Goal: Task Accomplishment & Management: Use online tool/utility

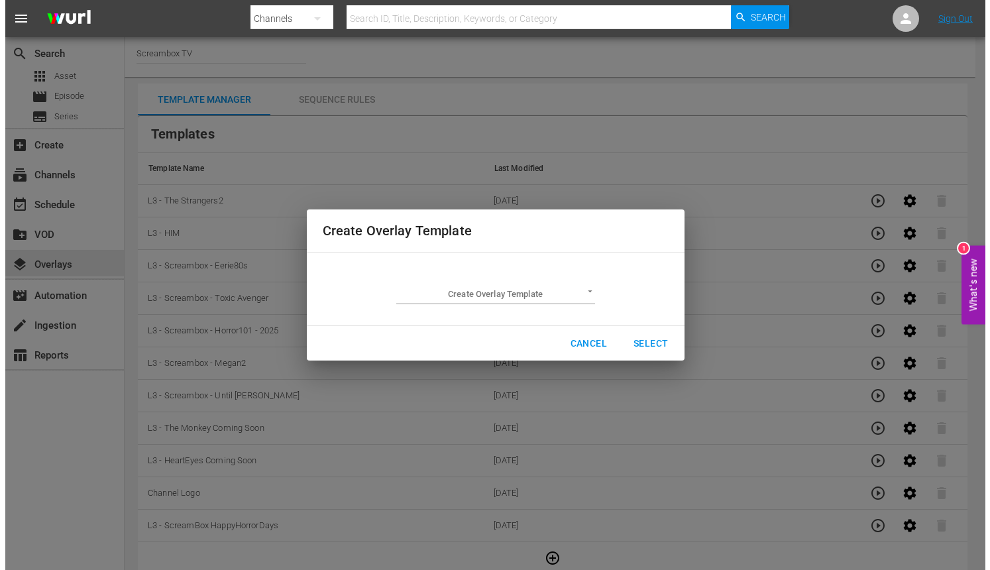
scroll to position [1, 0]
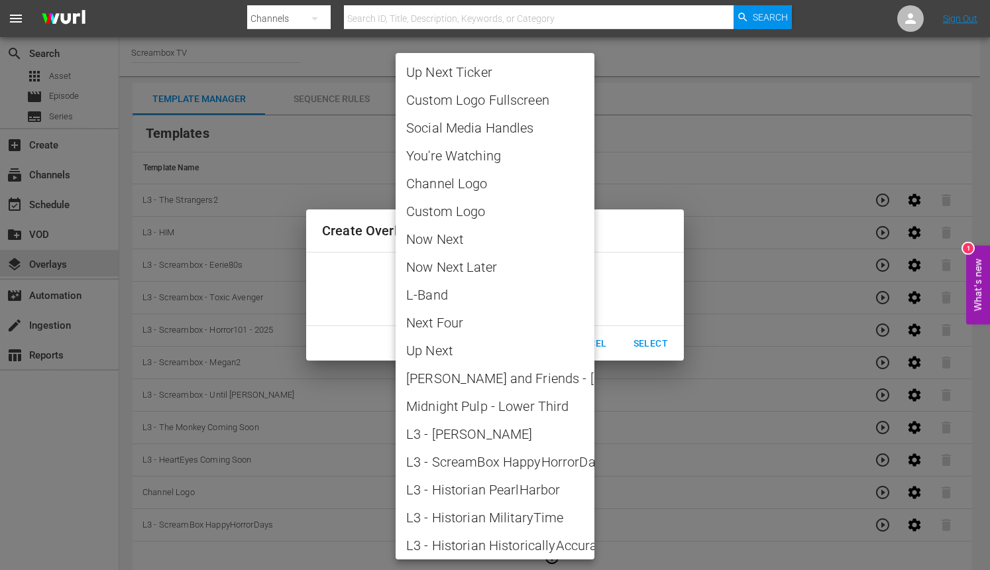
click at [565, 296] on body "menu Search By Channels Search ID, Title, Description, Keywords, or Category Se…" at bounding box center [495, 284] width 990 height 570
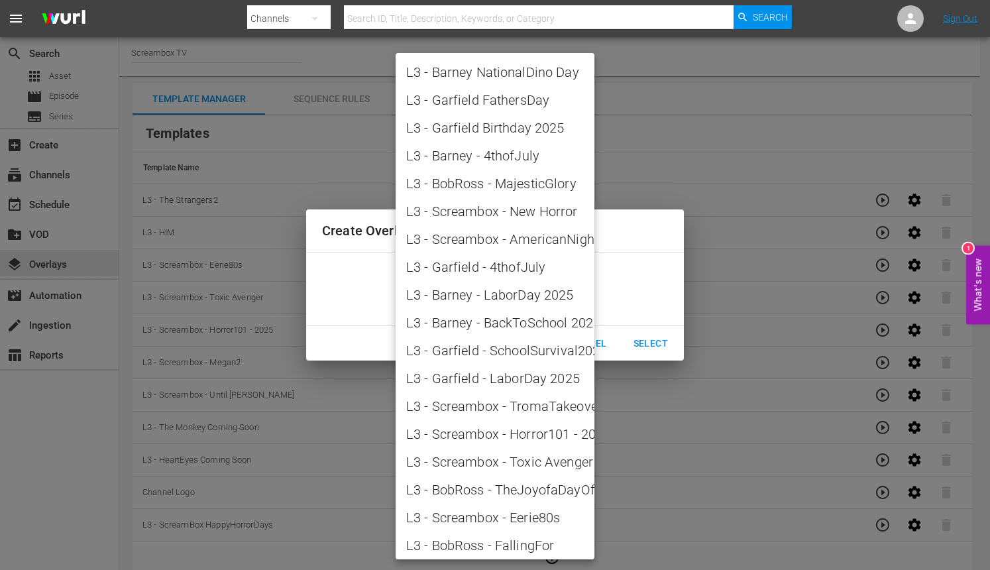
scroll to position [1536, 0]
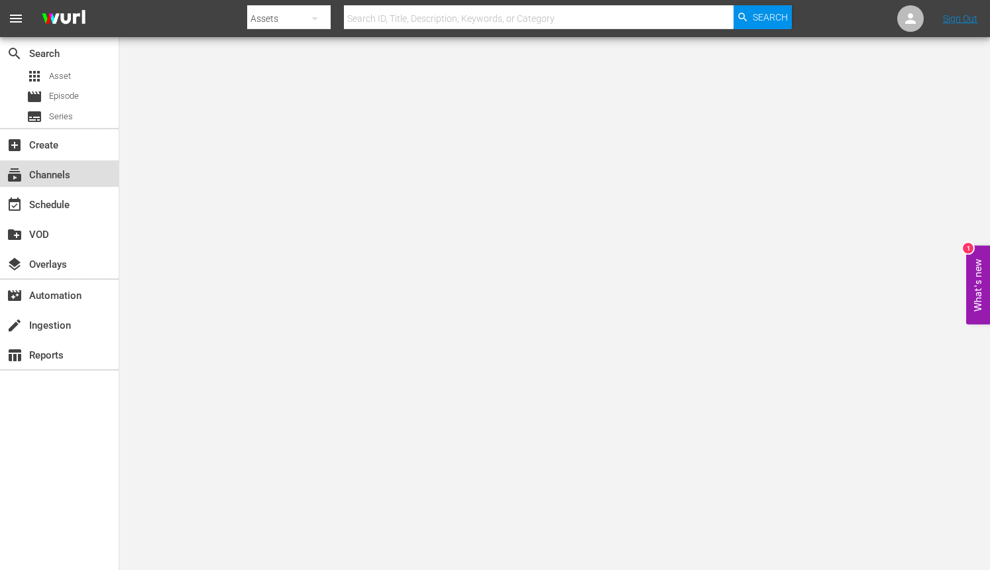
click at [73, 172] on div "subscriptions Channels" at bounding box center [37, 173] width 74 height 12
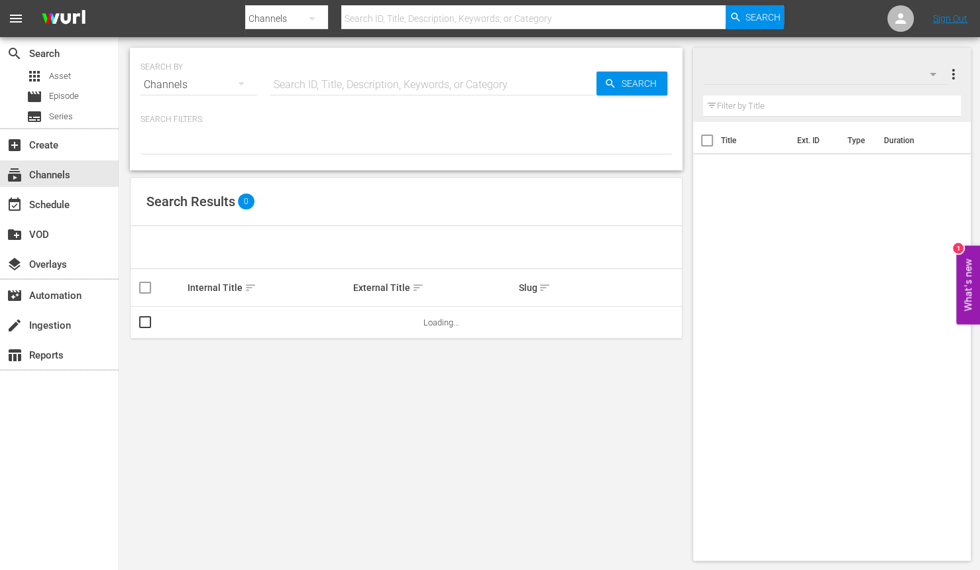
click at [412, 21] on input "text" at bounding box center [533, 19] width 384 height 32
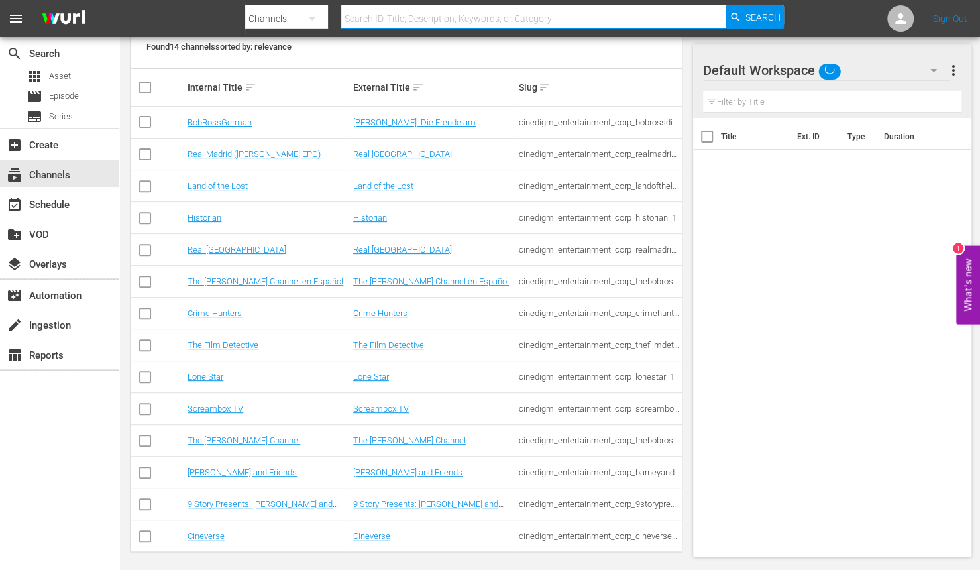
scroll to position [205, 0]
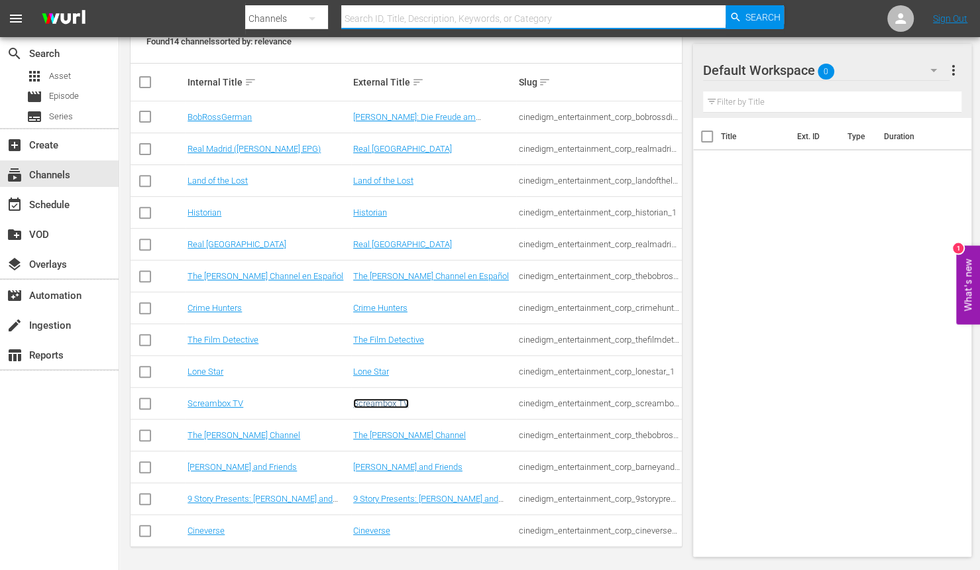
click at [376, 403] on link "Screambox TV" at bounding box center [381, 403] width 56 height 10
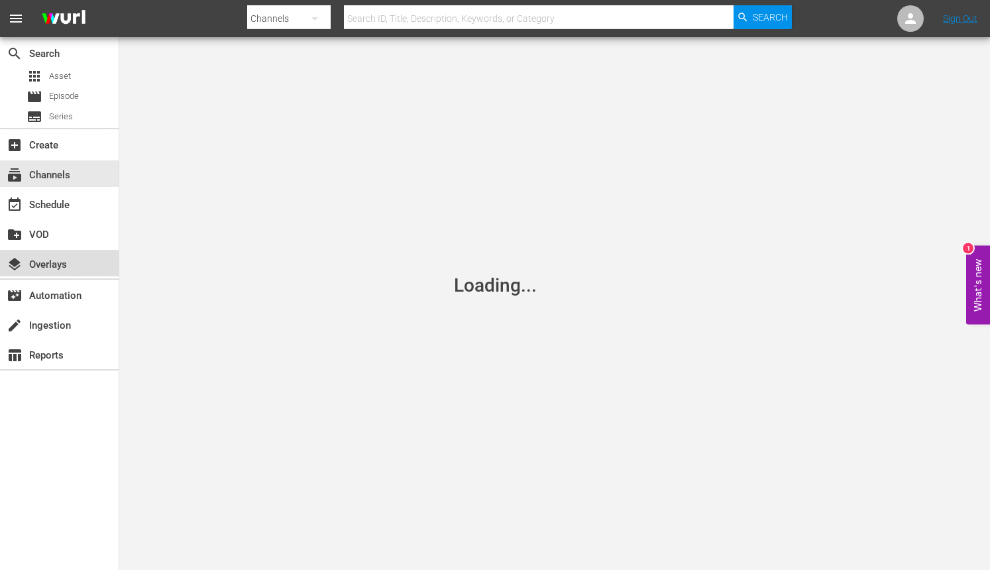
click at [60, 266] on div "layers Overlays" at bounding box center [37, 263] width 74 height 12
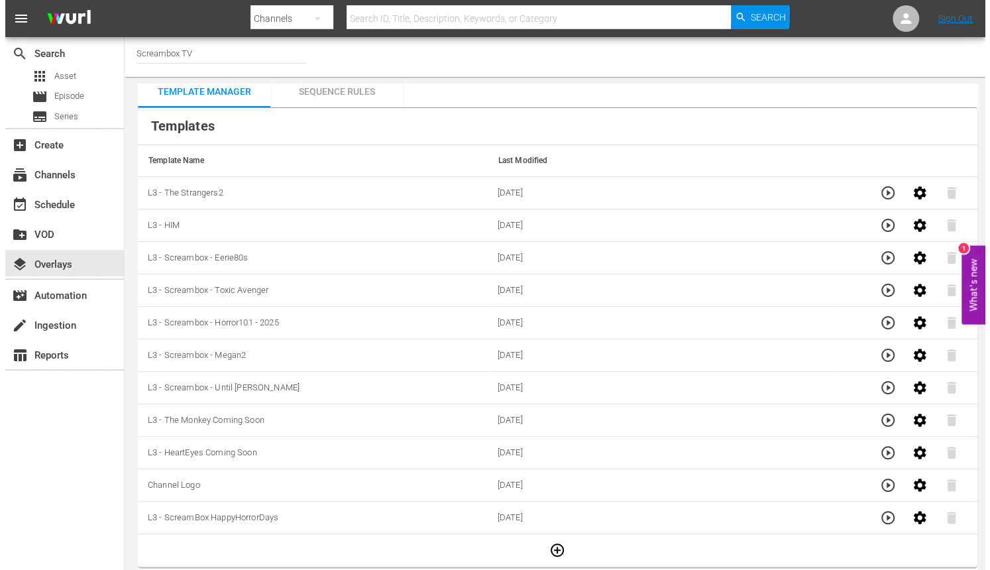
scroll to position [10, 0]
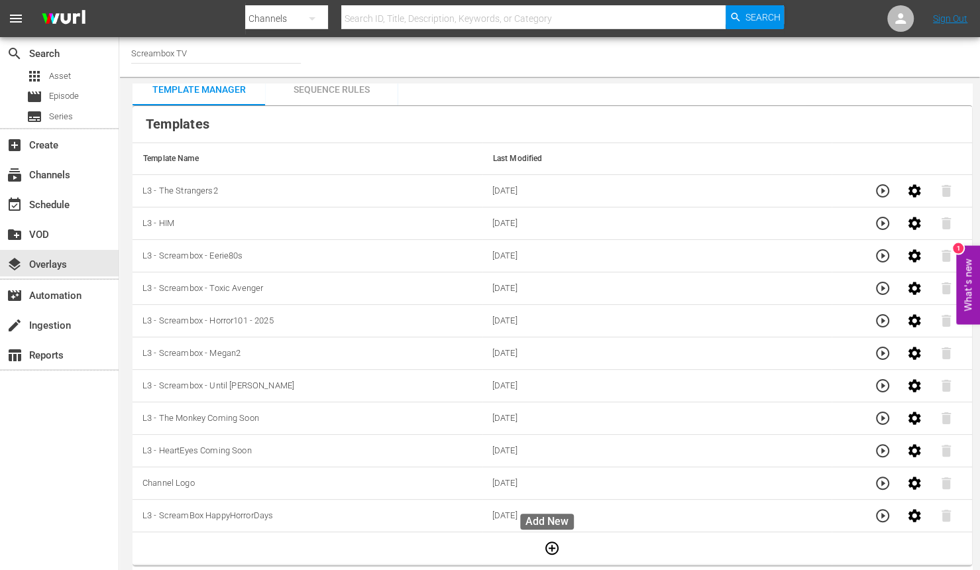
click at [553, 545] on icon "button" at bounding box center [551, 548] width 13 height 13
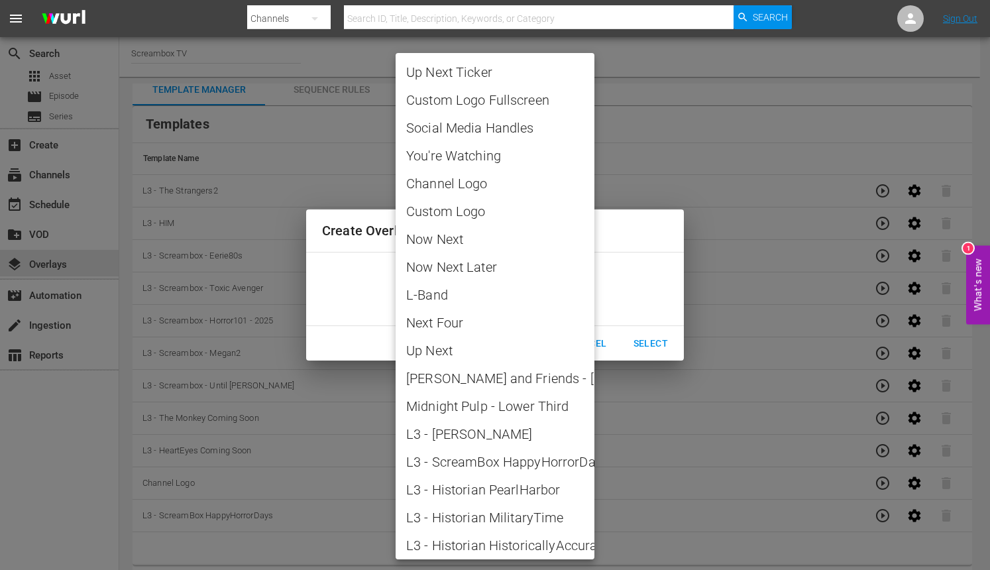
click at [569, 297] on body "menu Search By Channels Search ID, Title, Description, Keywords, or Category Se…" at bounding box center [495, 285] width 990 height 570
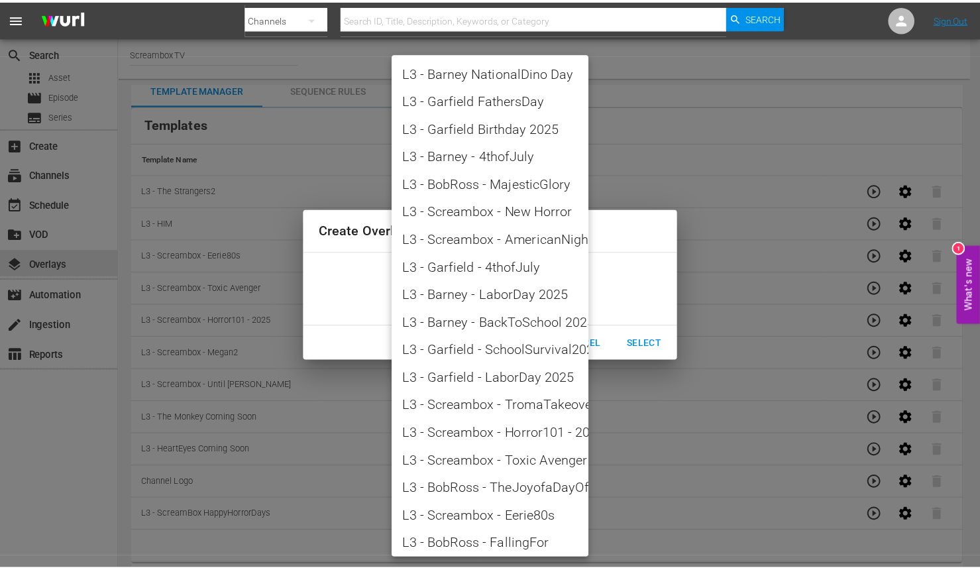
scroll to position [1592, 0]
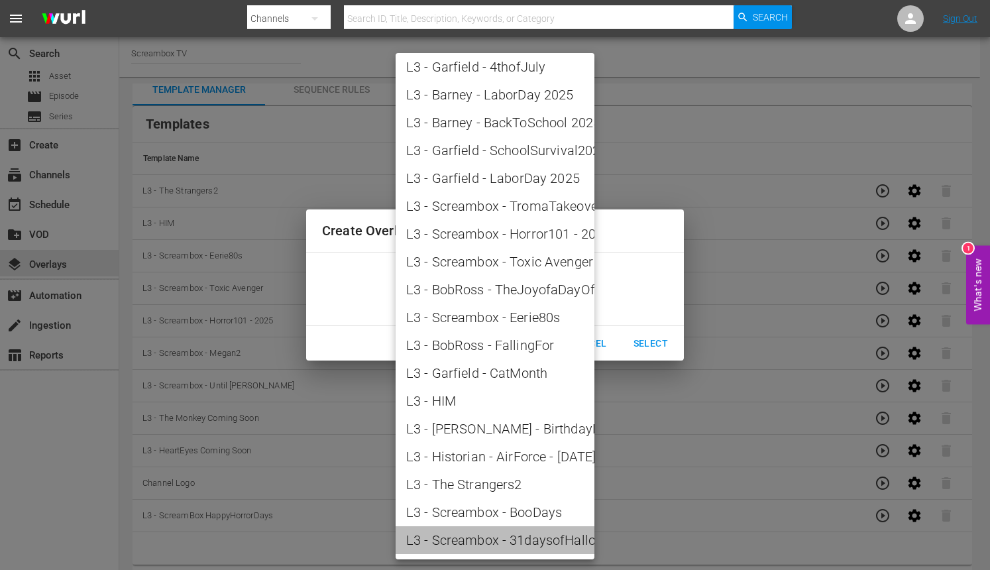
click at [551, 538] on span "L3 - Screambox - 31daysofHalloween" at bounding box center [495, 540] width 178 height 20
type input "L3 - Screambox - 31daysofHalloween"
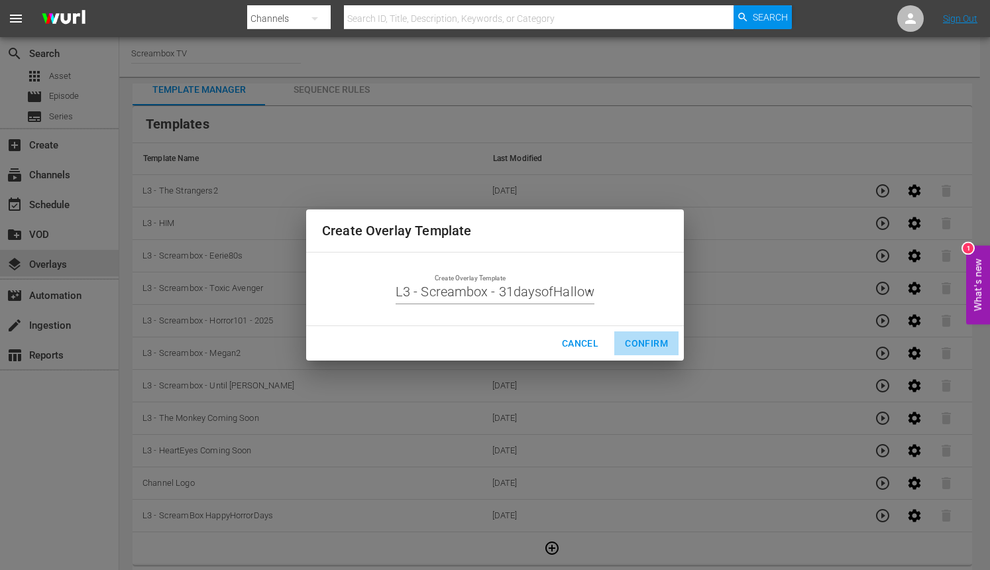
click at [660, 339] on span "Confirm" at bounding box center [646, 343] width 43 height 17
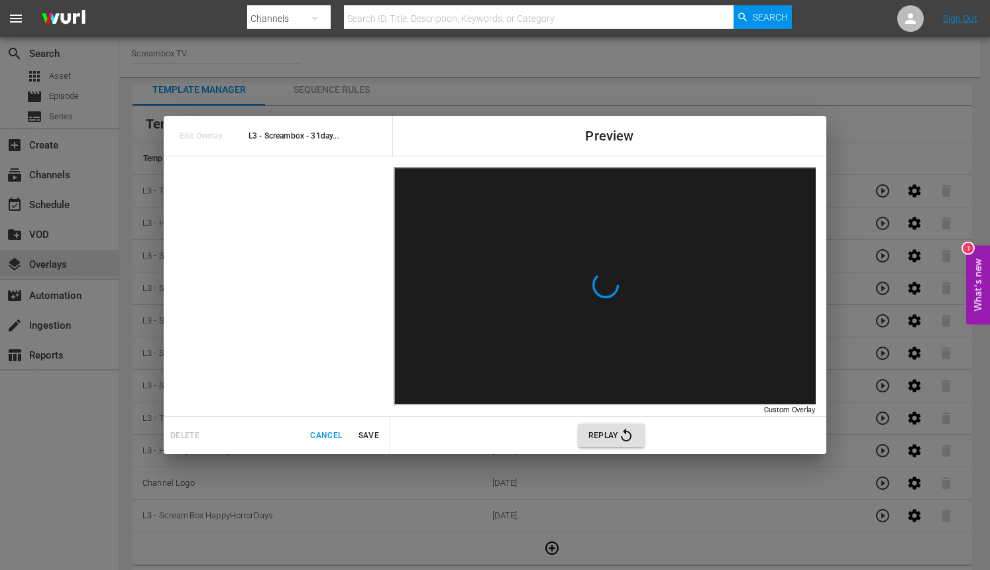
click at [371, 431] on span "Save" at bounding box center [369, 436] width 32 height 14
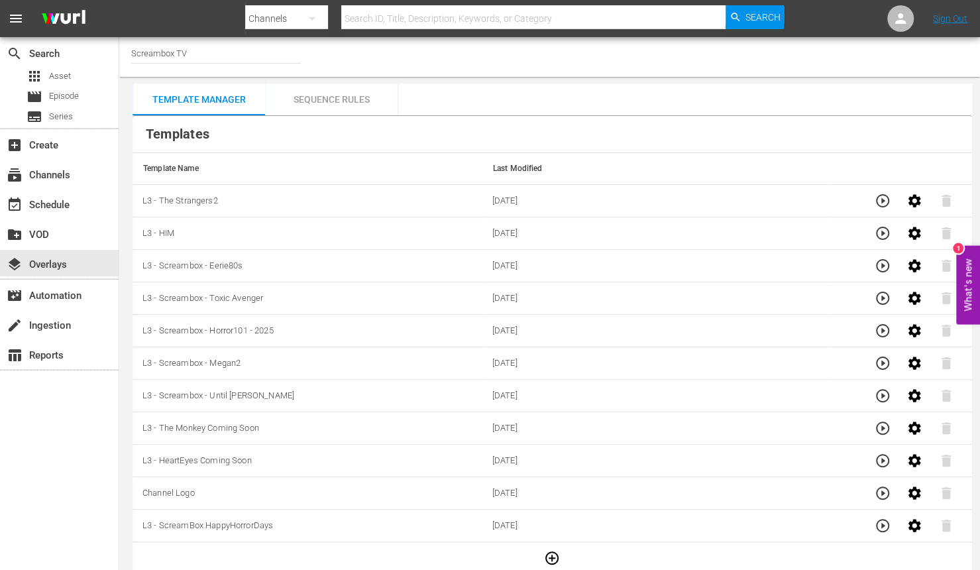
scroll to position [0, 0]
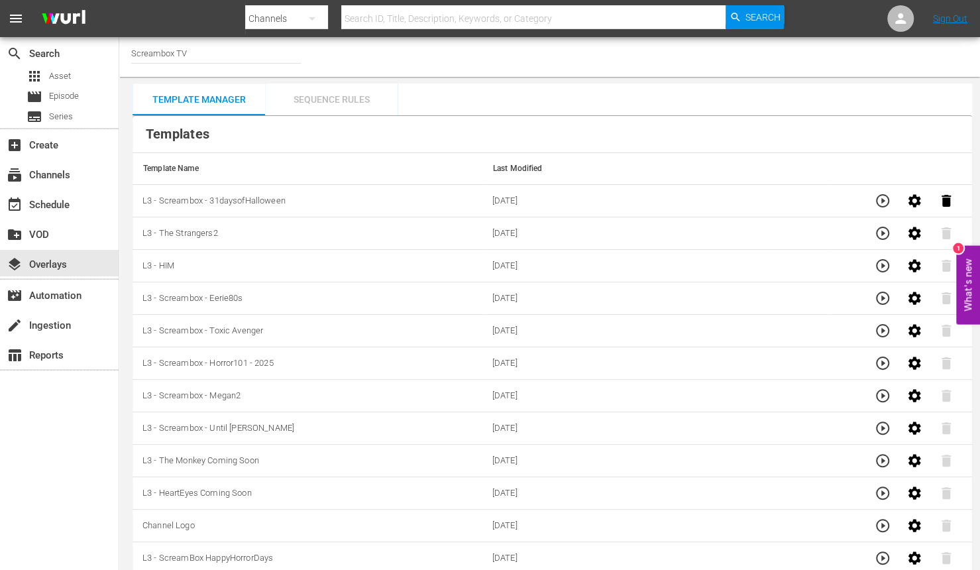
click at [325, 100] on div "Sequence Rules" at bounding box center [331, 100] width 133 height 32
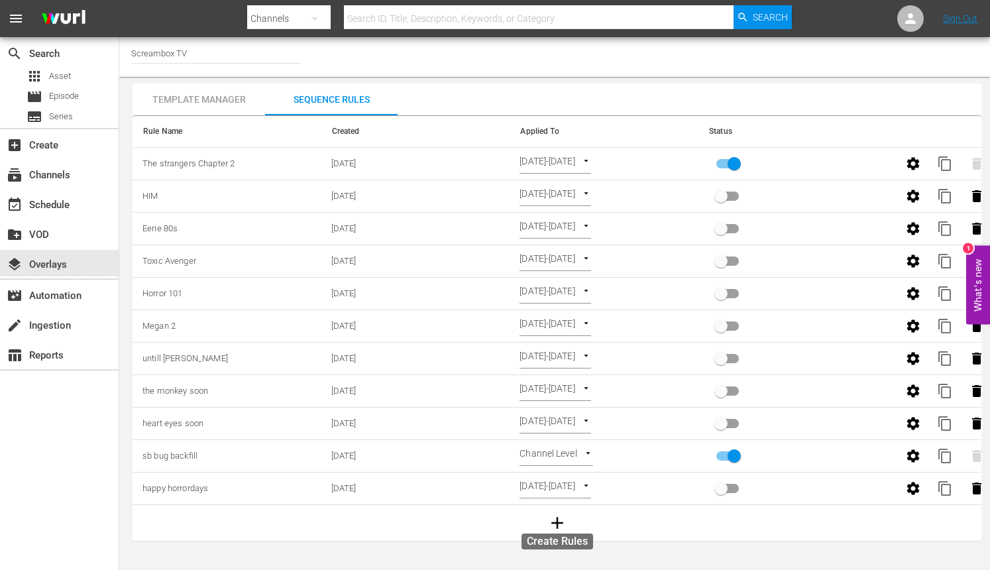
click at [559, 521] on icon "button" at bounding box center [557, 523] width 20 height 20
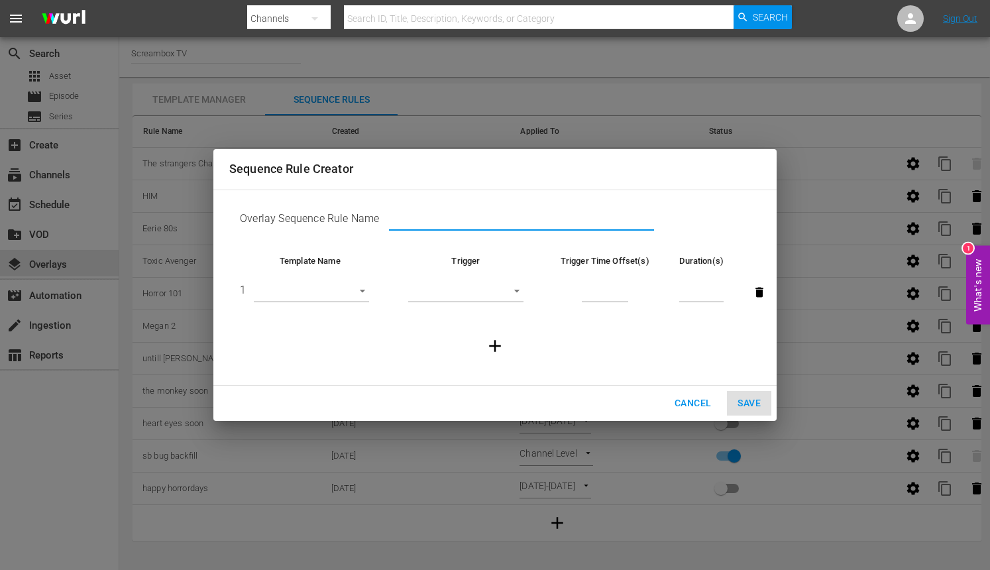
click at [425, 224] on input "text" at bounding box center [521, 221] width 265 height 20
click at [431, 217] on input "text" at bounding box center [521, 221] width 265 height 20
paste input "31 Days of [DATE]"
type input "31 Days of [DATE]"
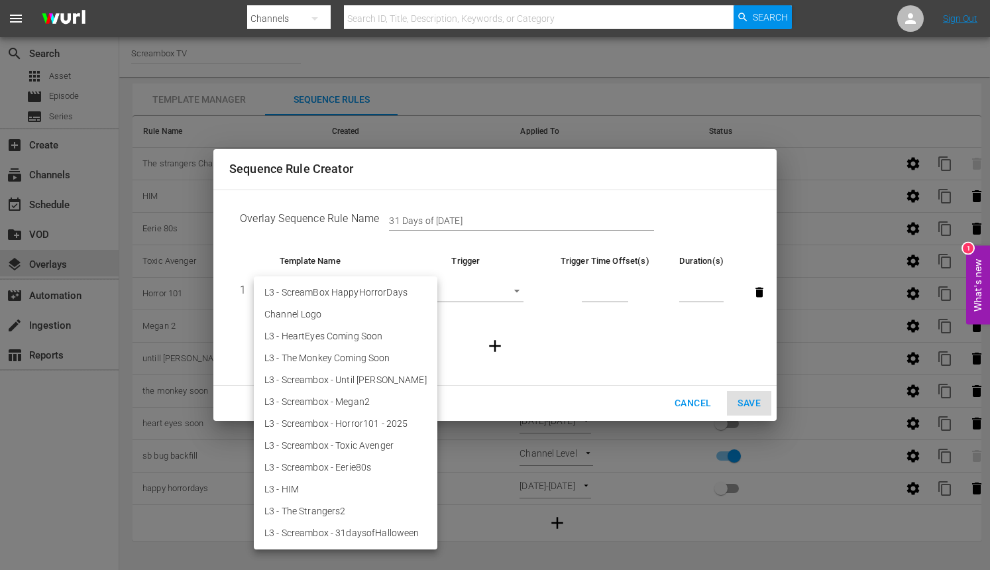
click at [361, 292] on body "menu Search By Channels Search ID, Title, Description, Keywords, or Category Se…" at bounding box center [495, 285] width 990 height 570
click at [365, 532] on li "L3 - Screambox - 31daysofHalloween" at bounding box center [346, 533] width 184 height 22
type input "30739"
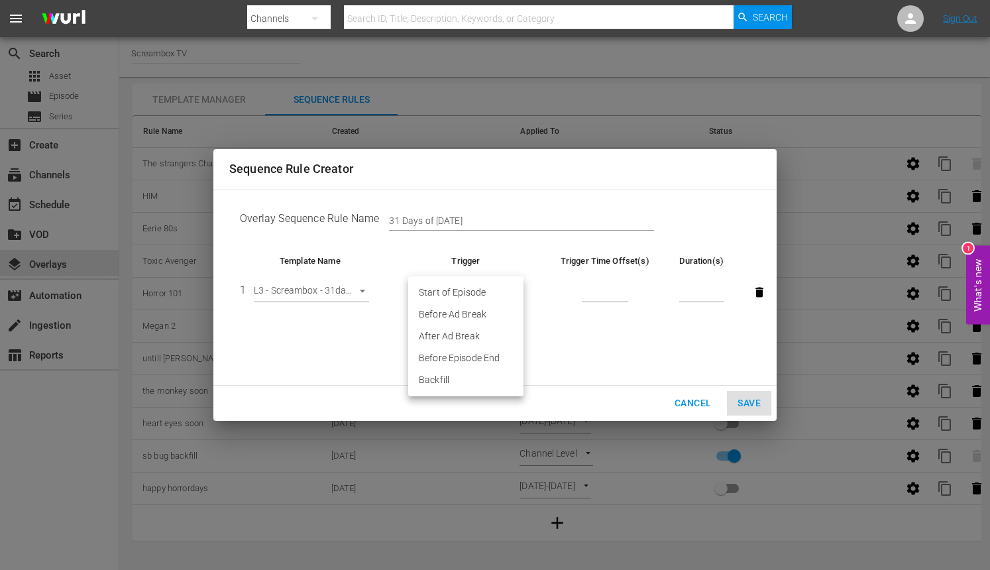
click at [514, 289] on body "menu Search By Channels Search ID, Title, Description, Keywords, or Category Se…" at bounding box center [495, 285] width 990 height 570
click at [463, 357] on li "Before Episode End" at bounding box center [465, 358] width 115 height 22
type input "END_OF_EPISODE"
click at [599, 293] on input "number" at bounding box center [605, 293] width 46 height 20
type input "60"
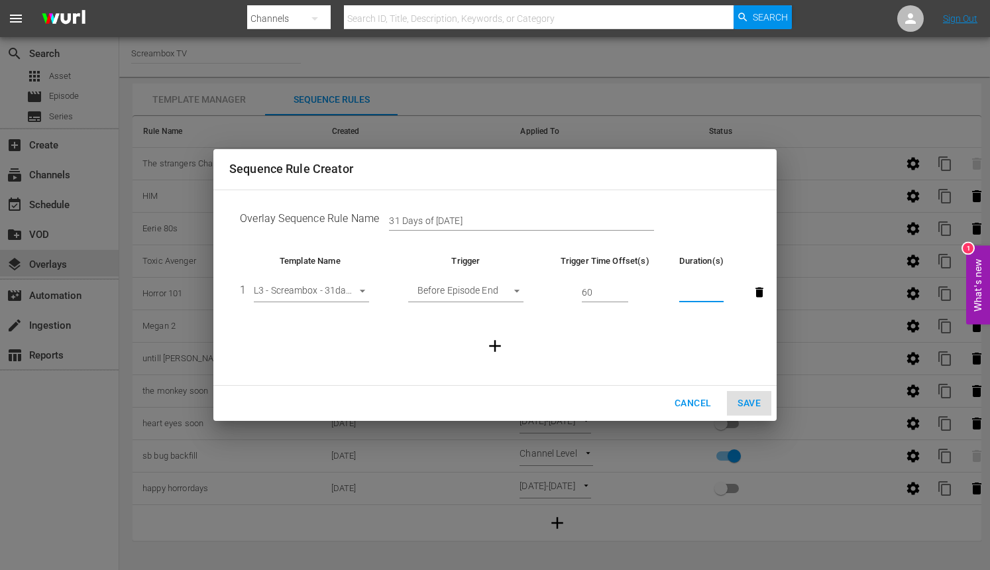
click at [691, 294] on input "number" at bounding box center [701, 293] width 44 height 20
type input "30"
click at [759, 396] on span "Save" at bounding box center [749, 403] width 23 height 17
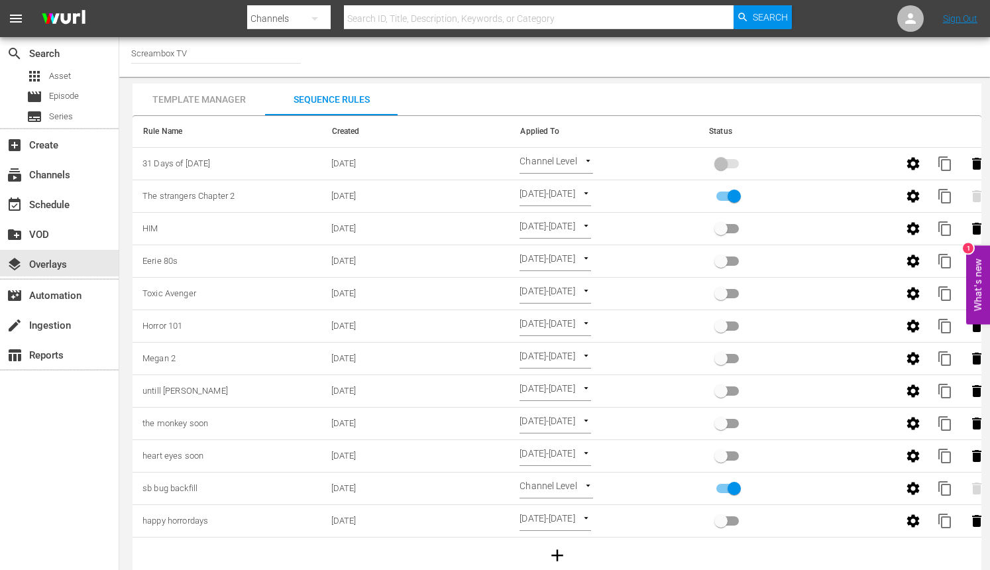
click at [579, 161] on body "menu Search By Channels Search ID, Title, Description, Keywords, or Category Se…" at bounding box center [495, 285] width 990 height 570
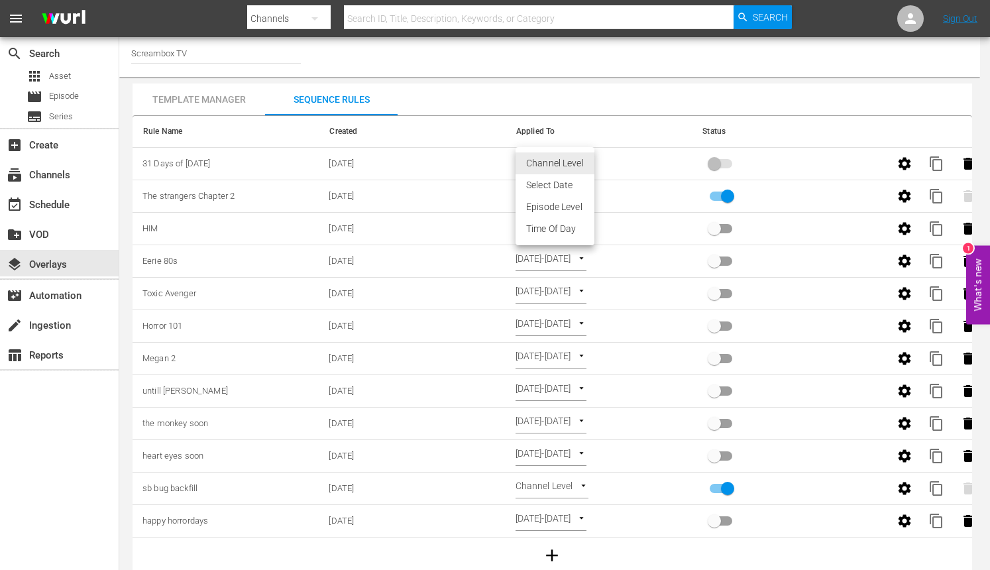
click at [575, 183] on li "Select Date" at bounding box center [555, 185] width 79 height 22
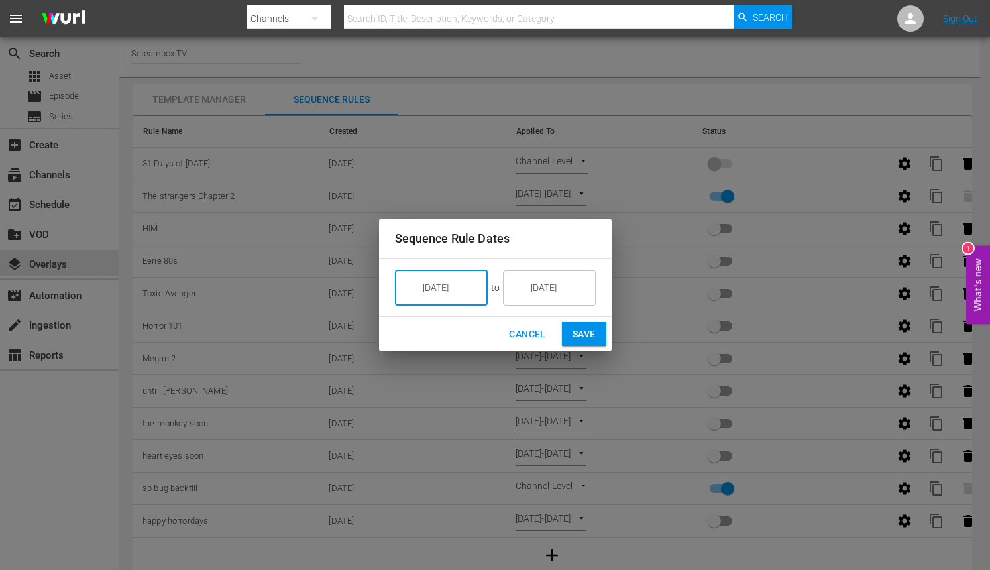
click at [467, 296] on input "10/03/25" at bounding box center [451, 288] width 74 height 36
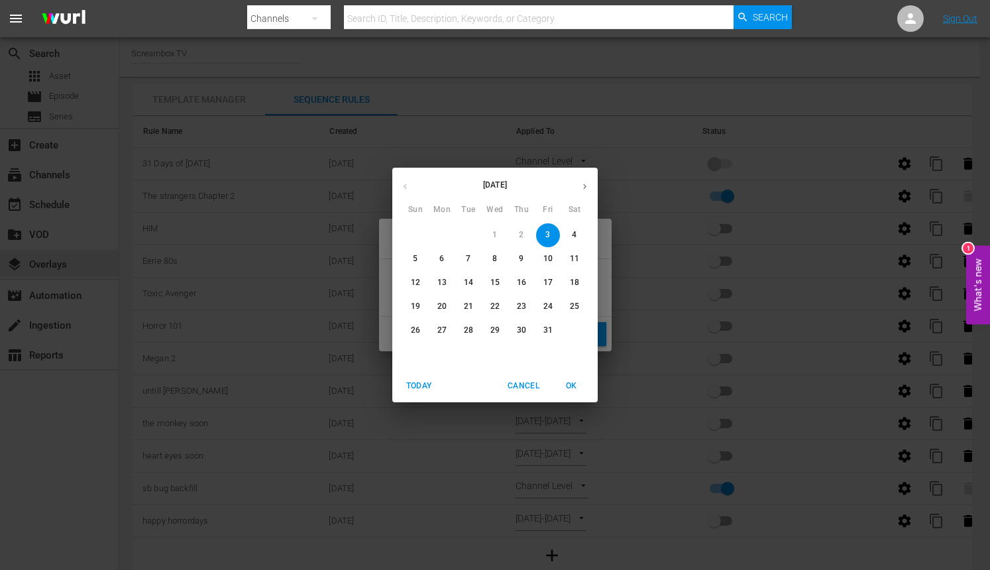
click at [551, 235] on span "3" at bounding box center [548, 234] width 24 height 11
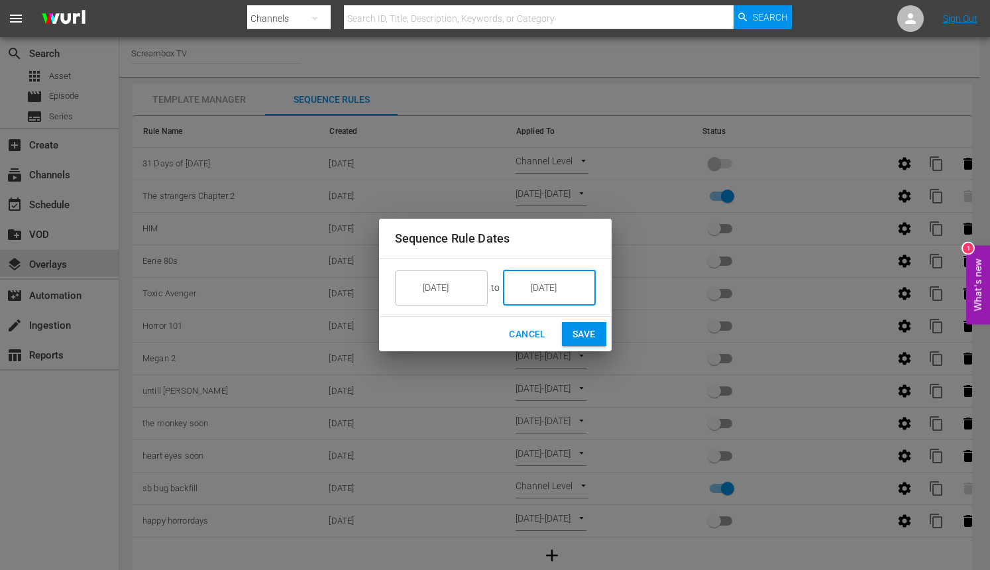
click at [558, 289] on input "10/03/25" at bounding box center [559, 288] width 74 height 36
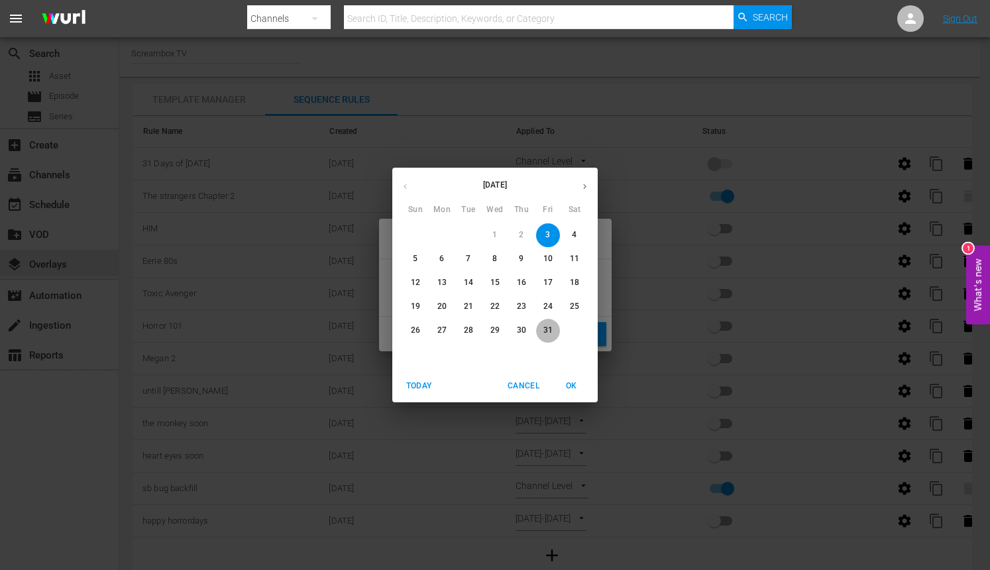
click at [552, 330] on p "31" at bounding box center [548, 330] width 9 height 11
type input "10/31/25"
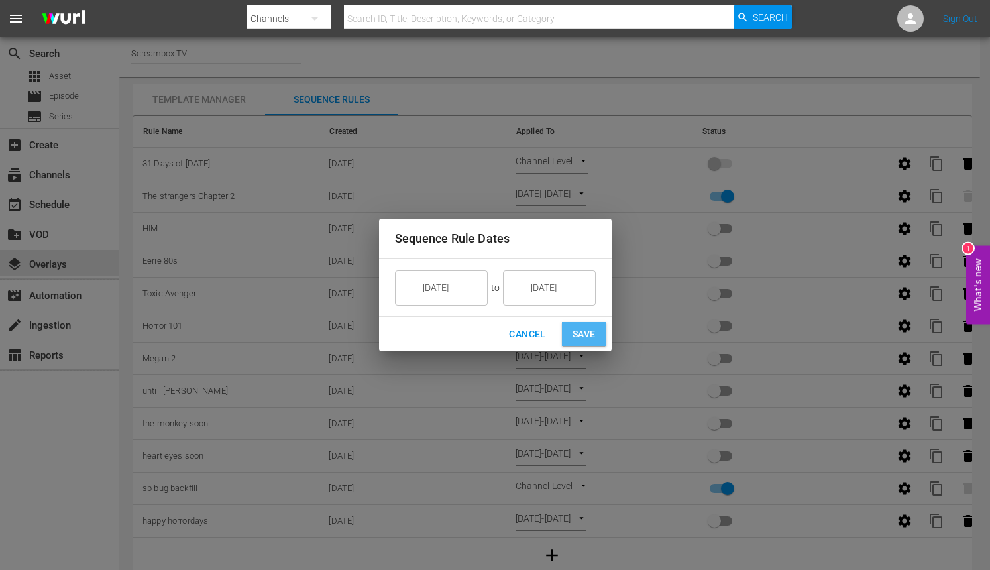
click at [577, 335] on span "Save" at bounding box center [584, 334] width 23 height 17
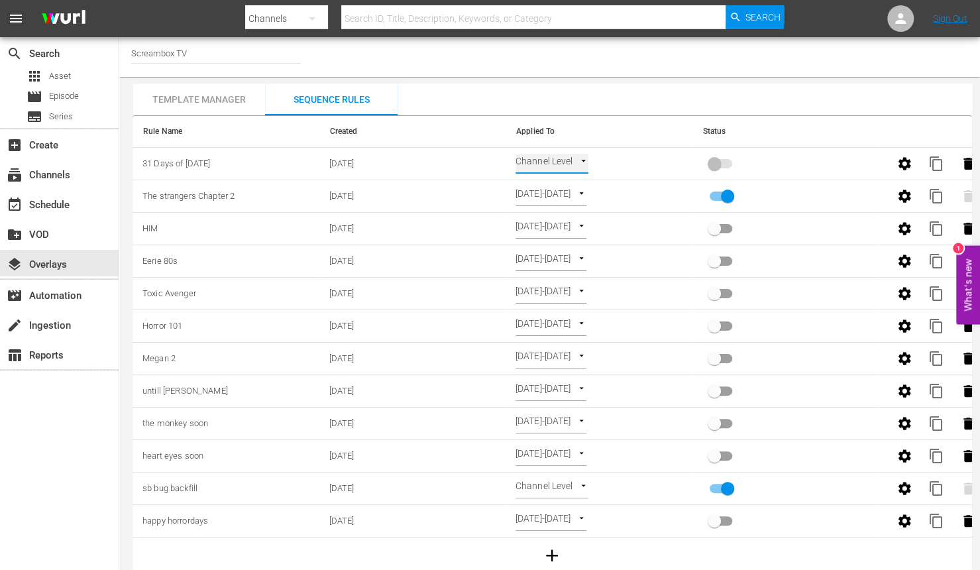
type input "SELECT_DATE"
click at [718, 163] on input "primary checkbox" at bounding box center [715, 166] width 76 height 25
checkbox input "true"
click at [725, 194] on input "primary checkbox" at bounding box center [728, 198] width 76 height 25
checkbox input "false"
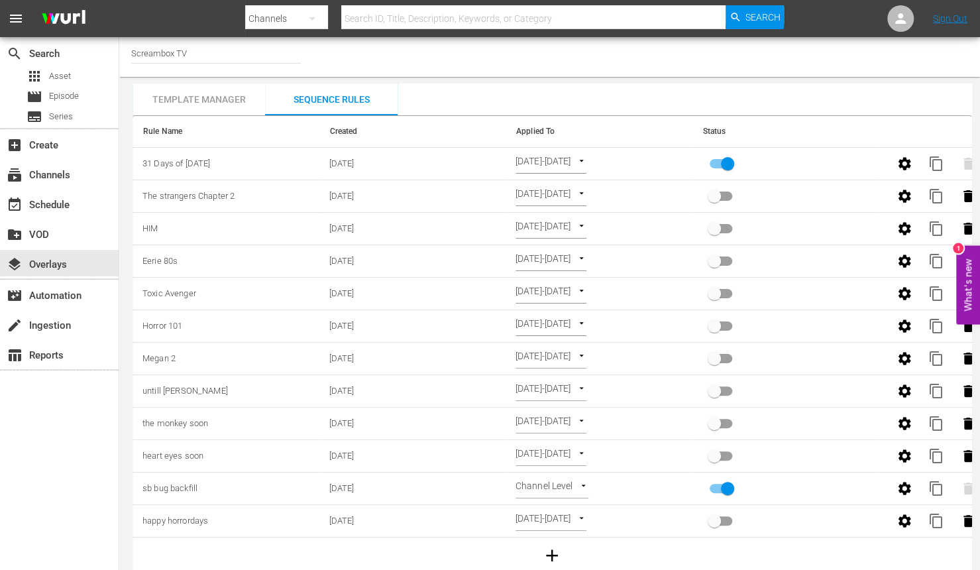
click at [205, 101] on div "Template Manager" at bounding box center [199, 100] width 133 height 32
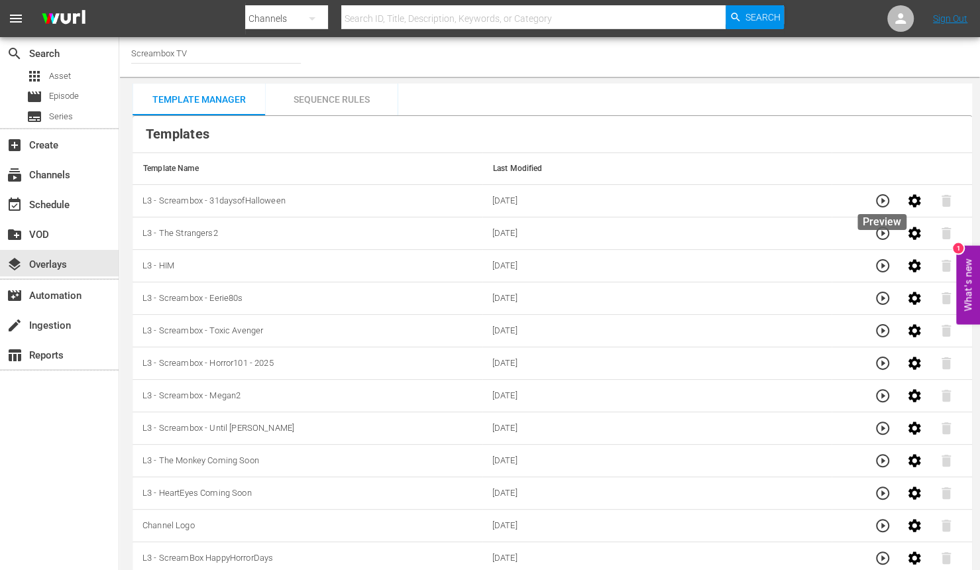
click at [886, 200] on icon "button" at bounding box center [883, 201] width 16 height 16
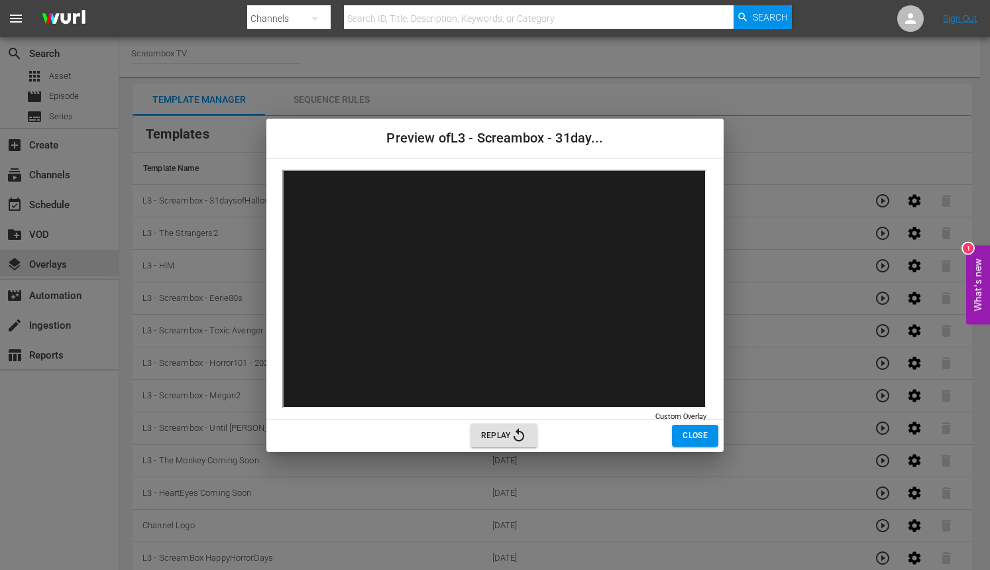
click at [496, 430] on span "Replay" at bounding box center [504, 436] width 46 height 16
click at [811, 291] on div "Preview of L3 - Screambox - 31day... Custom Overlay Custom Overlay Replay Close" at bounding box center [495, 285] width 990 height 570
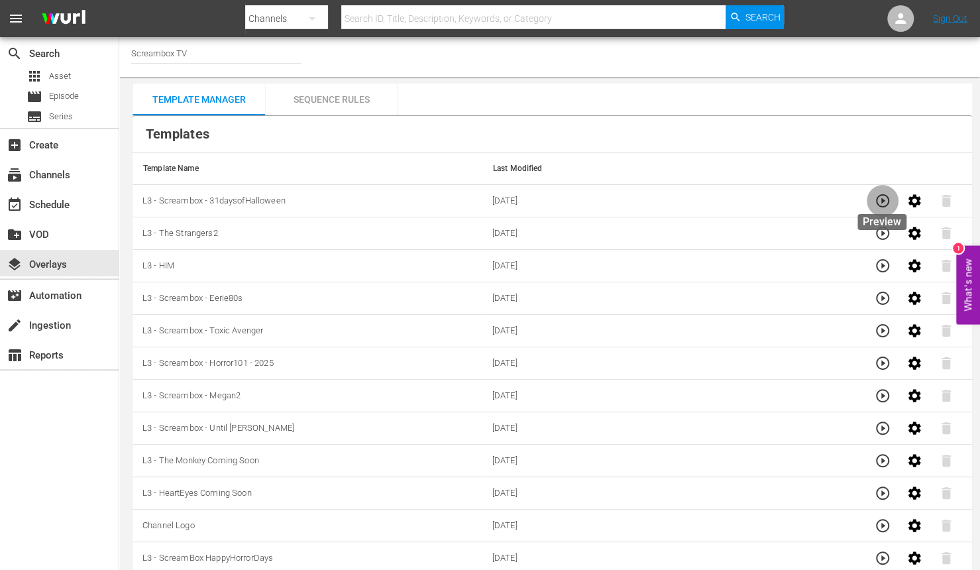
click at [886, 203] on icon "button" at bounding box center [883, 201] width 16 height 16
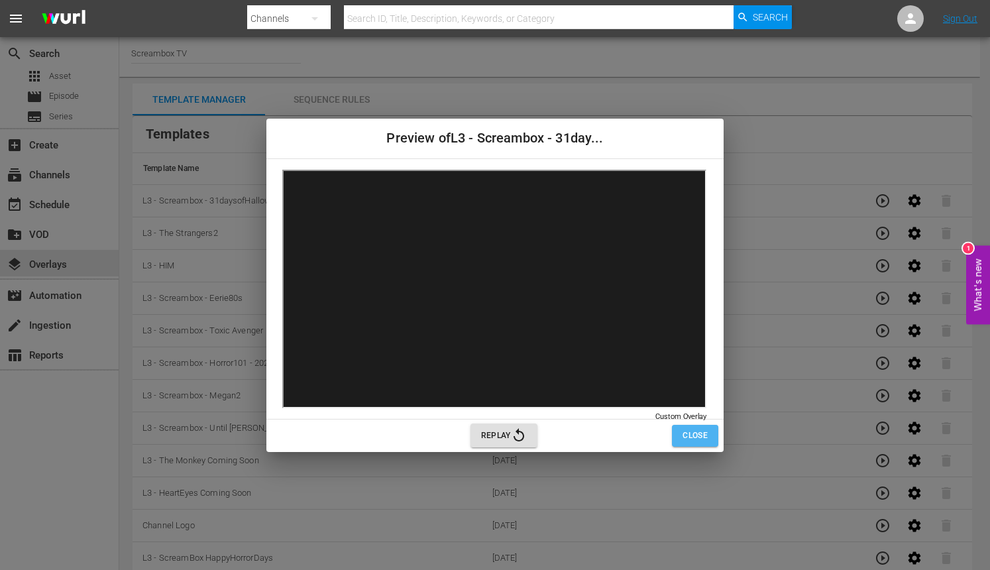
click at [704, 433] on span "Close" at bounding box center [695, 436] width 25 height 14
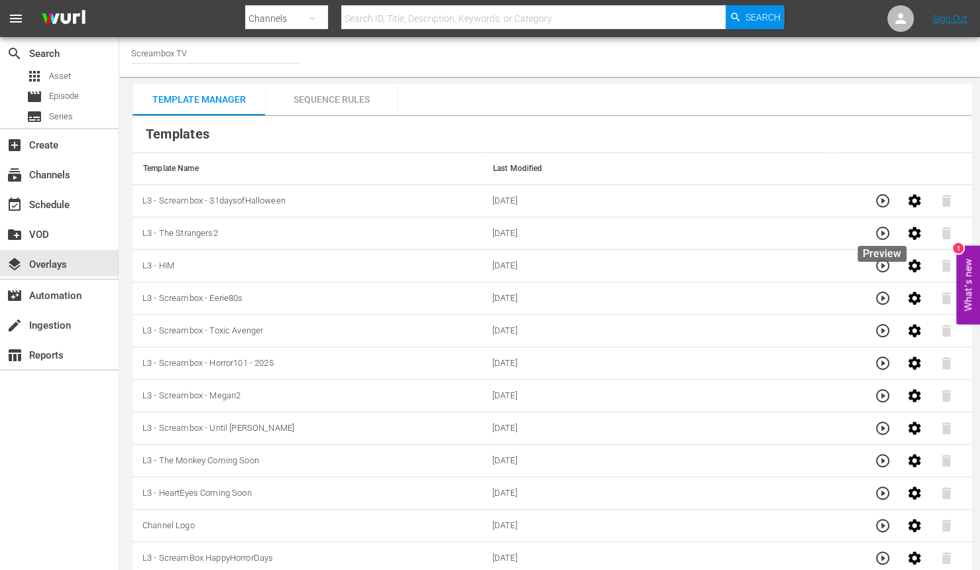
click at [880, 229] on icon "button" at bounding box center [883, 233] width 16 height 16
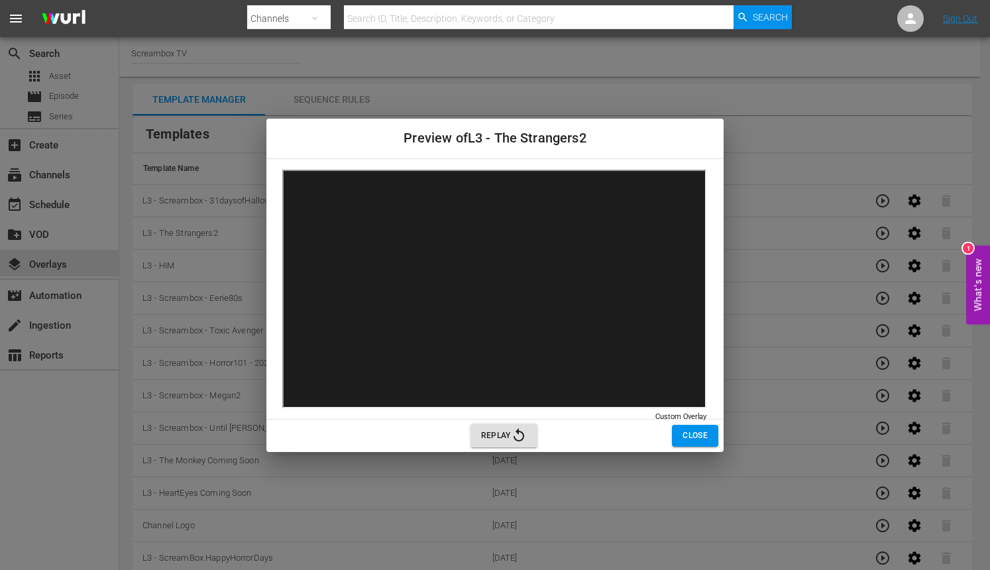
click at [838, 198] on div "Preview of L3 - The Strangers2 Custom Overlay Custom Overlay Replay Close" at bounding box center [495, 285] width 990 height 570
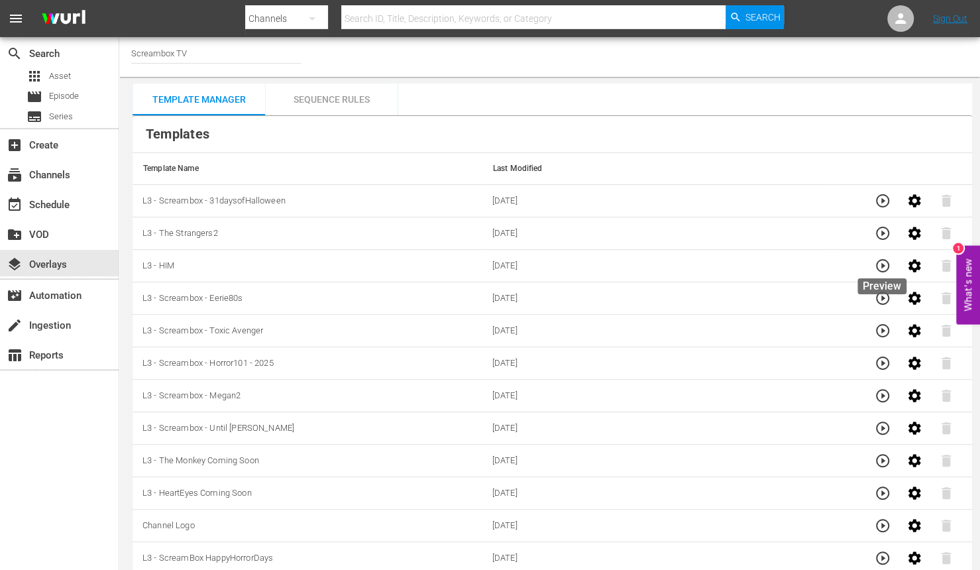
click at [882, 270] on icon "button" at bounding box center [882, 265] width 13 height 13
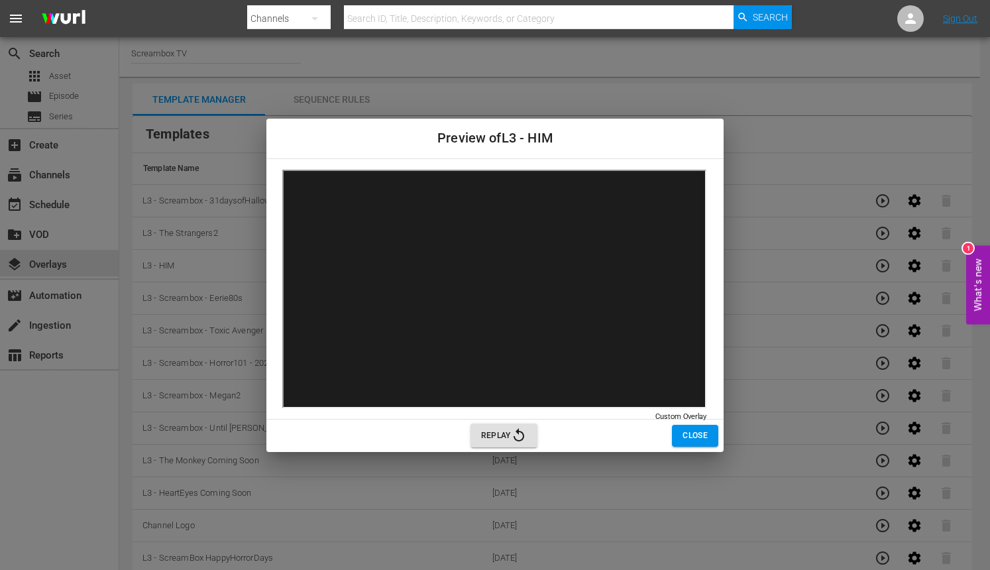
click at [689, 431] on span "Close" at bounding box center [695, 436] width 25 height 14
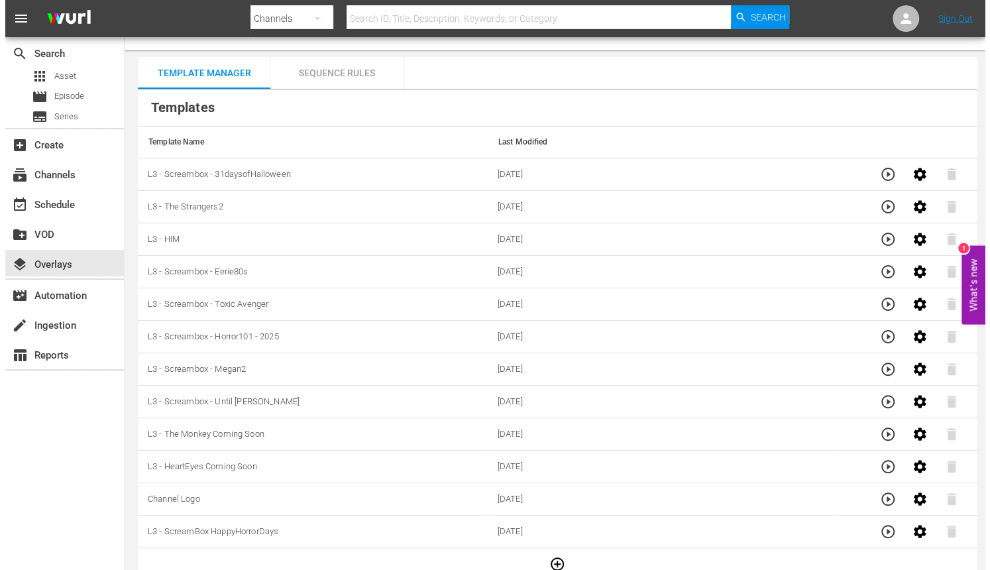
scroll to position [40, 0]
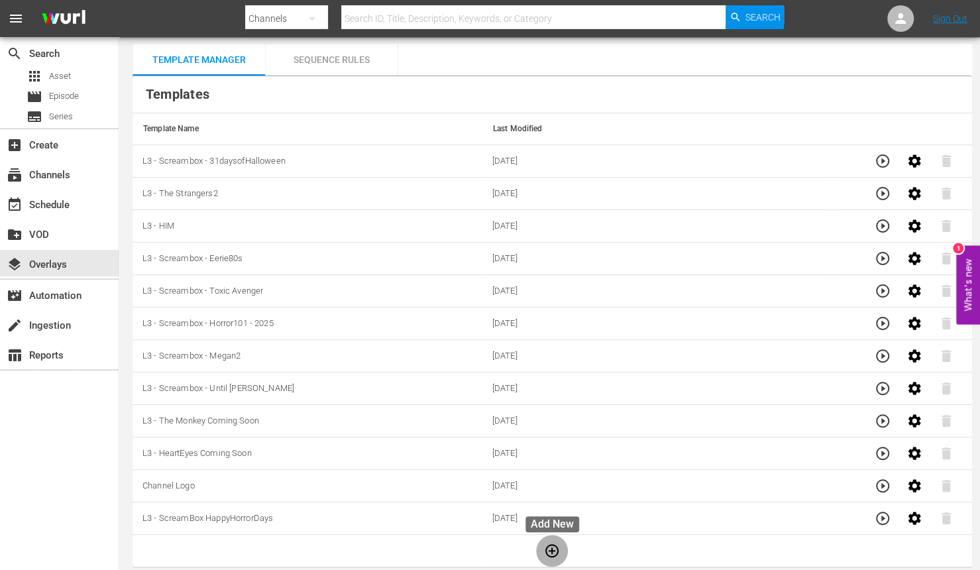
click at [554, 544] on icon "button" at bounding box center [552, 551] width 16 height 16
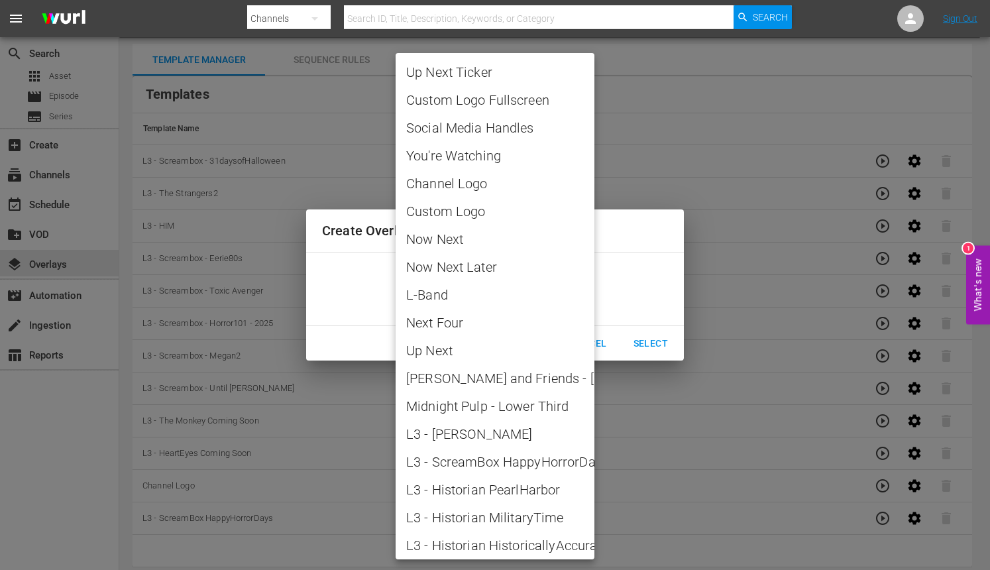
click at [546, 294] on body "menu Search By Channels Search ID, Title, Description, Keywords, or Category Se…" at bounding box center [495, 245] width 990 height 570
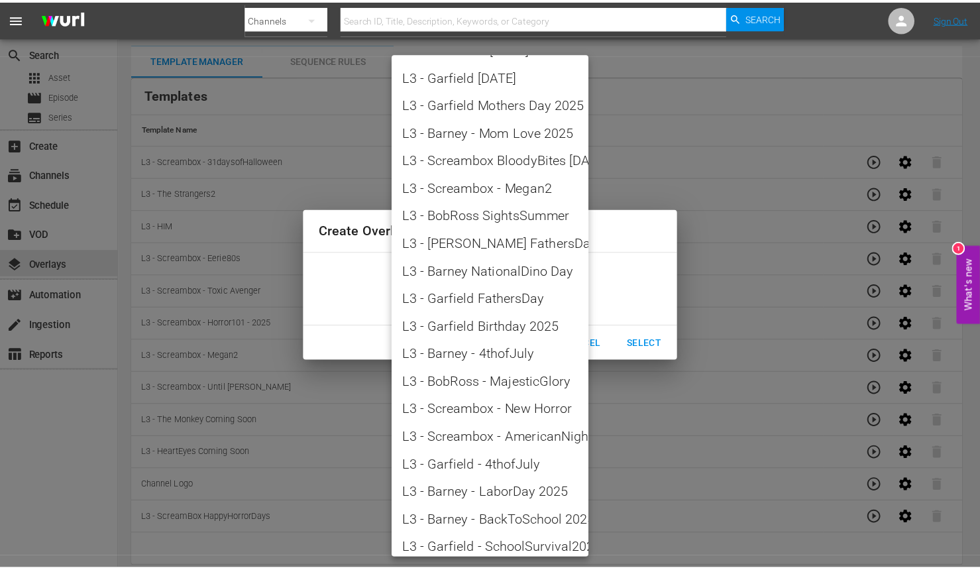
scroll to position [1592, 0]
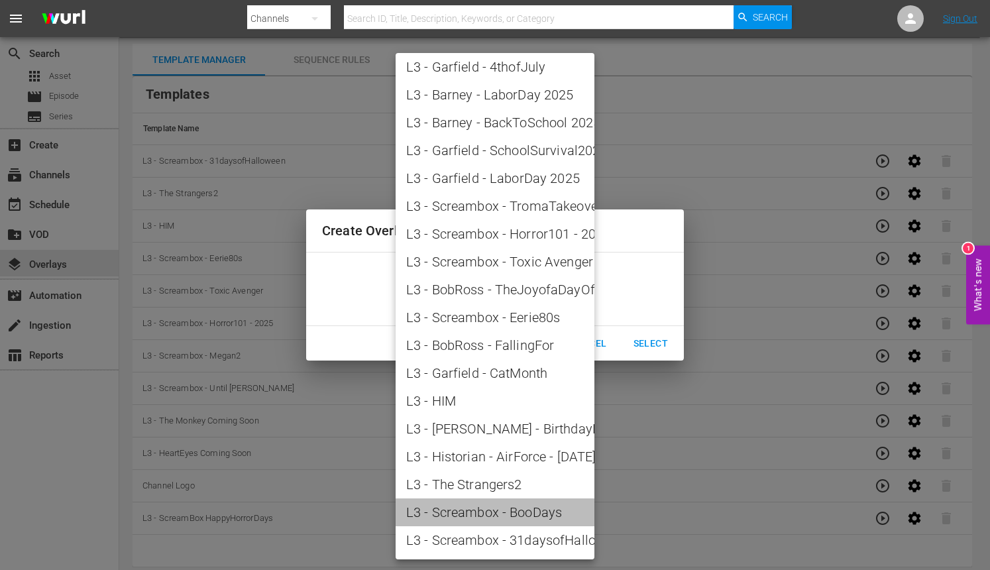
click at [514, 507] on span "L3 - Screambox - BooDays" at bounding box center [495, 512] width 178 height 20
type input "L3 - Screambox - BooDays"
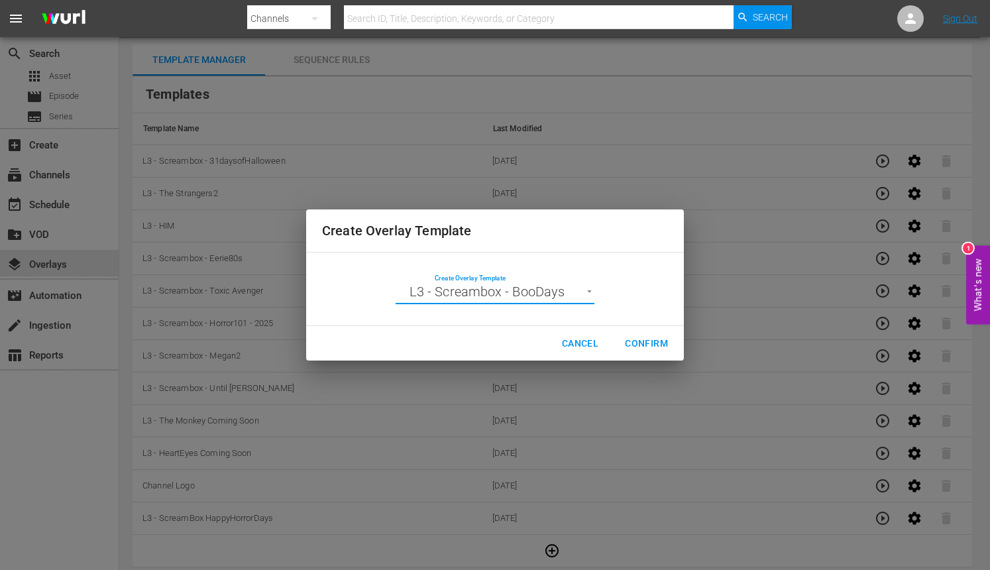
click at [654, 341] on span "Confirm" at bounding box center [646, 343] width 43 height 17
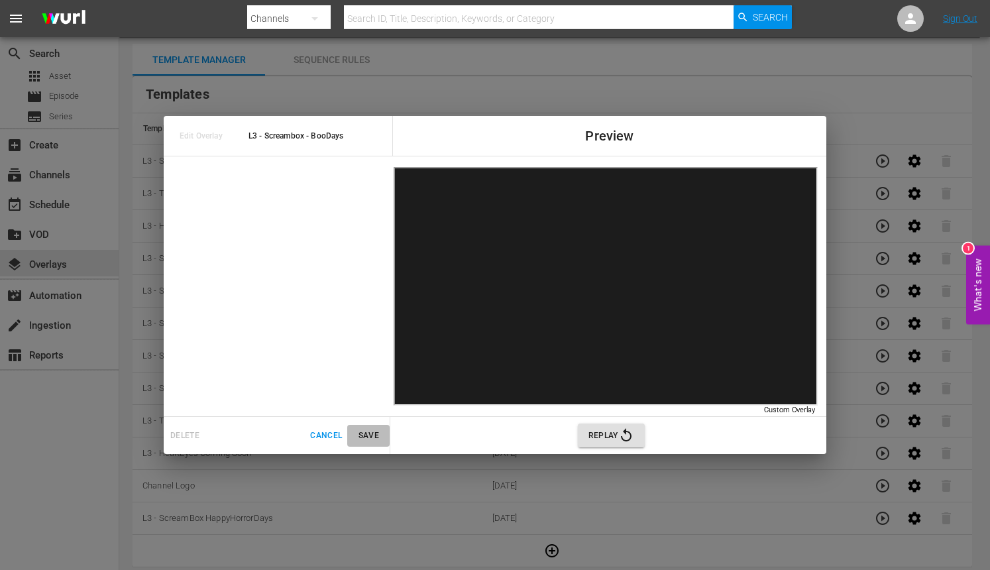
click at [353, 432] on span "Save" at bounding box center [369, 436] width 32 height 14
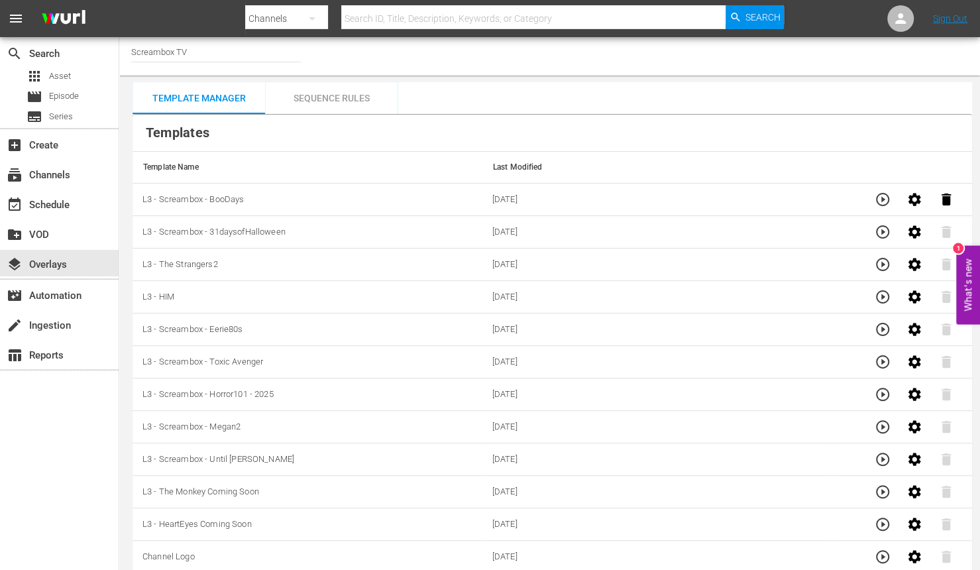
scroll to position [0, 0]
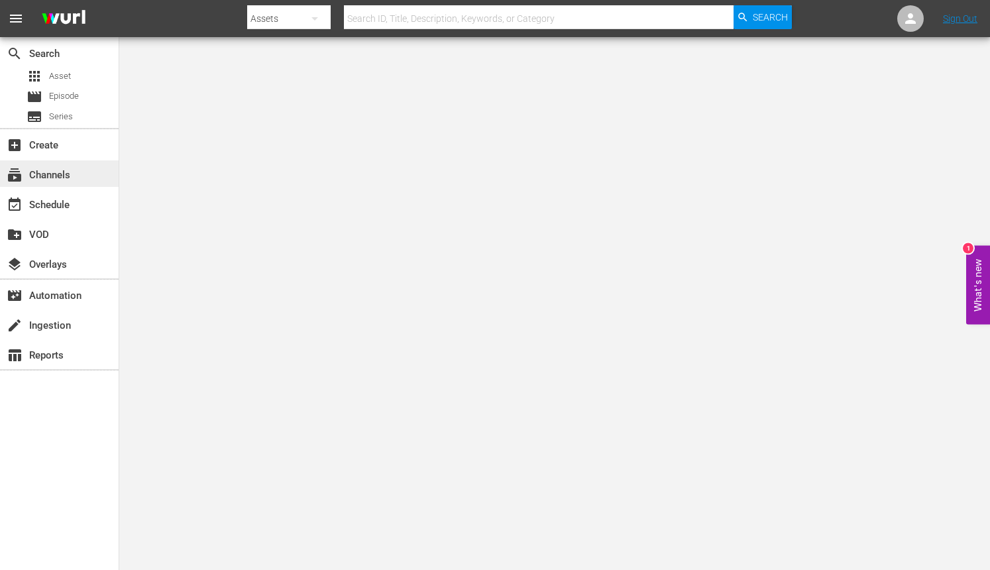
click at [66, 179] on div "subscriptions Channels" at bounding box center [37, 173] width 74 height 12
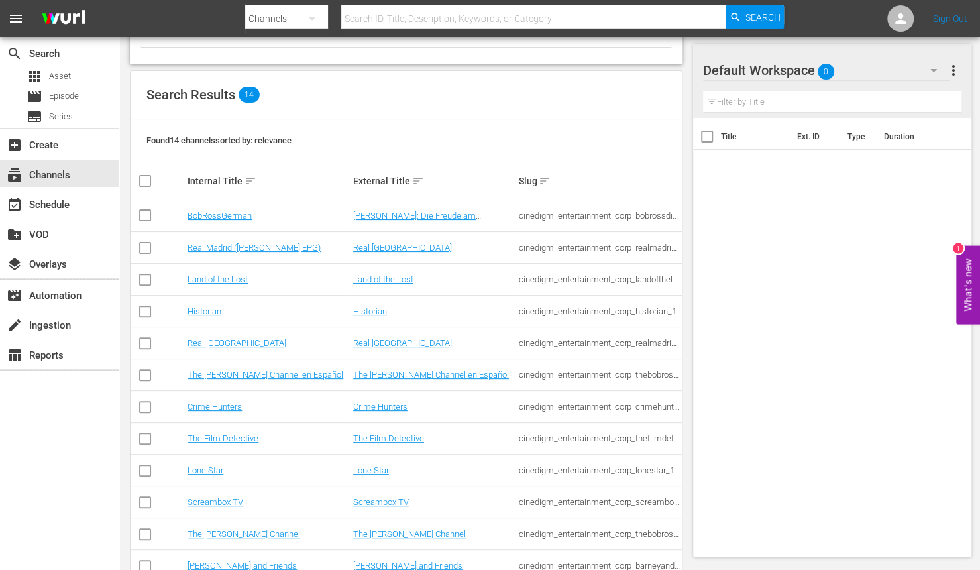
scroll to position [205, 0]
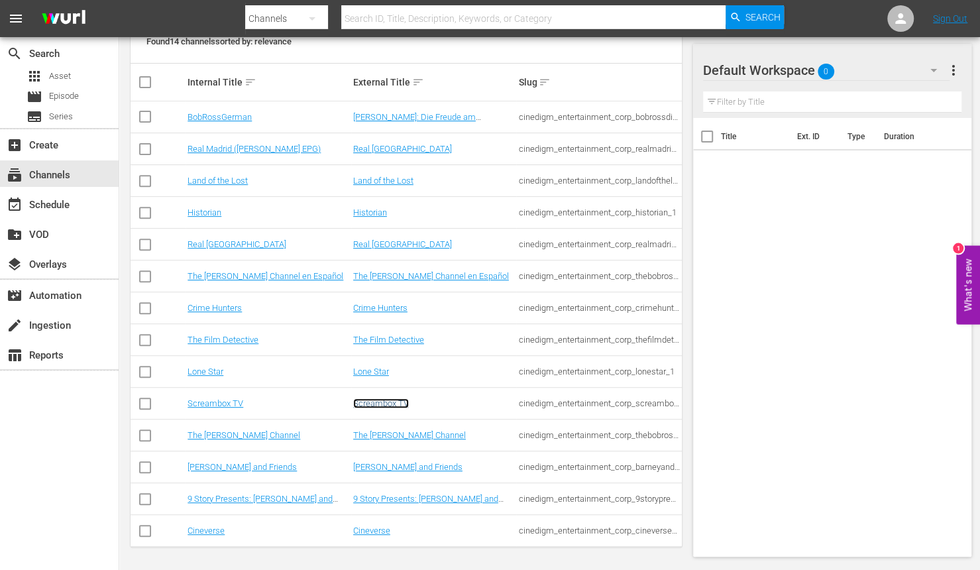
click at [374, 403] on link "Screambox TV" at bounding box center [381, 403] width 56 height 10
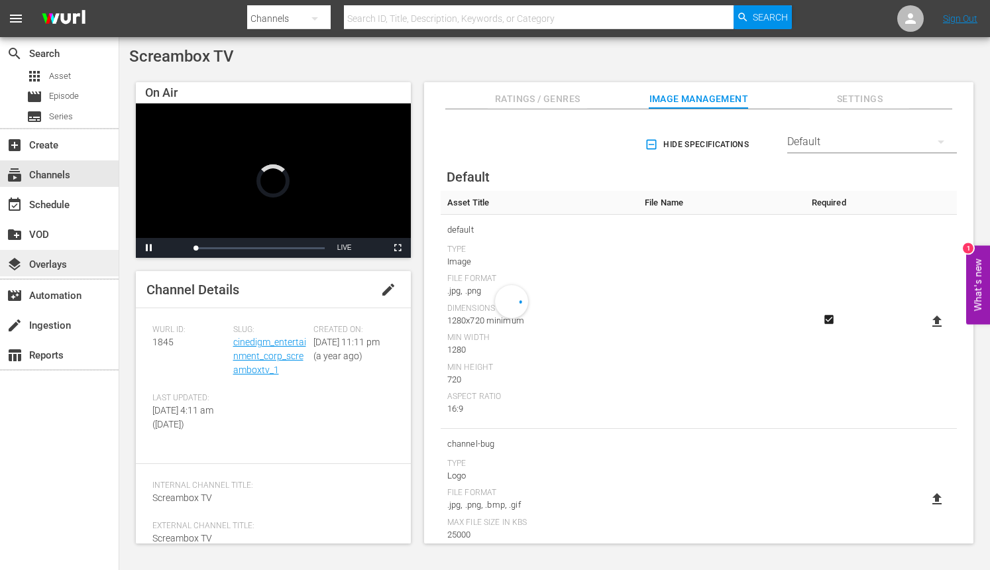
click at [82, 266] on div "layers Overlays" at bounding box center [59, 263] width 119 height 27
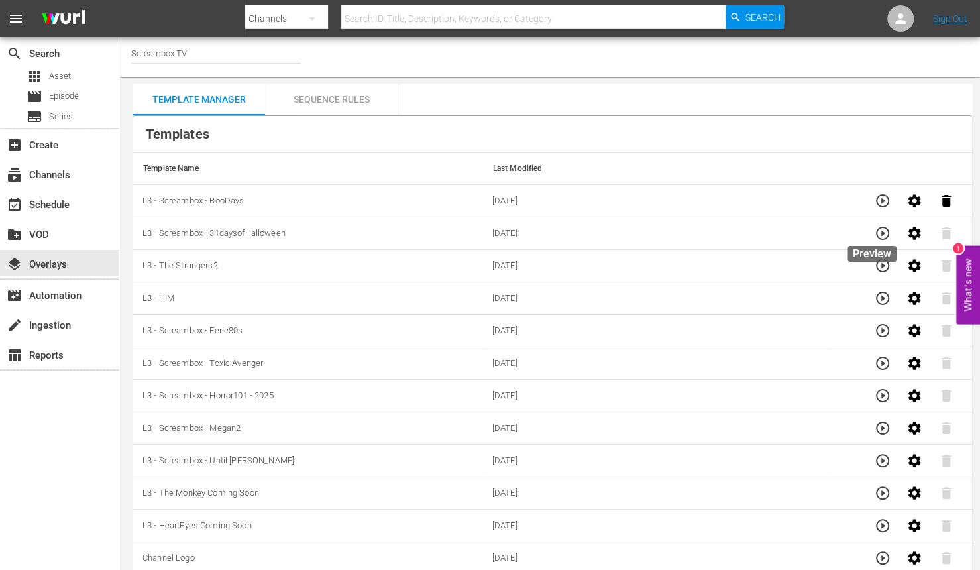
click at [875, 225] on icon "button" at bounding box center [883, 233] width 16 height 16
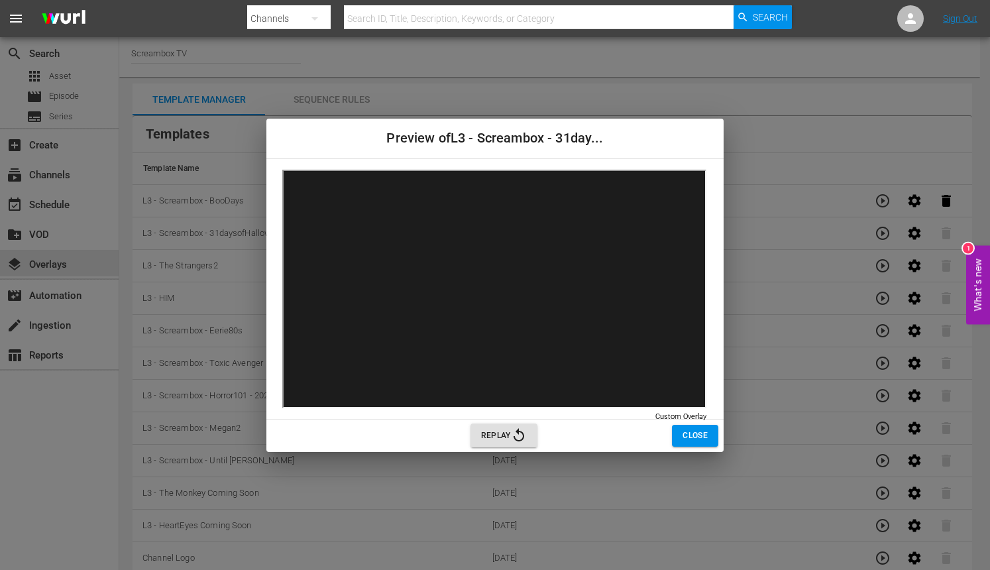
click at [498, 437] on span "Replay" at bounding box center [504, 436] width 46 height 16
click at [685, 437] on span "Close" at bounding box center [695, 436] width 25 height 14
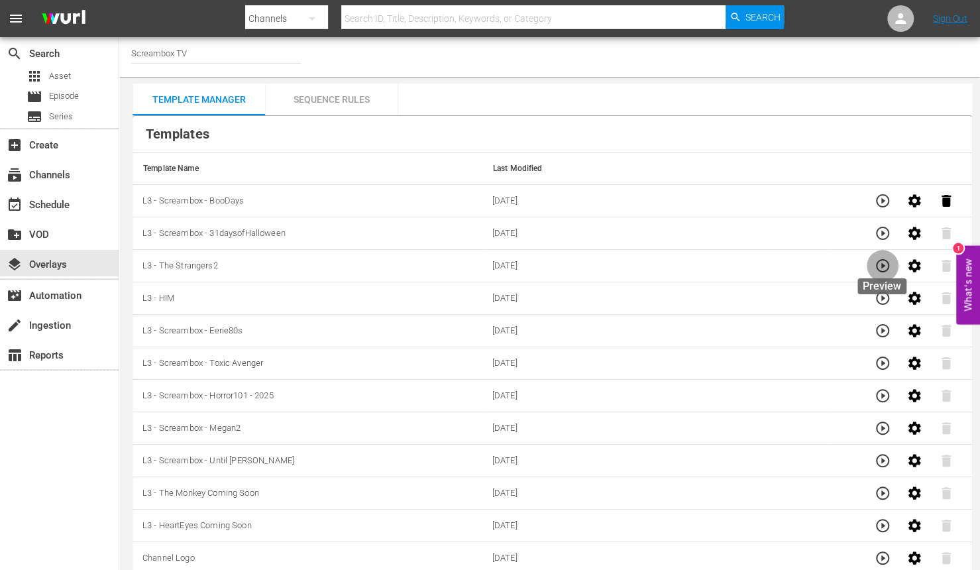
click at [884, 268] on icon "button" at bounding box center [883, 266] width 16 height 16
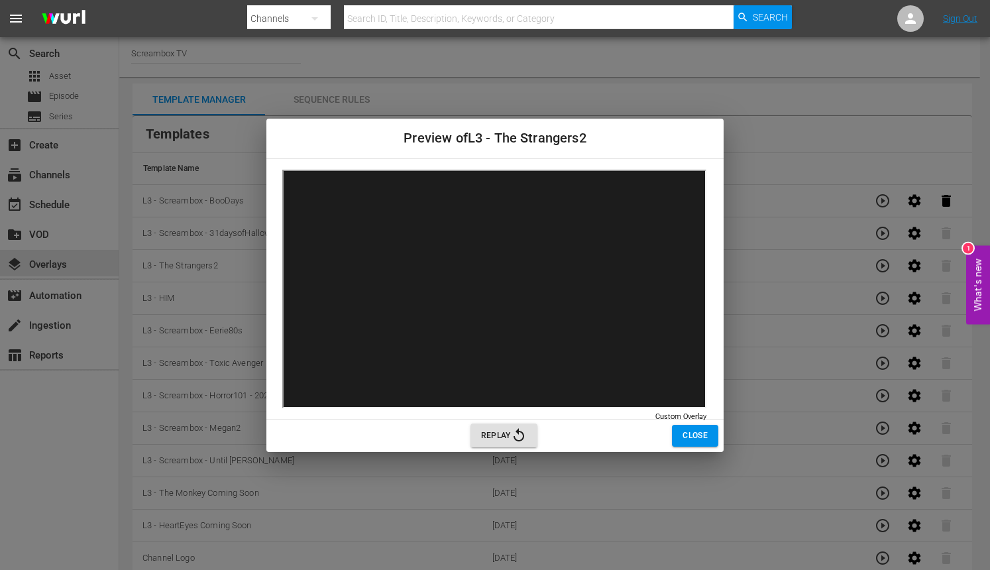
click at [705, 435] on span "Close" at bounding box center [695, 436] width 25 height 14
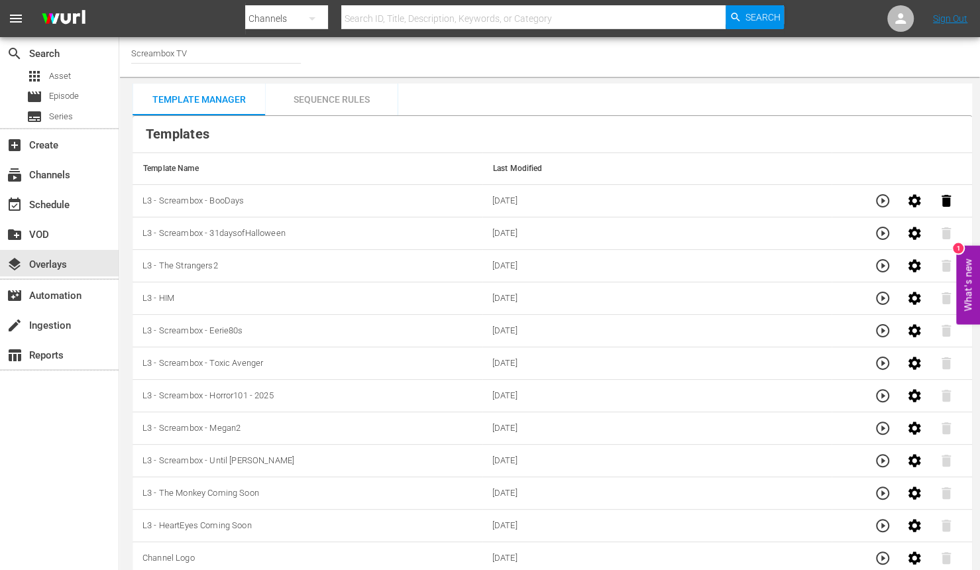
click at [914, 199] on icon "button" at bounding box center [915, 201] width 16 height 16
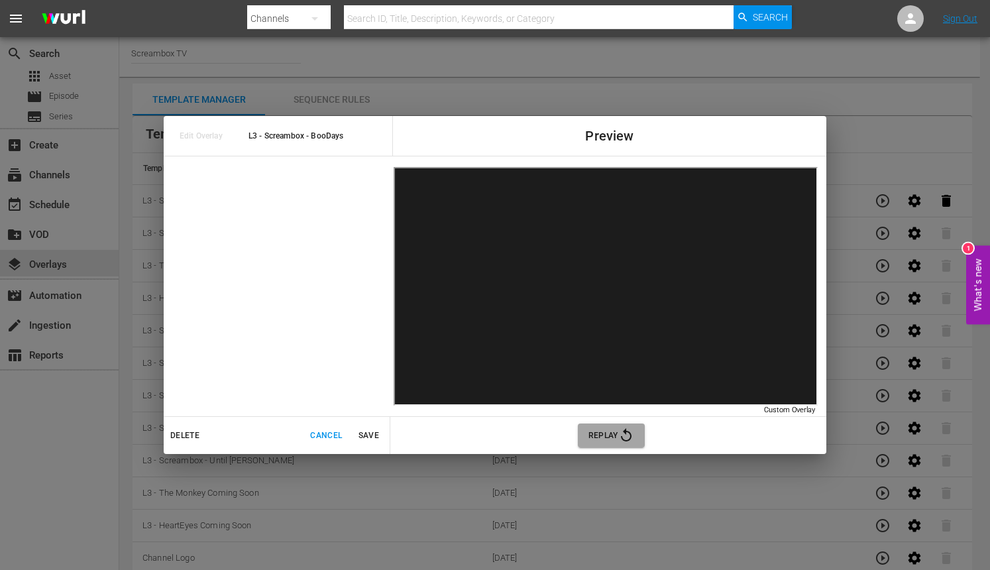
click at [606, 430] on span "Replay" at bounding box center [612, 436] width 46 height 16
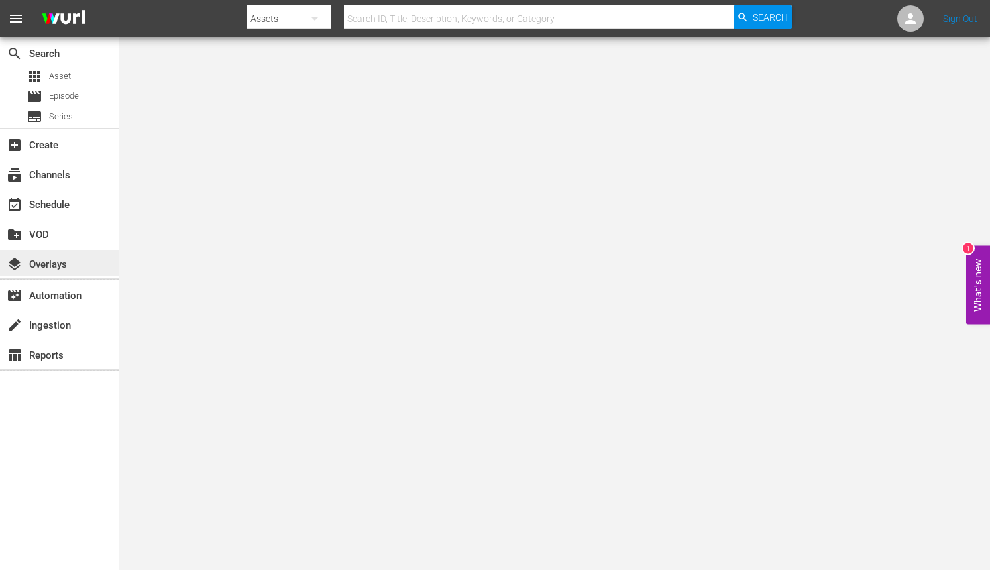
click at [36, 264] on div "layers Overlays" at bounding box center [37, 263] width 74 height 12
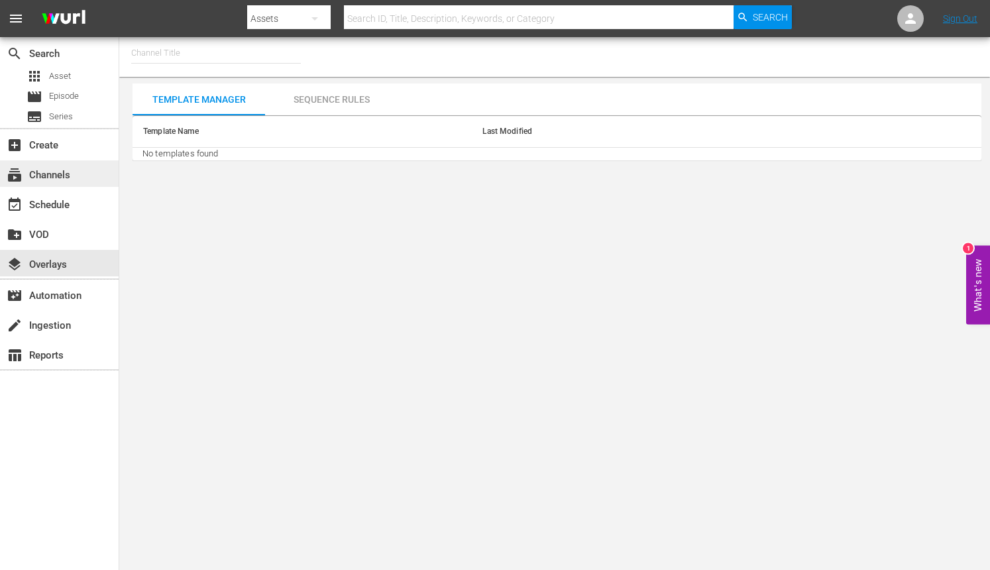
click at [44, 164] on div "subscriptions Channels" at bounding box center [59, 173] width 119 height 27
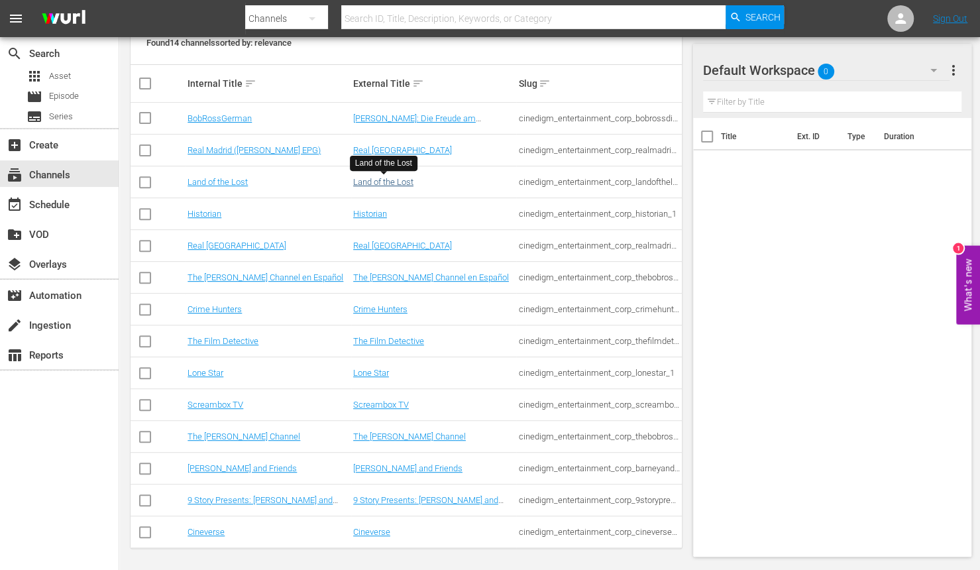
scroll to position [199, 0]
click at [209, 398] on link "Screambox TV" at bounding box center [216, 403] width 56 height 10
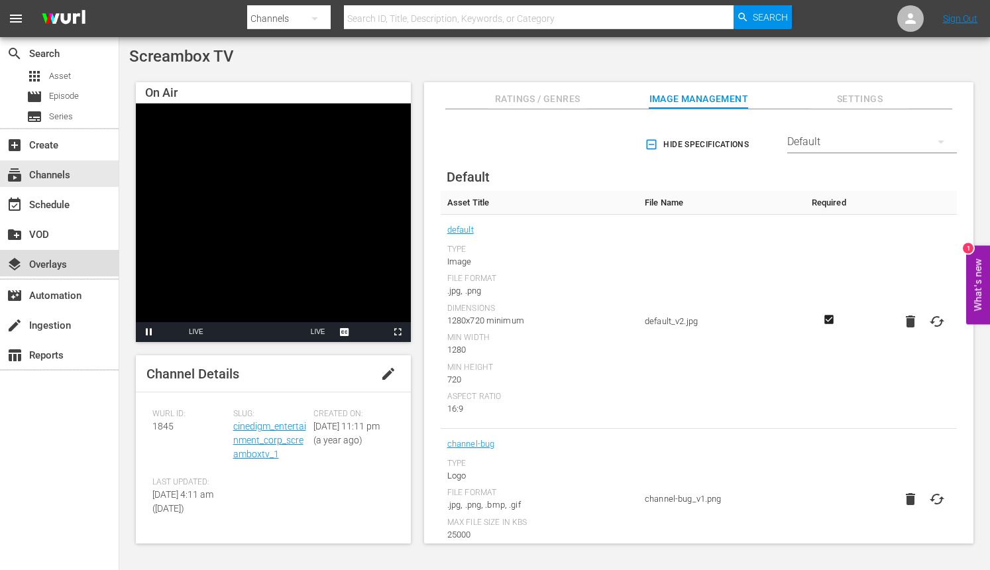
click at [43, 260] on div "layers Overlays" at bounding box center [37, 263] width 74 height 12
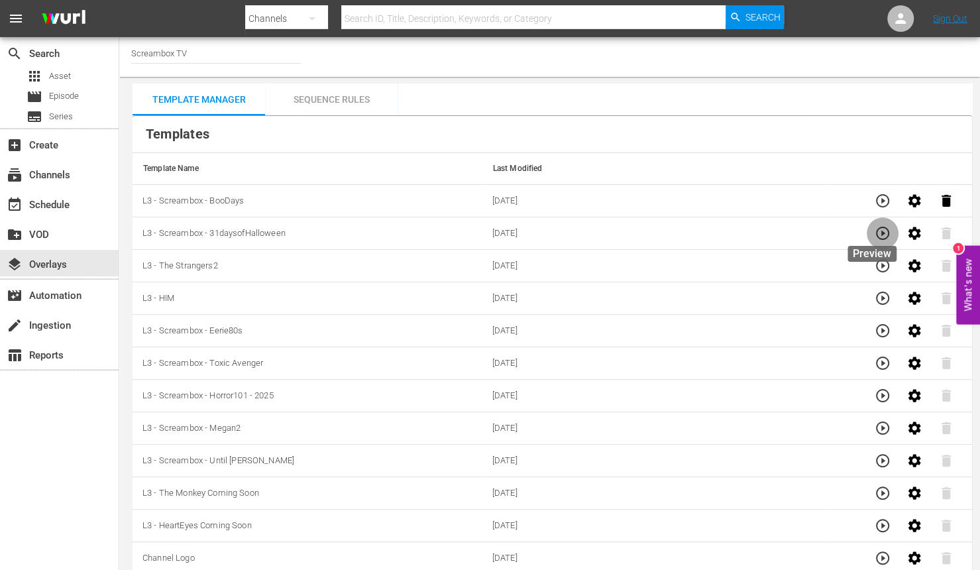
click at [875, 235] on icon "button" at bounding box center [883, 233] width 16 height 16
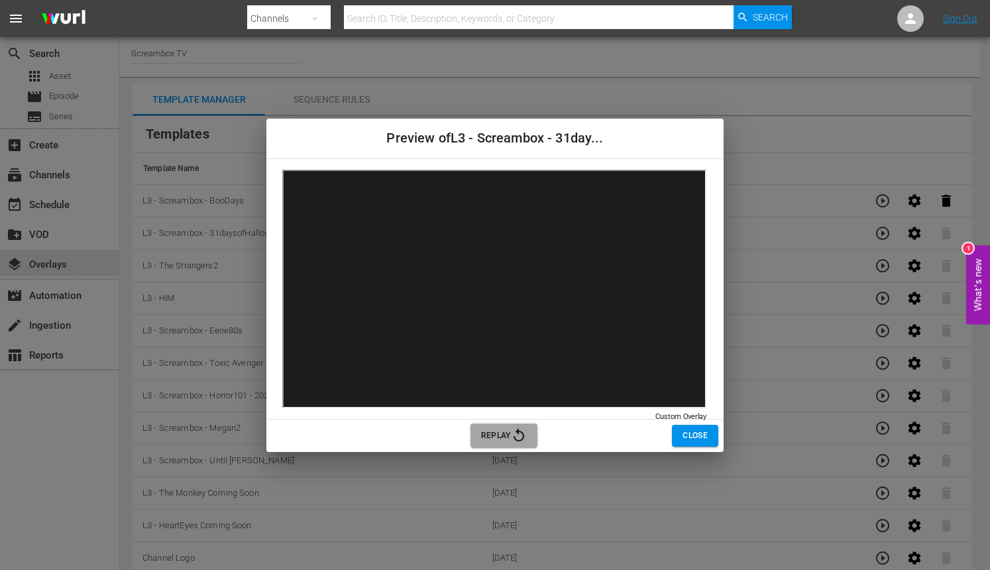
click at [518, 437] on icon "button" at bounding box center [519, 436] width 16 height 16
click at [704, 431] on span "Close" at bounding box center [695, 436] width 25 height 14
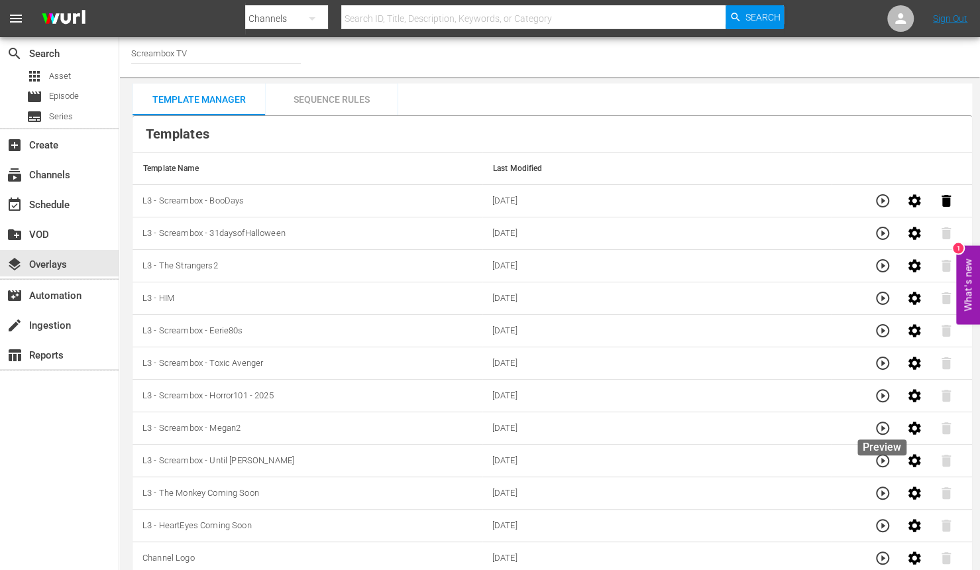
click at [891, 427] on button "button" at bounding box center [883, 428] width 32 height 32
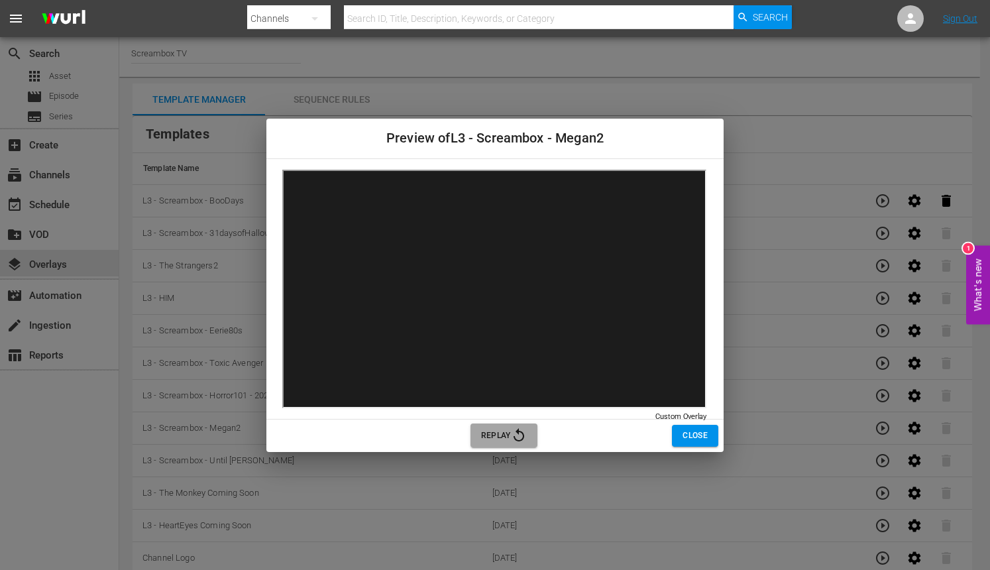
click at [514, 428] on icon "button" at bounding box center [519, 436] width 16 height 16
click at [510, 432] on span "Replay" at bounding box center [504, 436] width 46 height 16
click at [697, 436] on span "Close" at bounding box center [695, 436] width 25 height 14
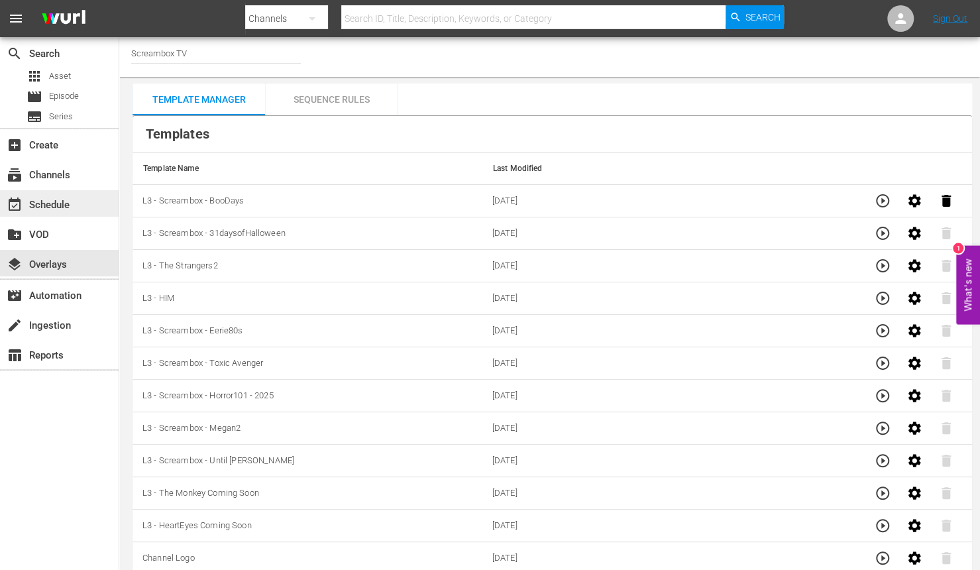
click at [61, 205] on div "event_available Schedule" at bounding box center [37, 203] width 74 height 12
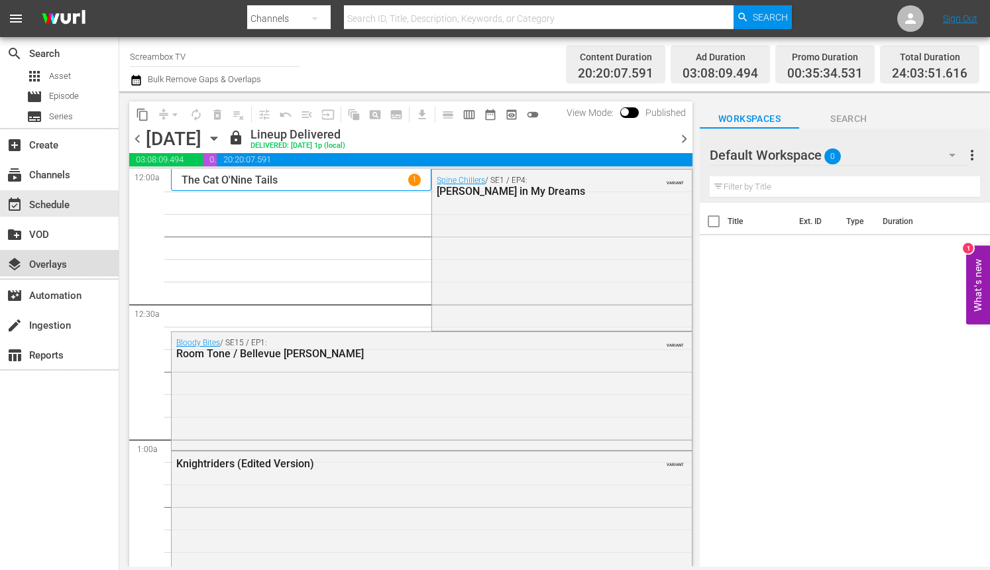
click at [49, 255] on div "layers Overlays" at bounding box center [59, 263] width 119 height 27
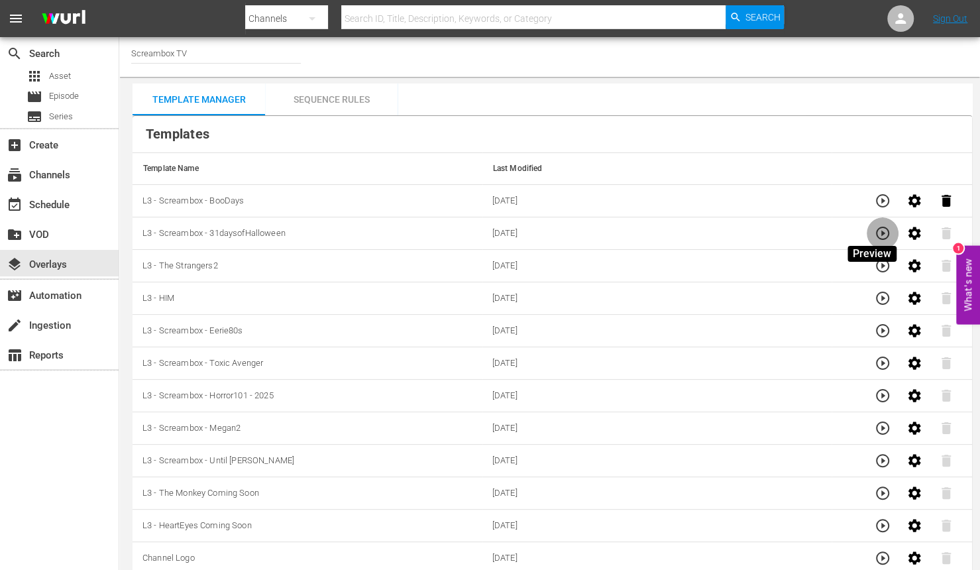
click at [876, 227] on icon "button" at bounding box center [882, 233] width 13 height 13
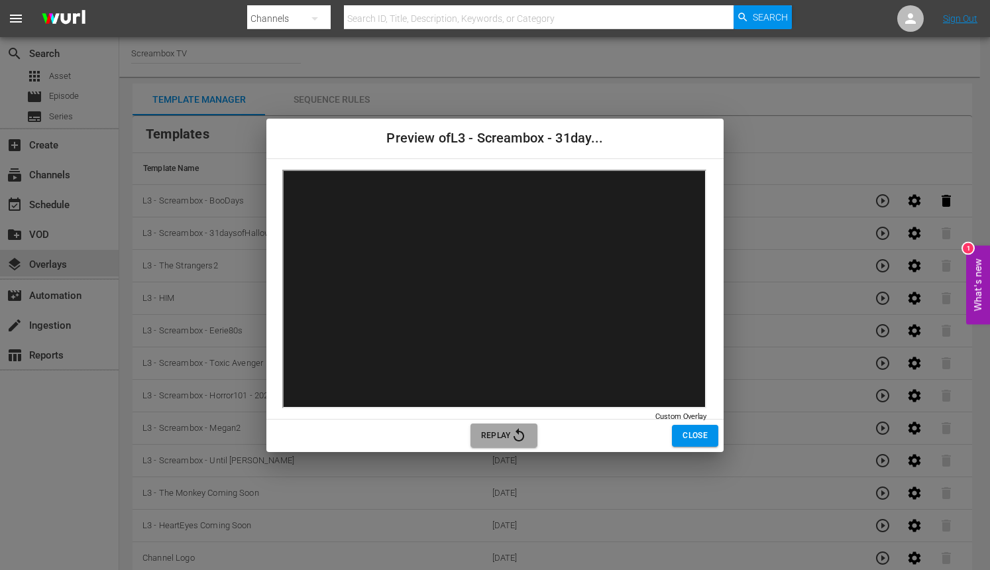
click at [487, 429] on span "Replay" at bounding box center [504, 436] width 46 height 16
click at [705, 437] on span "Close" at bounding box center [695, 436] width 25 height 14
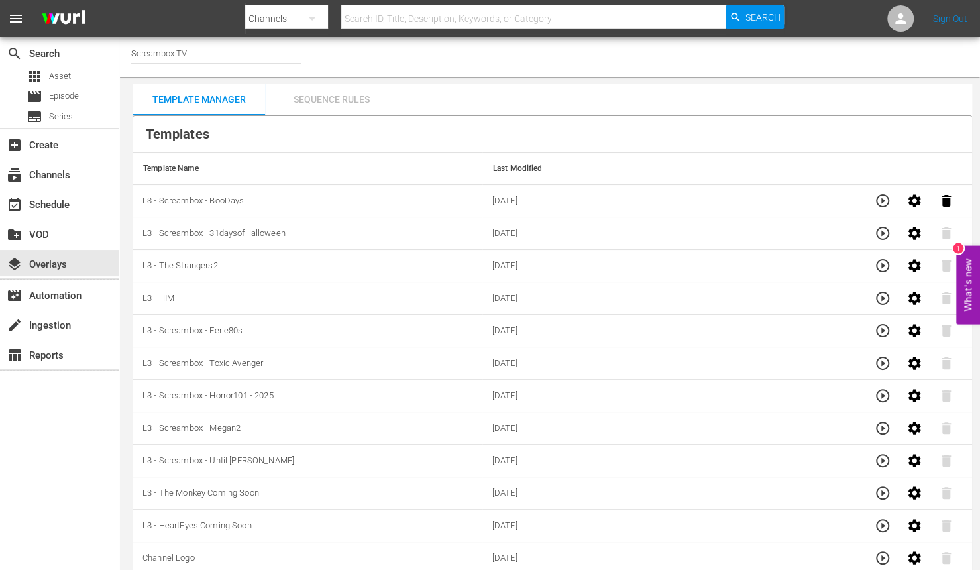
click at [314, 102] on div "Sequence Rules" at bounding box center [331, 100] width 133 height 32
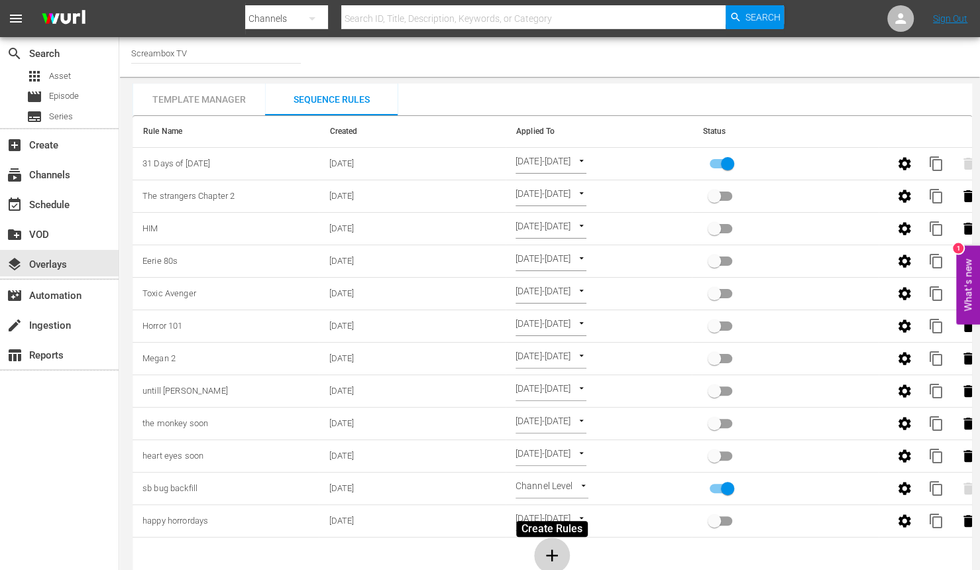
click at [549, 557] on icon "button" at bounding box center [552, 555] width 20 height 20
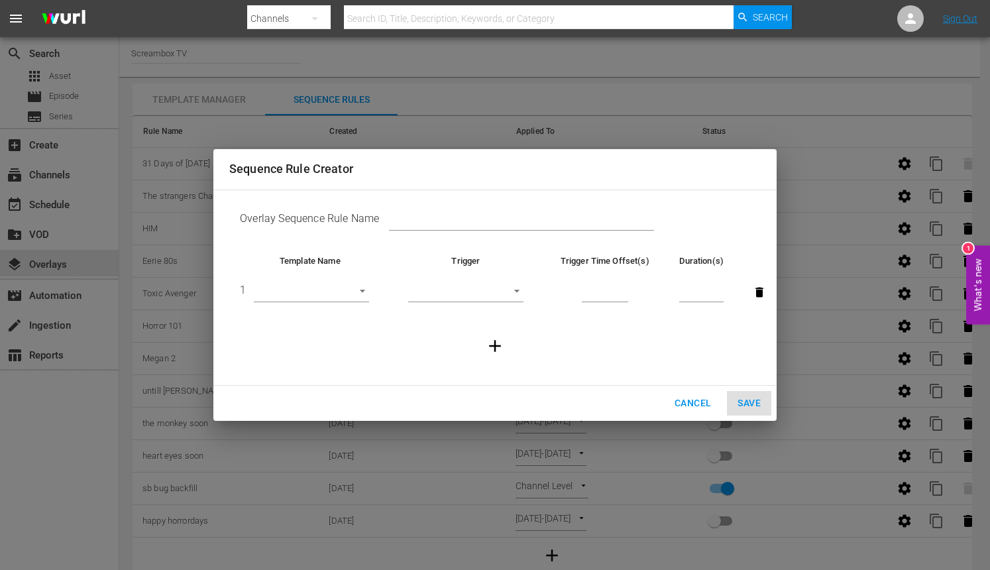
click at [404, 209] on td "Overlay Sequence Rule Name" at bounding box center [495, 221] width 532 height 41
click at [406, 225] on input "text" at bounding box center [521, 221] width 265 height 20
paste input "Boo!-sday"
type input "Boo!-sday"
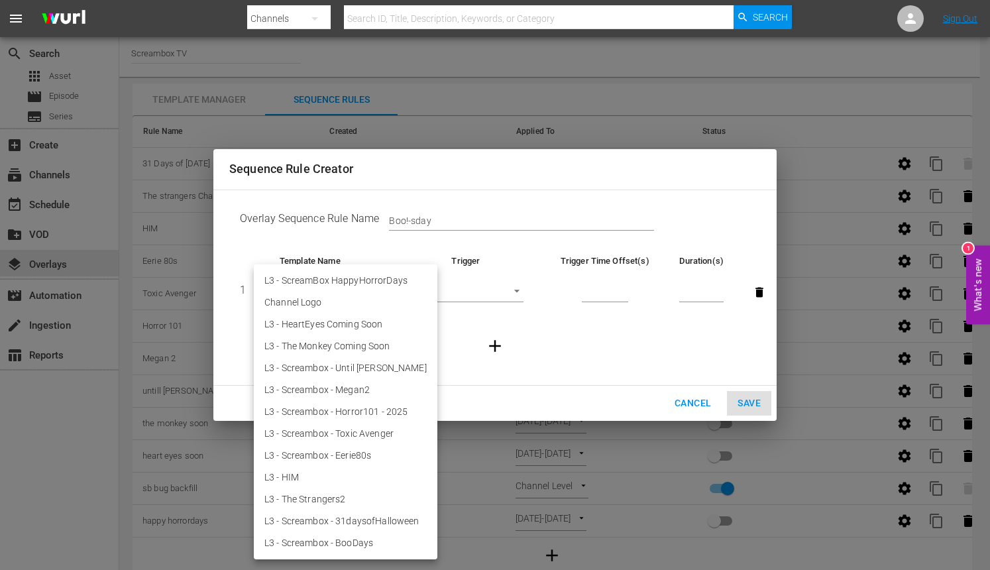
click at [358, 288] on body "menu Search By Channels Search ID, Title, Description, Keywords, or Category Se…" at bounding box center [495, 285] width 990 height 570
click at [355, 542] on li "L3 - Screambox - BooDays" at bounding box center [346, 543] width 184 height 22
type input "30740"
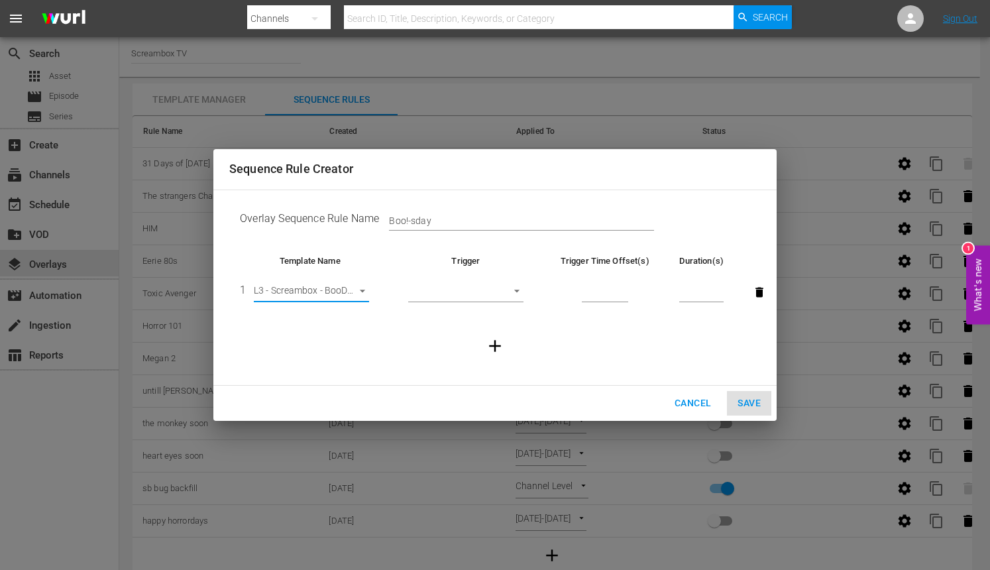
click at [453, 302] on body "menu Search By Channels Search ID, Title, Description, Keywords, or Category Se…" at bounding box center [495, 285] width 990 height 570
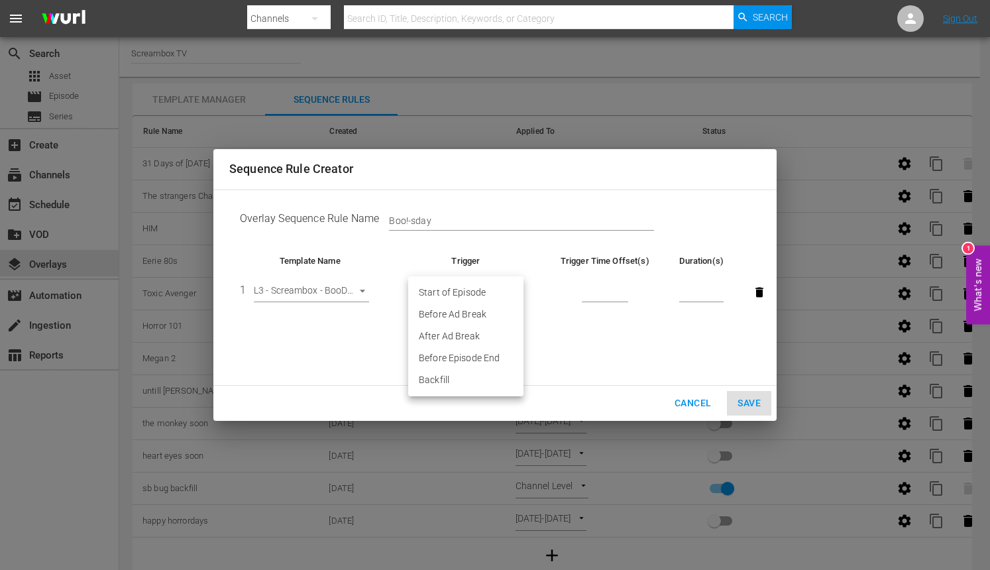
click at [452, 358] on li "Before Episode End" at bounding box center [465, 358] width 115 height 22
type input "END_OF_EPISODE"
type input "1"
click at [618, 292] on input "1" at bounding box center [605, 293] width 46 height 20
type input "60"
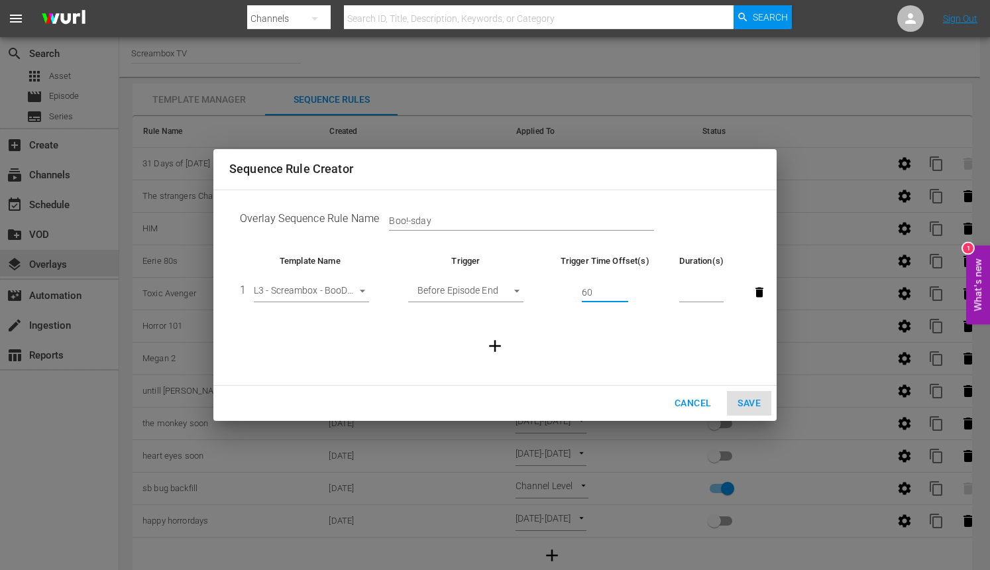
click at [699, 294] on input "number" at bounding box center [701, 293] width 44 height 20
type input "30"
click at [742, 407] on span "Save" at bounding box center [749, 403] width 23 height 17
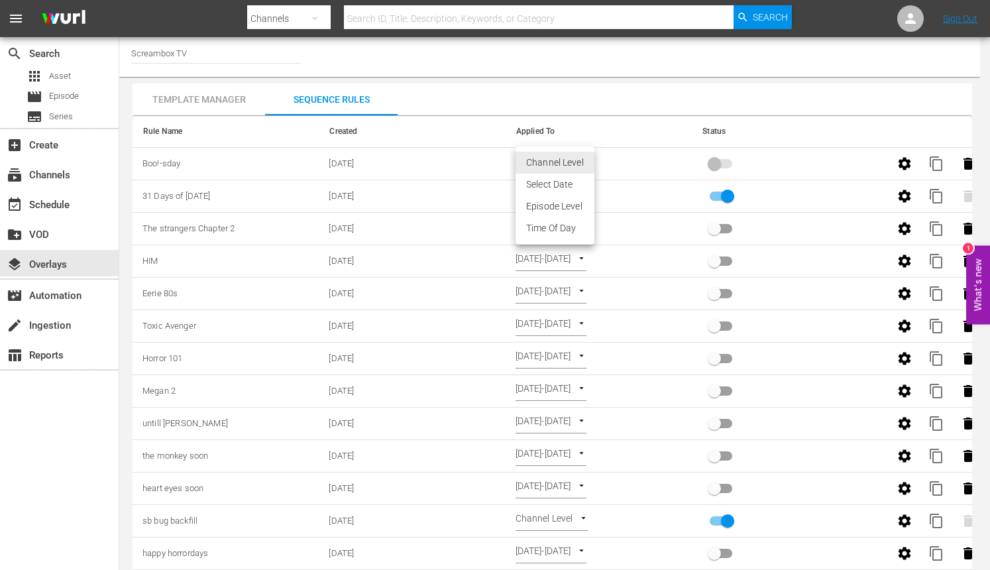
click at [578, 164] on body "menu Search By Channels Search ID, Title, Description, Keywords, or Category Se…" at bounding box center [495, 285] width 990 height 570
click at [571, 178] on li "Select Date" at bounding box center [555, 185] width 79 height 22
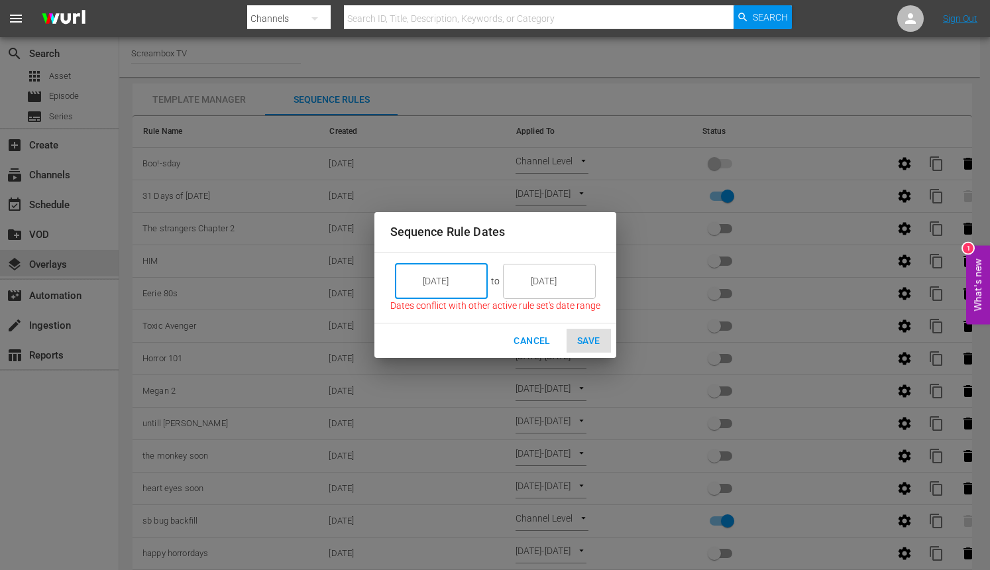
click at [481, 284] on input "10/03/25" at bounding box center [451, 281] width 74 height 36
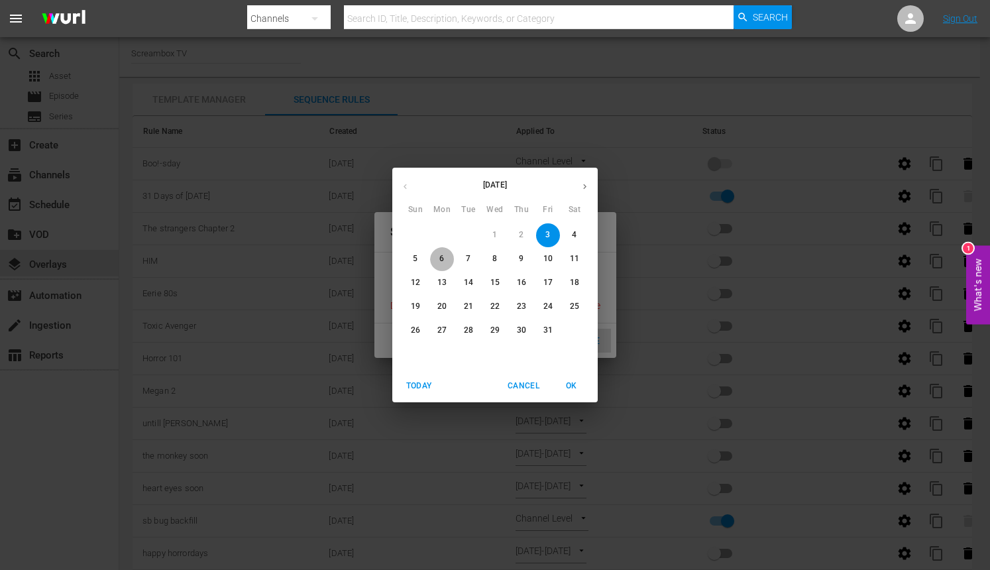
click at [433, 257] on span "6" at bounding box center [442, 258] width 24 height 11
type input "10/06/25"
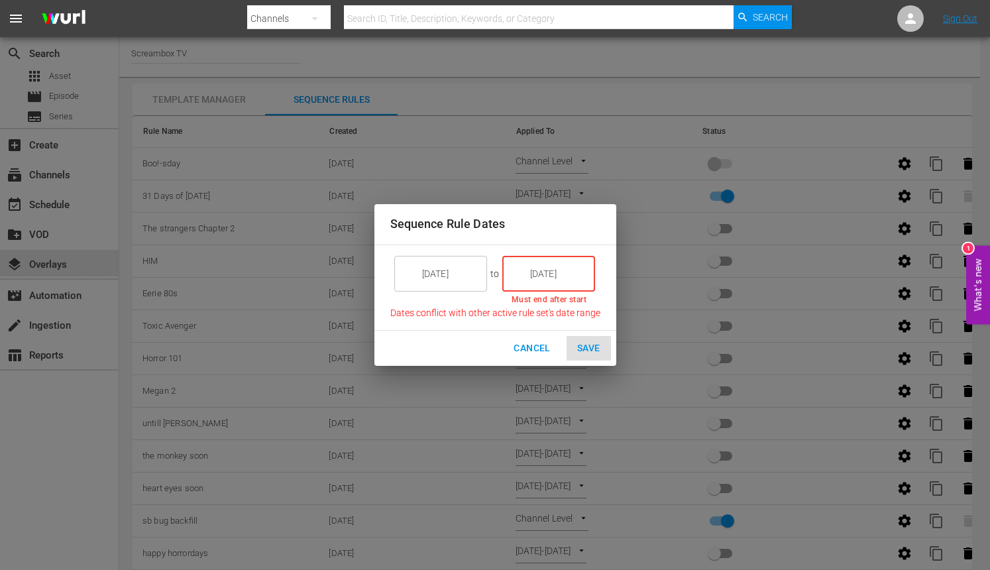
click at [569, 275] on input "10/03/25" at bounding box center [558, 274] width 74 height 36
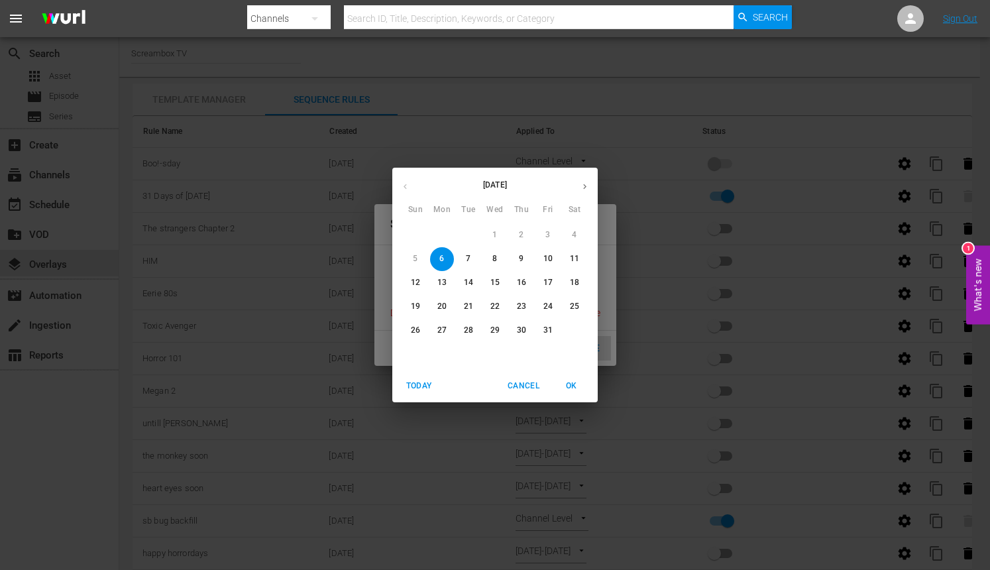
click at [477, 262] on span "7" at bounding box center [469, 258] width 24 height 11
type input "10/07/25"
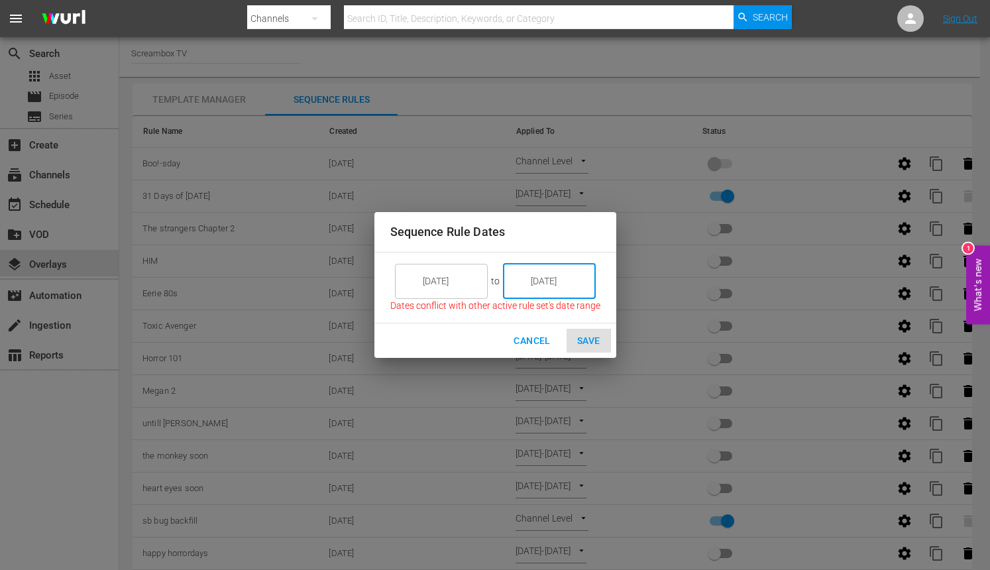
click at [582, 349] on div "Cancel Save" at bounding box center [495, 340] width 242 height 35
click at [539, 349] on button "Cancel" at bounding box center [532, 341] width 58 height 25
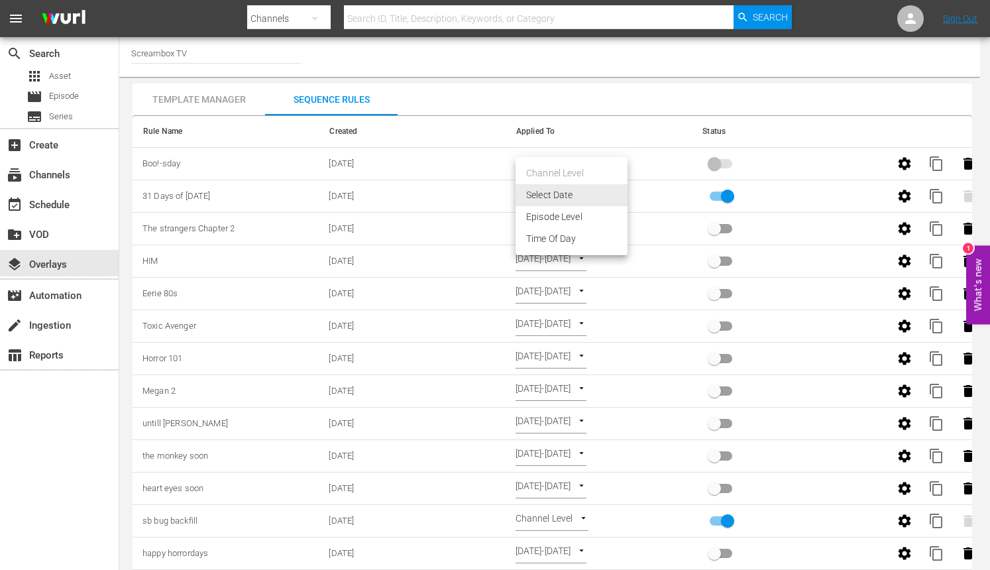
click at [619, 192] on body "menu Search By Channels Search ID, Title, Description, Keywords, or Category Se…" at bounding box center [495, 285] width 990 height 570
click at [577, 197] on li "Select Date" at bounding box center [572, 195] width 112 height 22
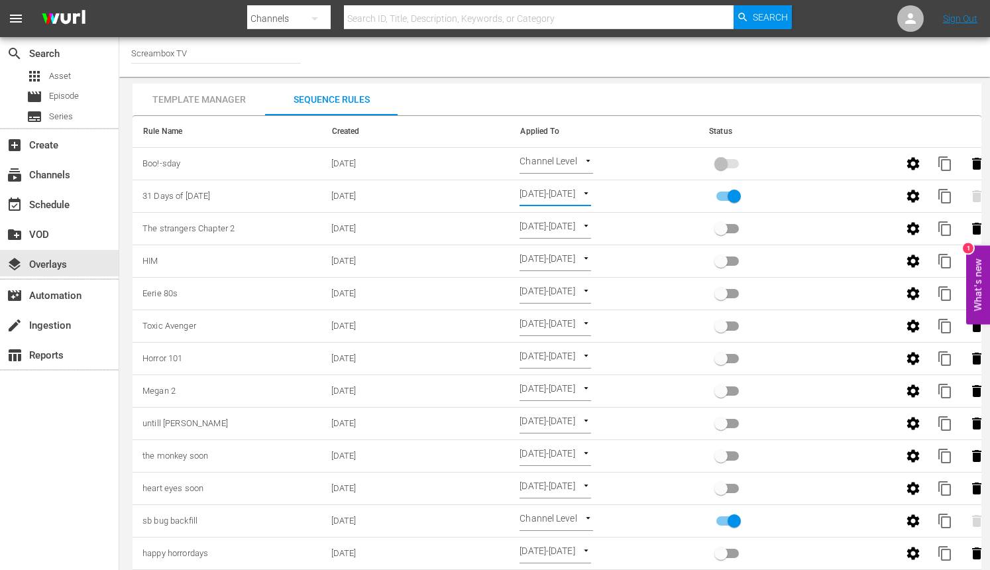
click at [624, 194] on body "menu Search By Channels Search ID, Title, Description, Keywords, or Category Se…" at bounding box center [495, 285] width 990 height 570
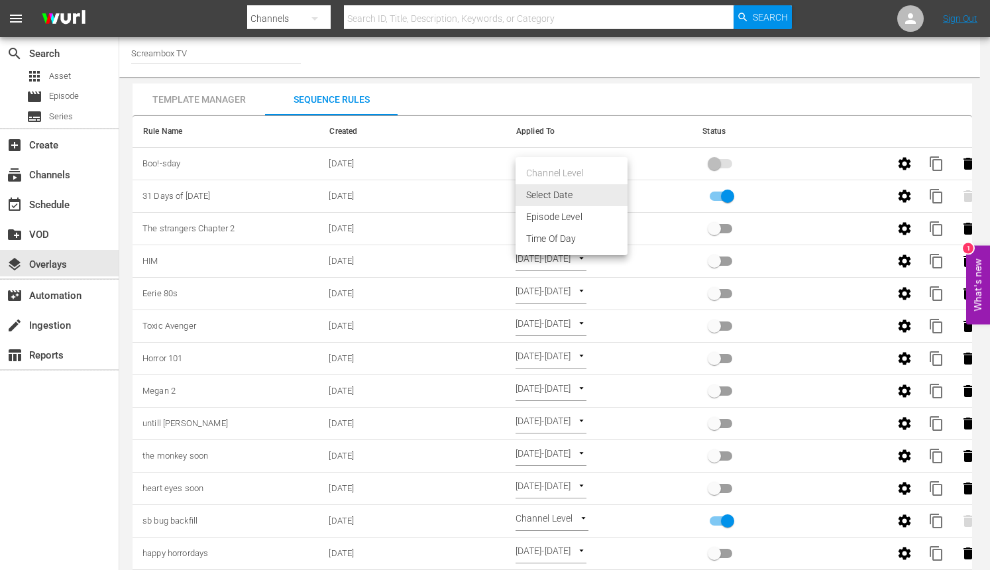
click at [593, 192] on li "Select Date" at bounding box center [572, 195] width 112 height 22
click at [571, 192] on body "menu Search By Channels Search ID, Title, Description, Keywords, or Category Se…" at bounding box center [495, 285] width 990 height 570
click at [596, 169] on ul "Channel Level Select Date Episode Level Time Of Day" at bounding box center [572, 206] width 112 height 98
click at [558, 215] on li "Episode Level" at bounding box center [572, 217] width 112 height 22
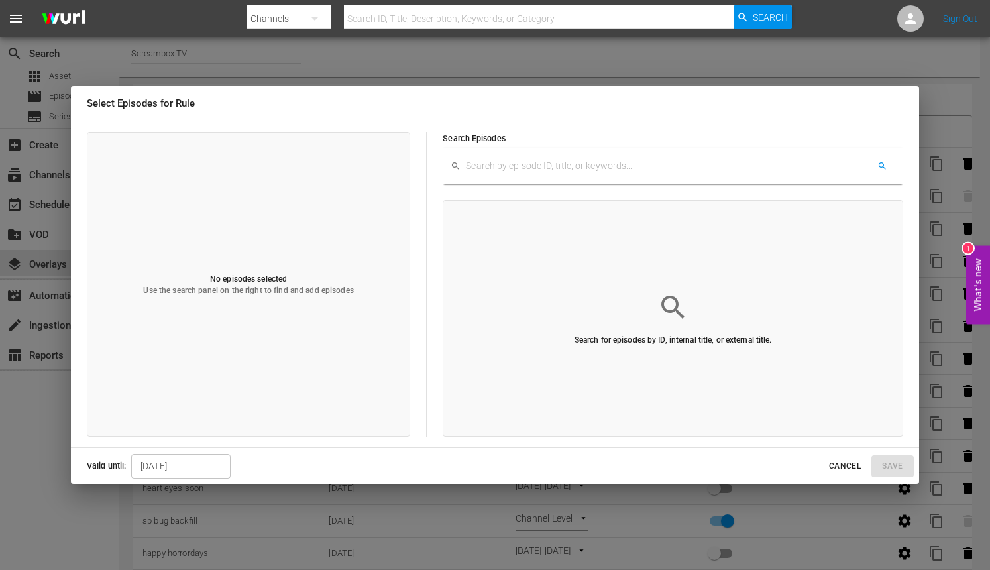
drag, startPoint x: 842, startPoint y: 463, endPoint x: 838, endPoint y: 432, distance: 30.7
click at [843, 462] on span "Cancel" at bounding box center [845, 466] width 32 height 14
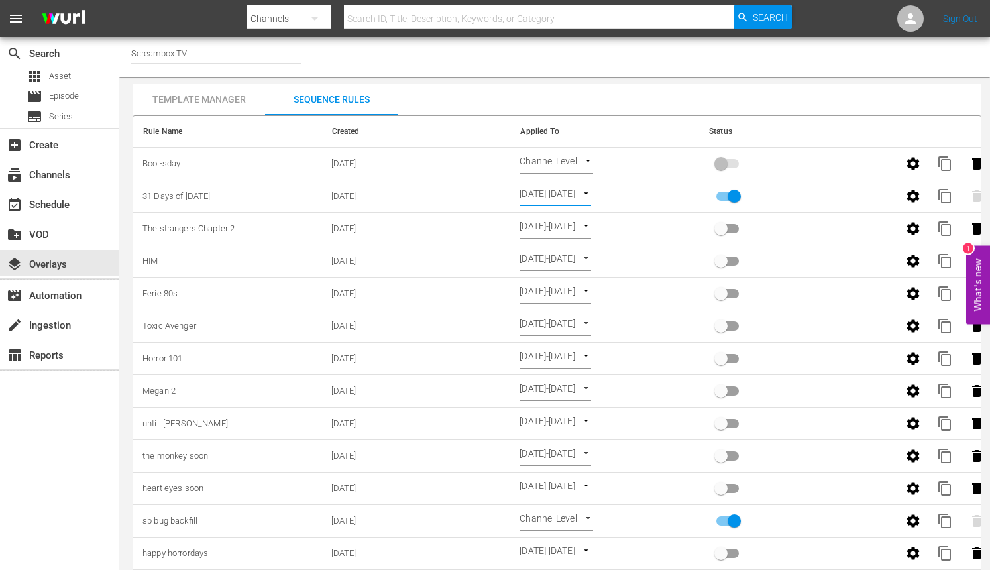
click at [578, 190] on body "menu Search By Channels Search ID, Title, Description, Keywords, or Category Se…" at bounding box center [495, 285] width 990 height 570
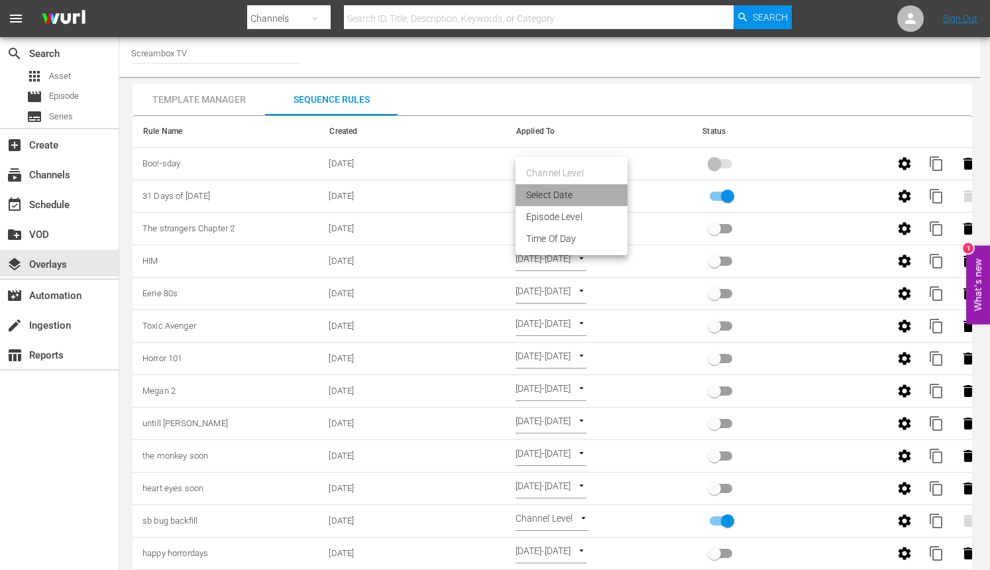
click at [591, 197] on li "Select Date" at bounding box center [572, 195] width 112 height 22
click at [626, 195] on body "menu Search By Channels Search ID, Title, Description, Keywords, or Category Se…" at bounding box center [495, 285] width 990 height 570
click at [907, 195] on div at bounding box center [495, 285] width 990 height 570
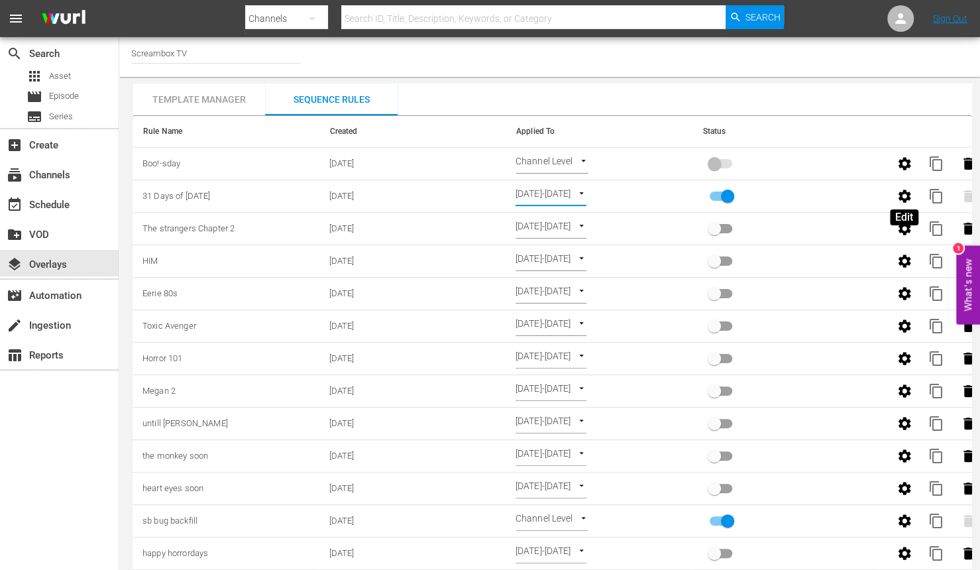
click at [900, 200] on icon "button" at bounding box center [905, 196] width 16 height 16
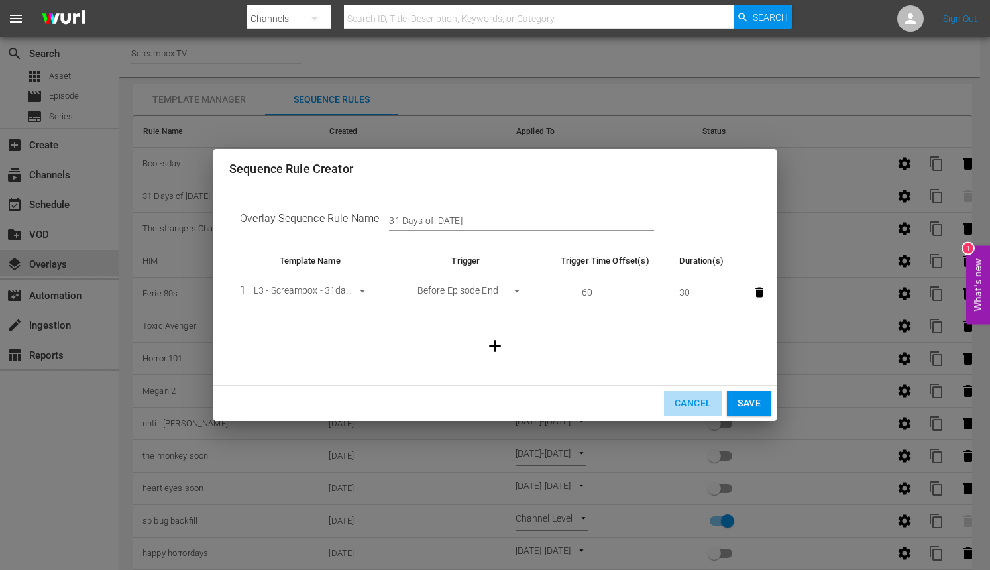
click at [696, 405] on span "Cancel" at bounding box center [693, 403] width 36 height 17
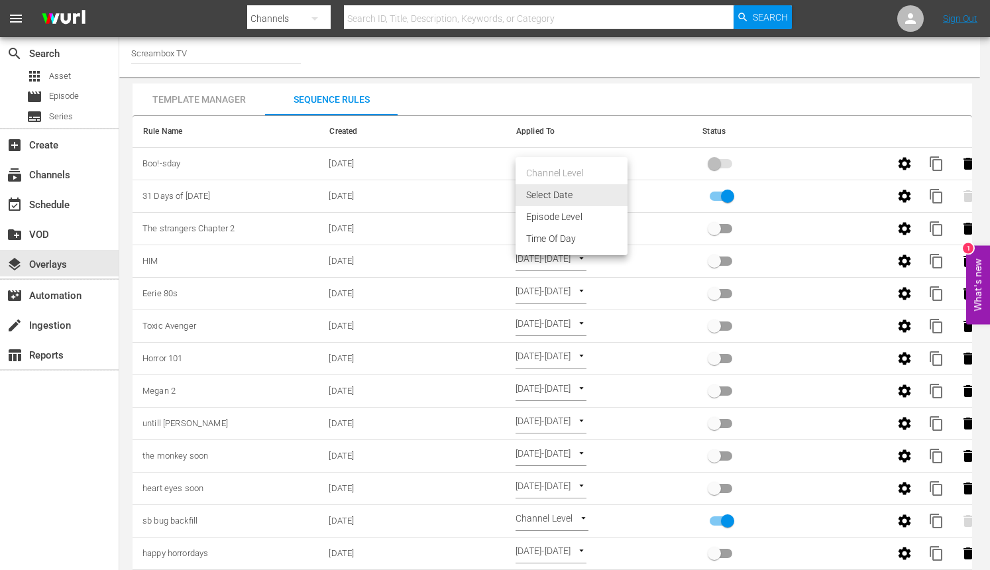
click at [619, 187] on body "menu Search By Channels Search ID, Title, Description, Keywords, or Category Se…" at bounding box center [495, 285] width 990 height 570
click at [602, 190] on li "Select Date" at bounding box center [572, 195] width 112 height 22
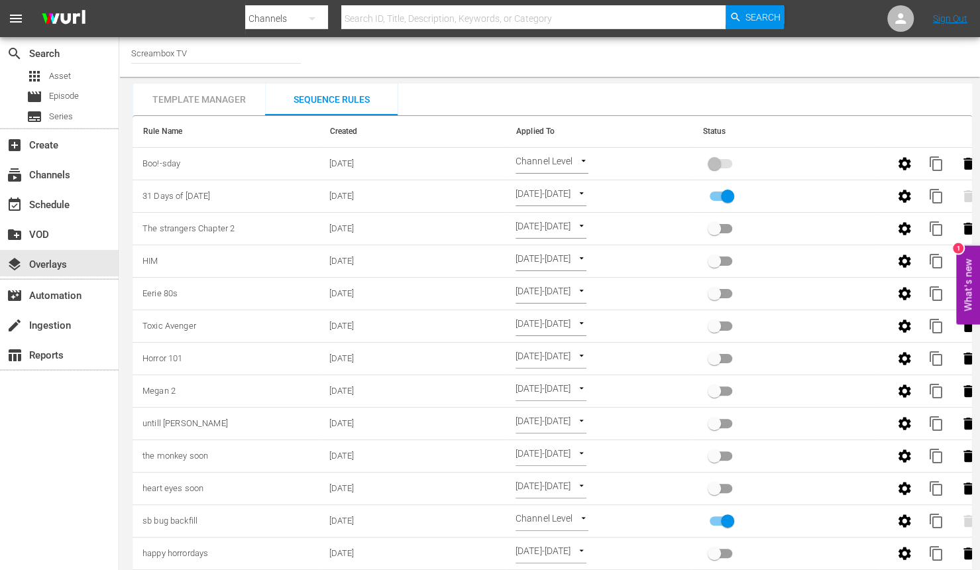
click at [652, 166] on div "Channel Level CHANNEL_LEVEL" at bounding box center [599, 164] width 166 height 20
click at [216, 96] on div "Template Manager" at bounding box center [199, 100] width 133 height 32
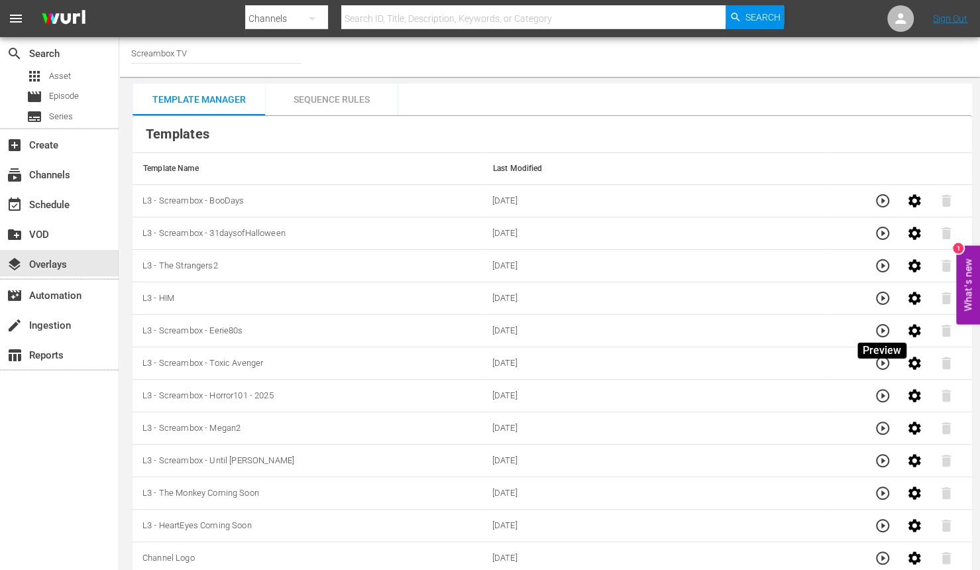
click at [881, 330] on icon "button" at bounding box center [882, 330] width 13 height 13
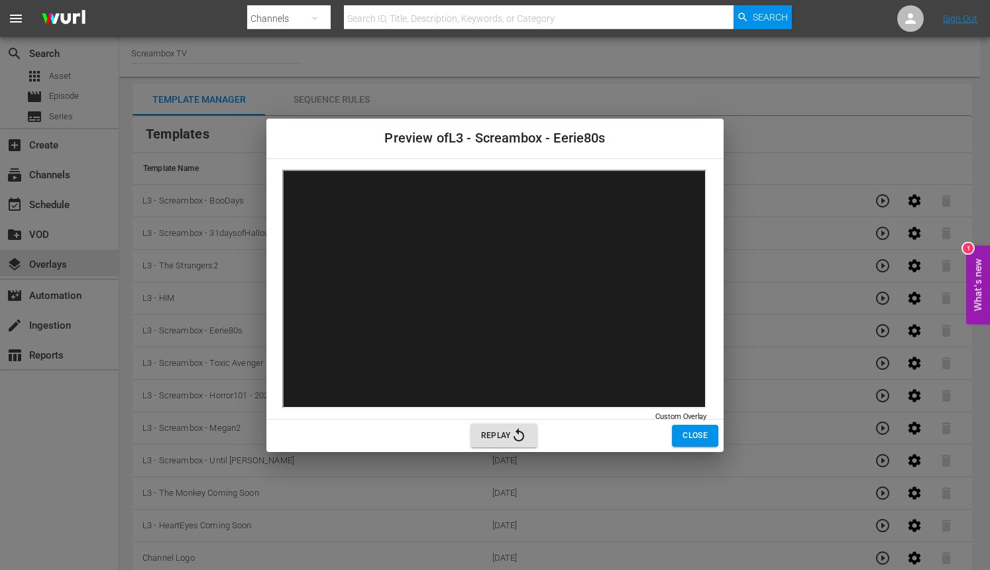
click at [684, 439] on span "Close" at bounding box center [695, 436] width 25 height 14
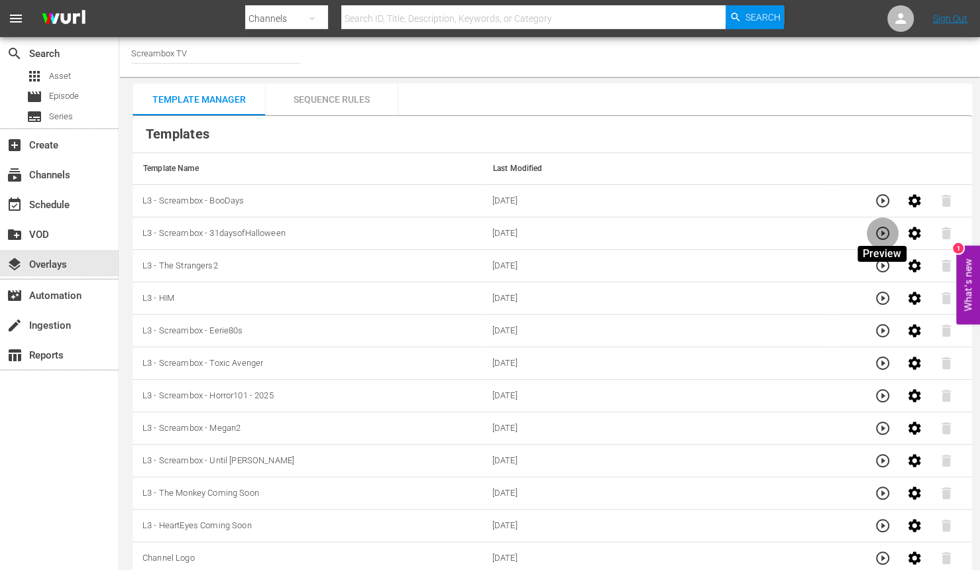
click at [888, 229] on icon "button" at bounding box center [882, 233] width 13 height 13
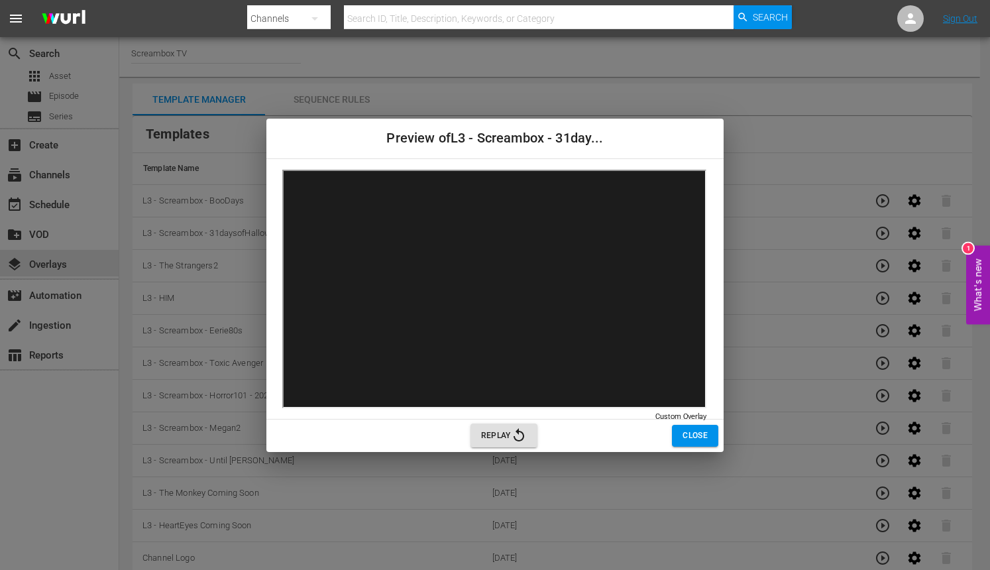
click at [685, 433] on span "Close" at bounding box center [695, 436] width 25 height 14
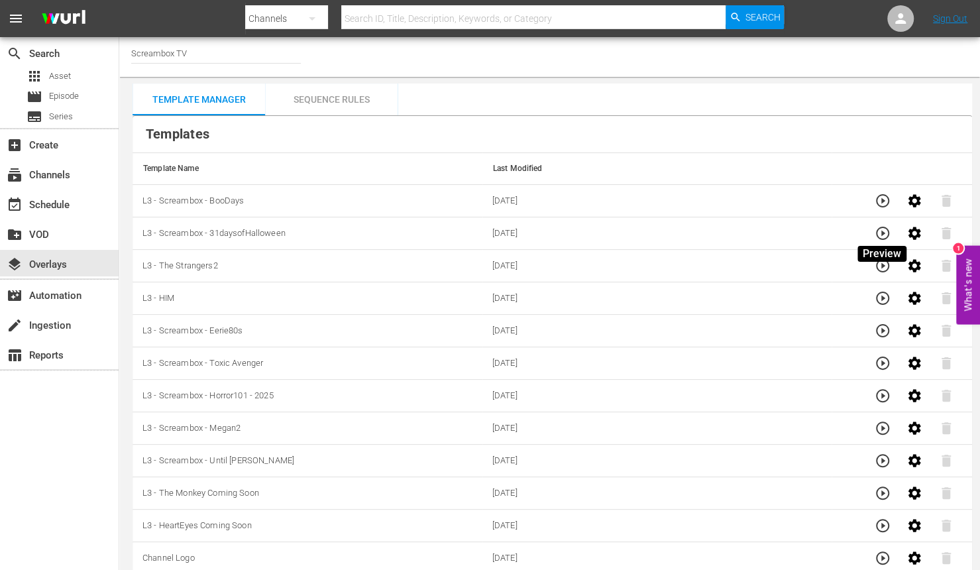
click at [890, 231] on button "button" at bounding box center [883, 233] width 32 height 32
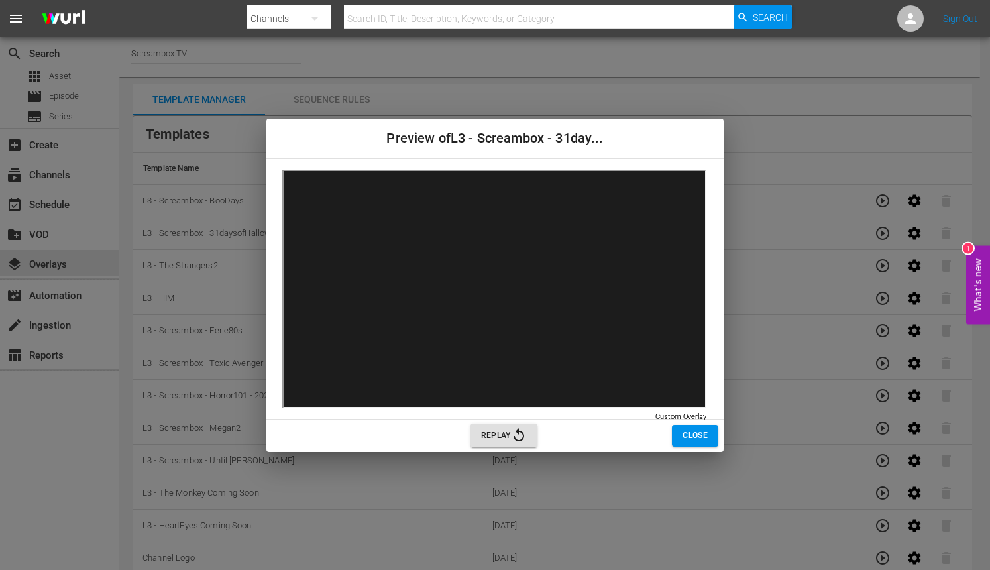
click at [685, 435] on span "Close" at bounding box center [695, 436] width 25 height 14
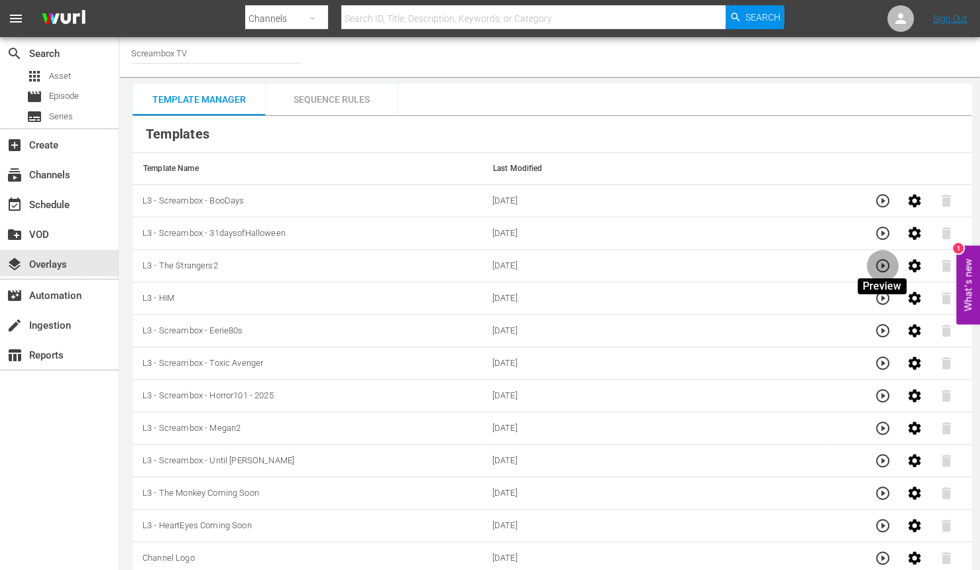
click at [879, 260] on icon "button" at bounding box center [882, 265] width 13 height 13
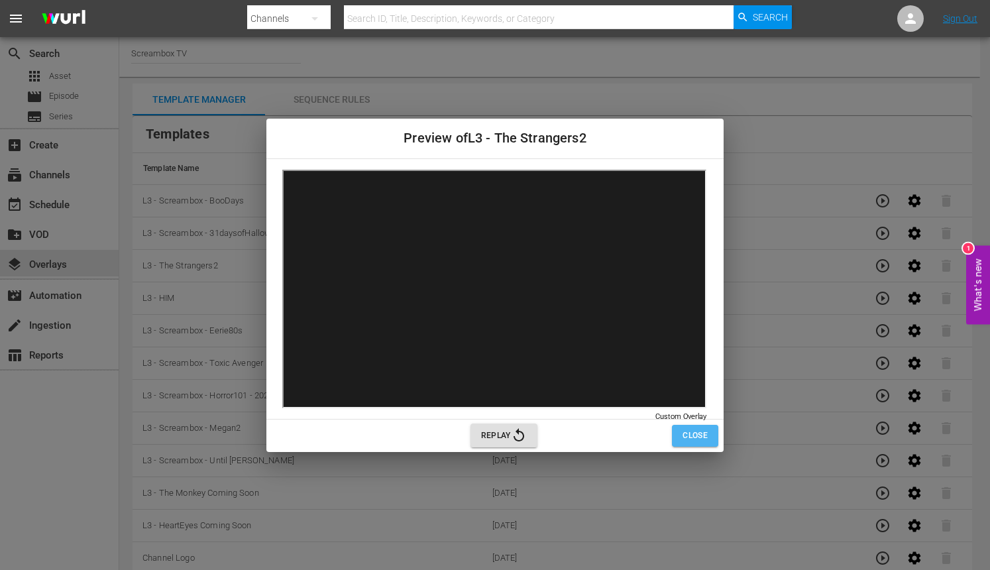
click at [700, 435] on span "Close" at bounding box center [695, 436] width 25 height 14
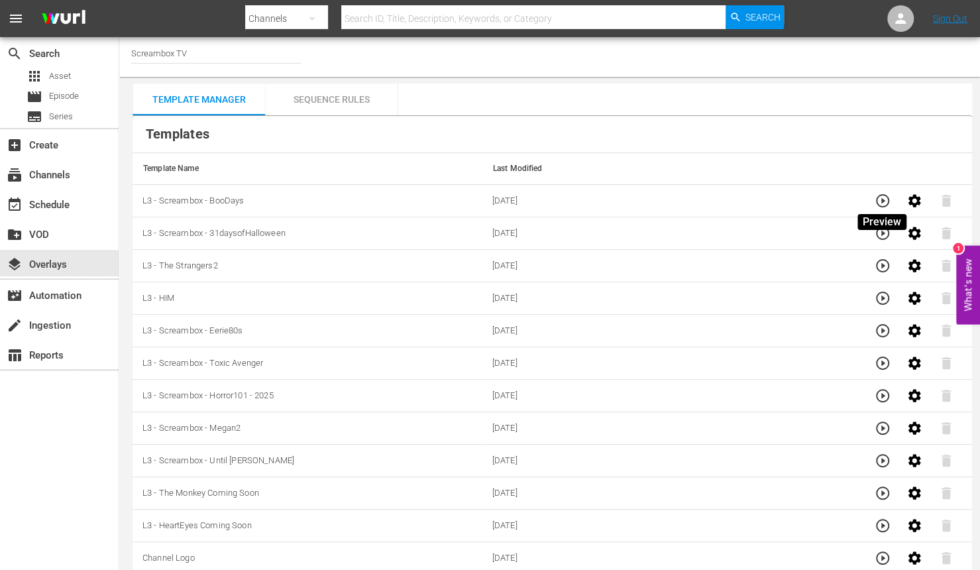
click at [880, 198] on icon "button" at bounding box center [883, 201] width 16 height 16
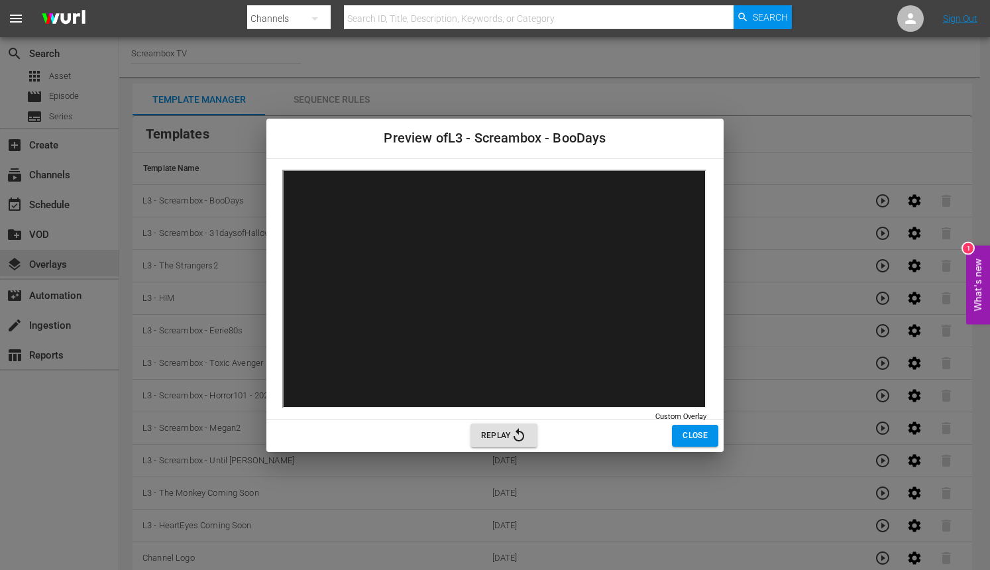
click at [700, 436] on span "Close" at bounding box center [695, 436] width 25 height 14
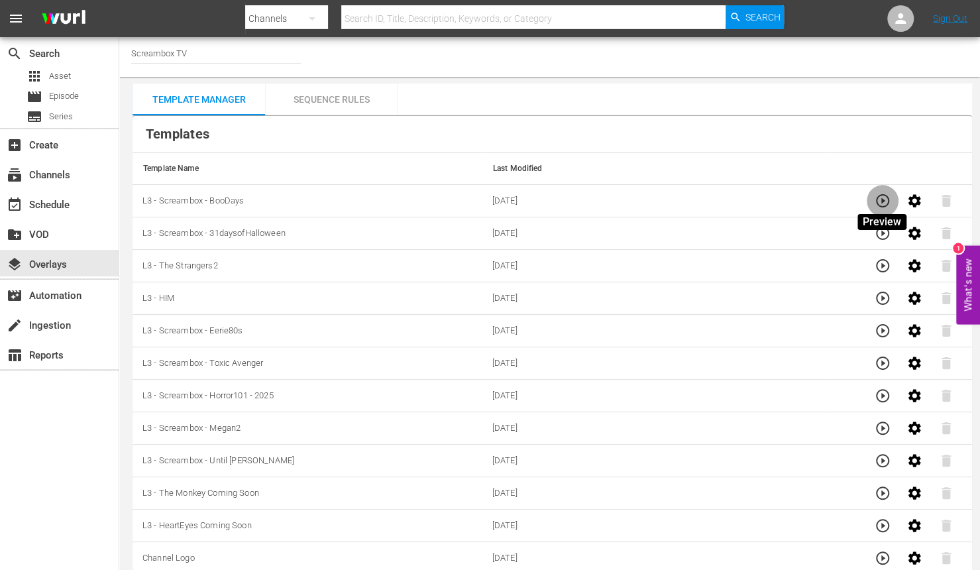
click at [880, 201] on icon "button" at bounding box center [883, 201] width 16 height 16
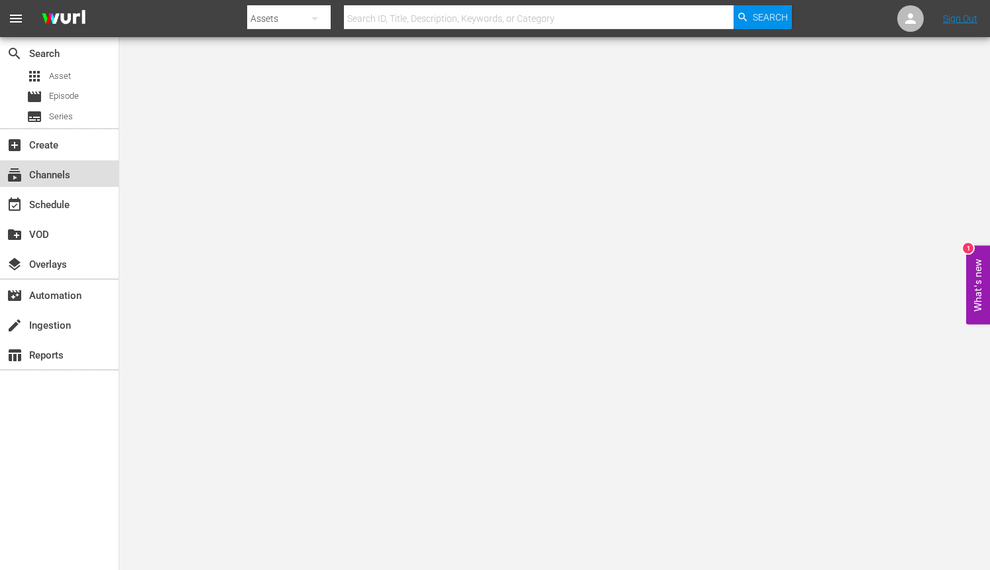
click at [49, 178] on div "subscriptions Channels" at bounding box center [37, 173] width 74 height 12
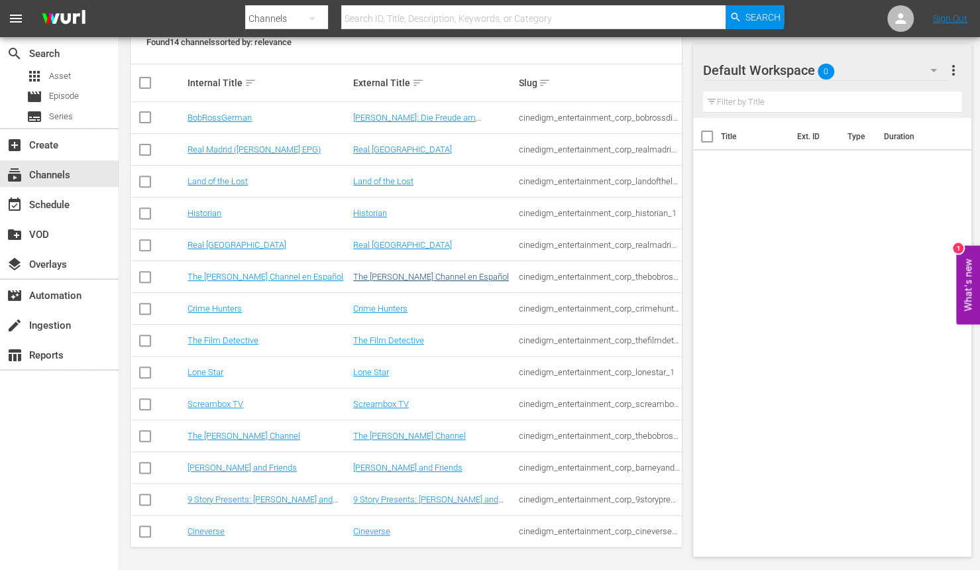
scroll to position [205, 0]
click at [390, 408] on td "Screambox TV" at bounding box center [434, 404] width 166 height 32
click at [390, 400] on link "Screambox TV" at bounding box center [381, 403] width 56 height 10
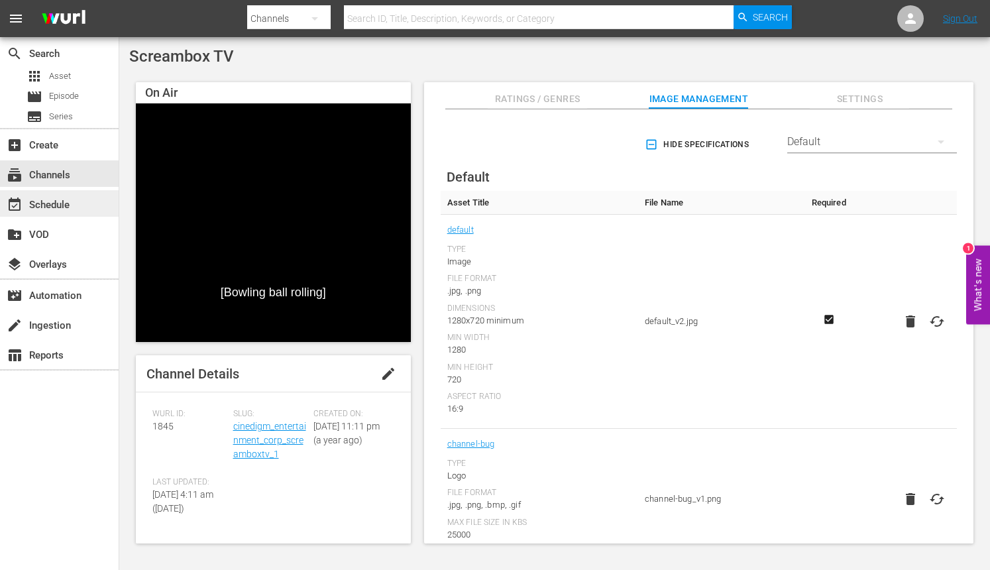
click at [76, 204] on div "event_available Schedule" at bounding box center [59, 203] width 119 height 27
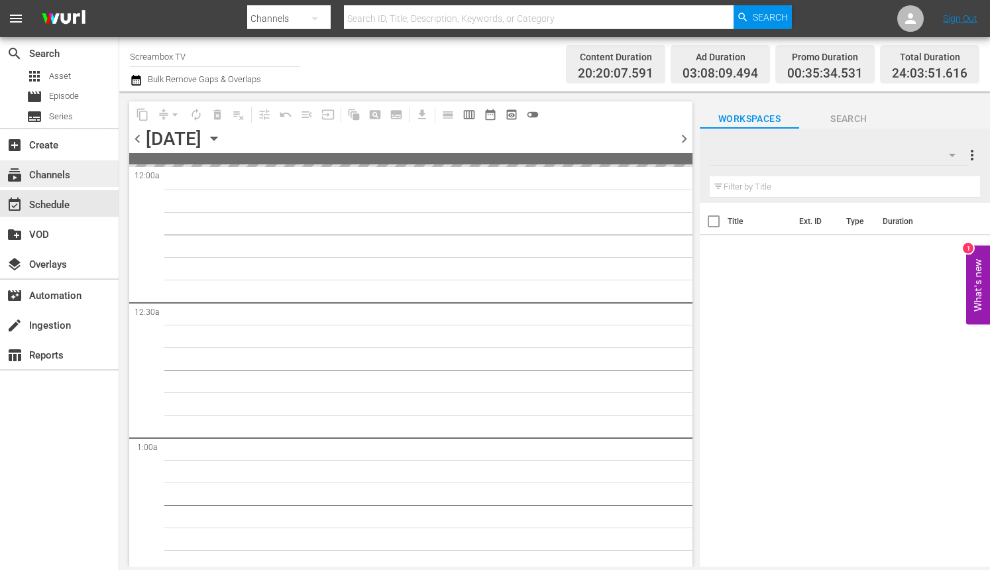
click at [77, 175] on div "subscriptions Channels" at bounding box center [59, 173] width 119 height 27
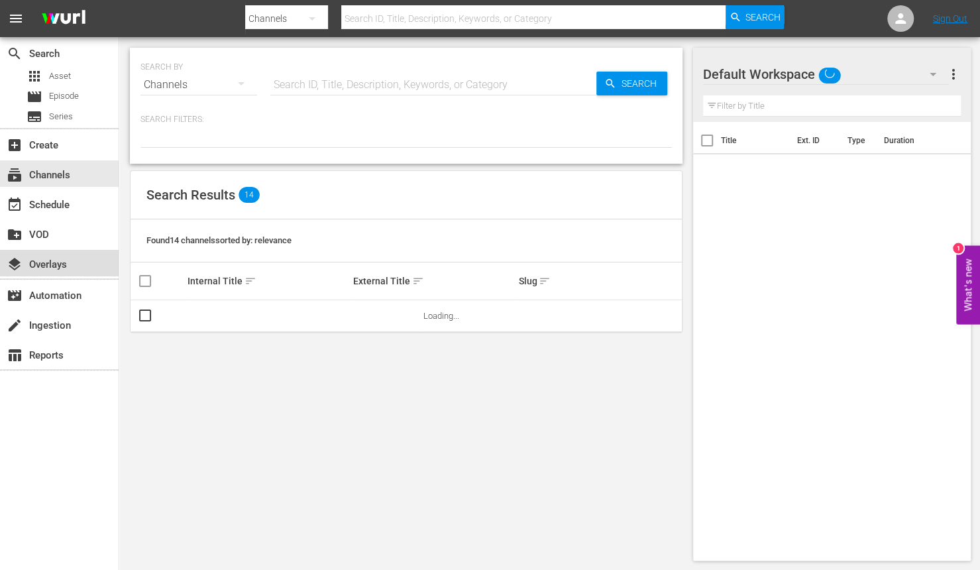
click at [74, 258] on div "layers Overlays" at bounding box center [59, 263] width 119 height 27
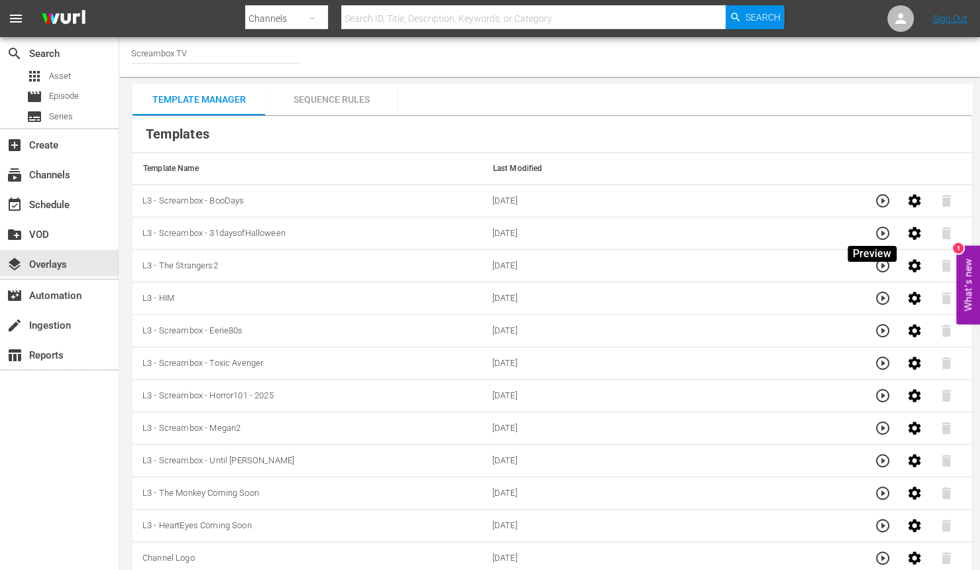
click at [876, 237] on icon "button" at bounding box center [882, 233] width 13 height 13
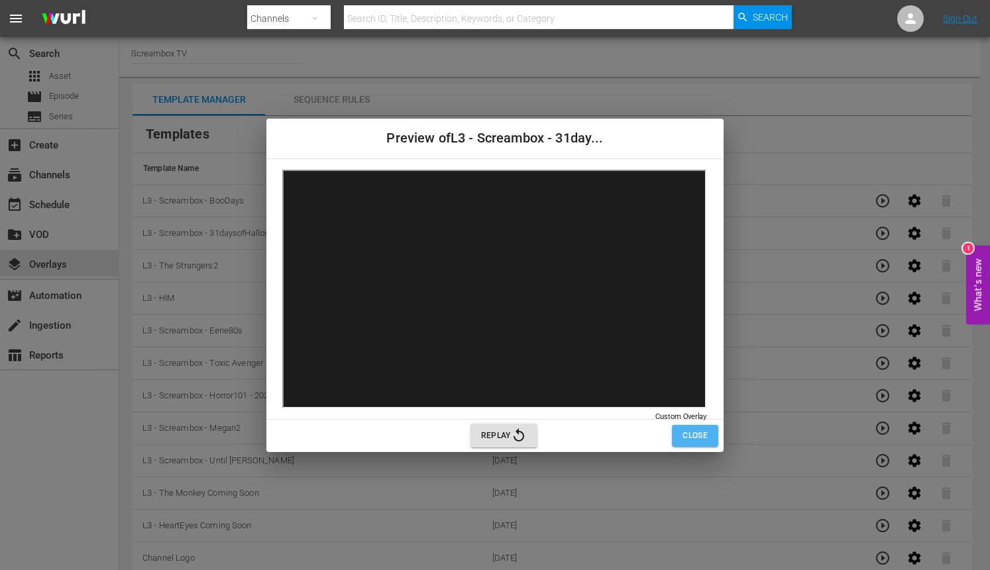
click at [699, 435] on span "Close" at bounding box center [695, 436] width 25 height 14
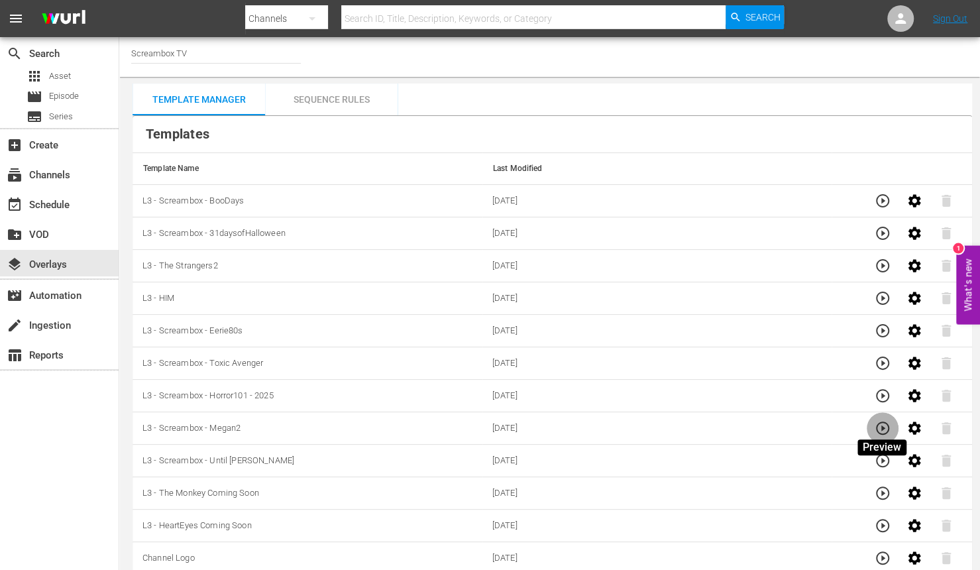
click at [888, 430] on icon "button" at bounding box center [883, 428] width 16 height 16
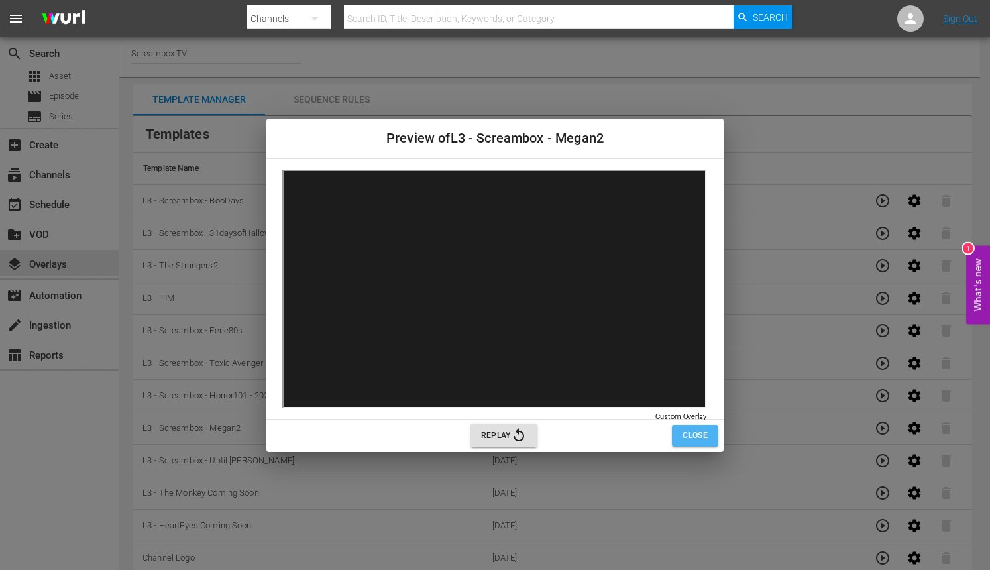
click at [705, 433] on span "Close" at bounding box center [695, 436] width 25 height 14
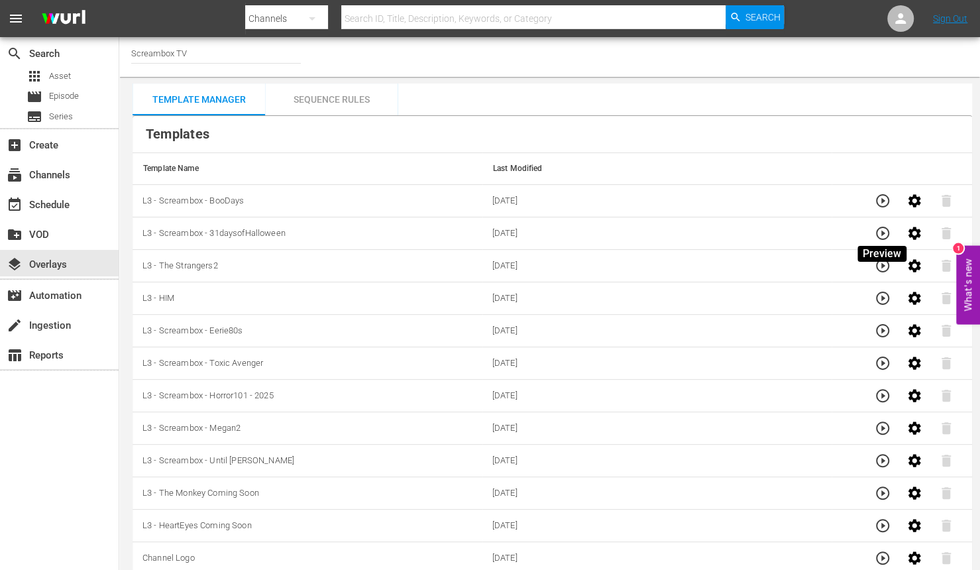
click at [884, 233] on icon "button" at bounding box center [882, 233] width 13 height 13
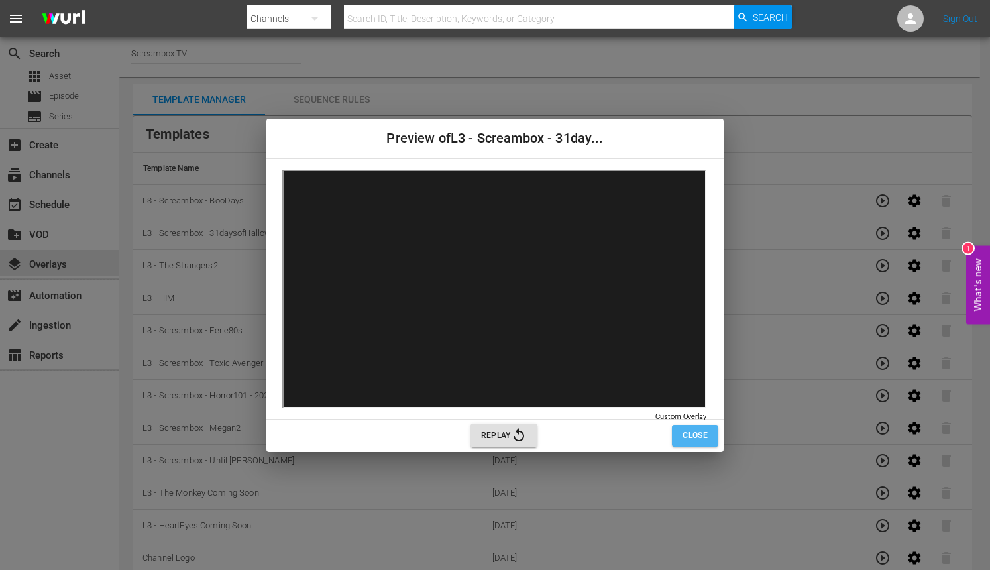
click at [686, 434] on span "Close" at bounding box center [695, 436] width 25 height 14
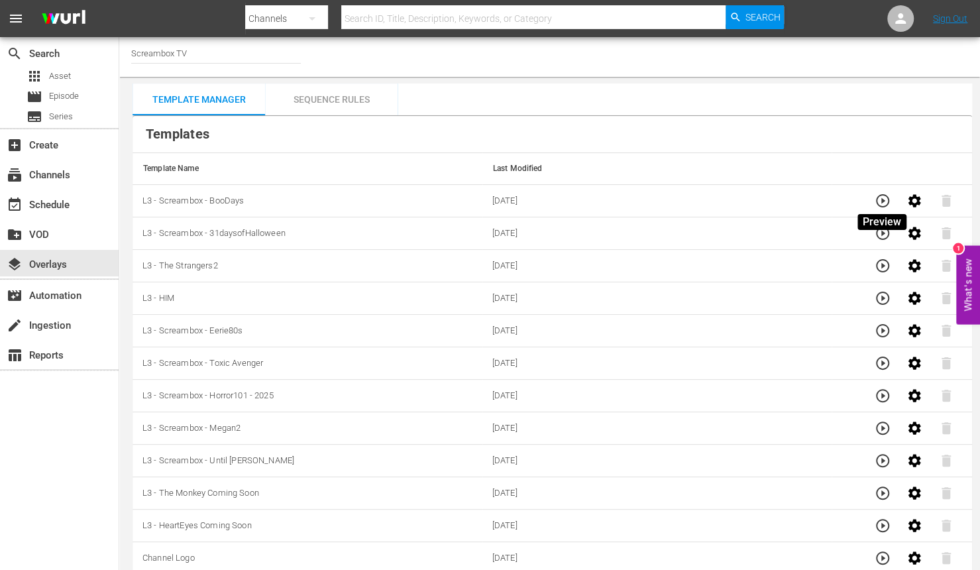
click at [886, 203] on icon "button" at bounding box center [883, 201] width 16 height 16
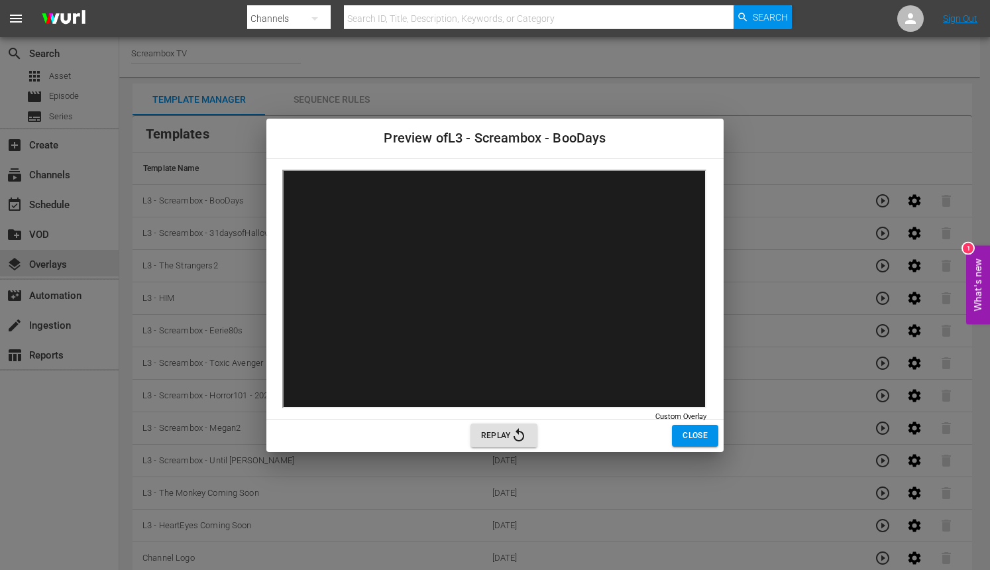
click at [674, 433] on button "Close" at bounding box center [695, 436] width 46 height 22
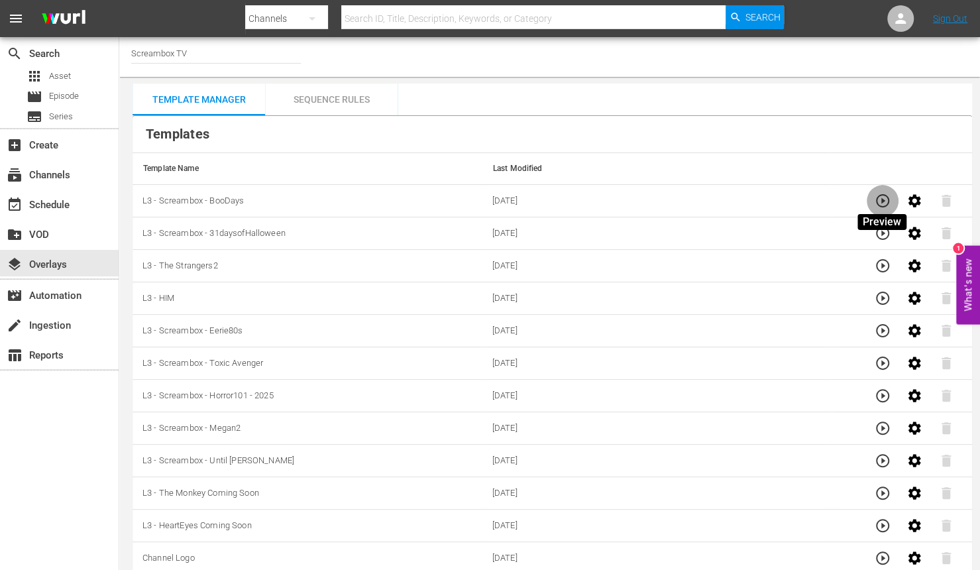
click at [885, 196] on icon "button" at bounding box center [883, 201] width 16 height 16
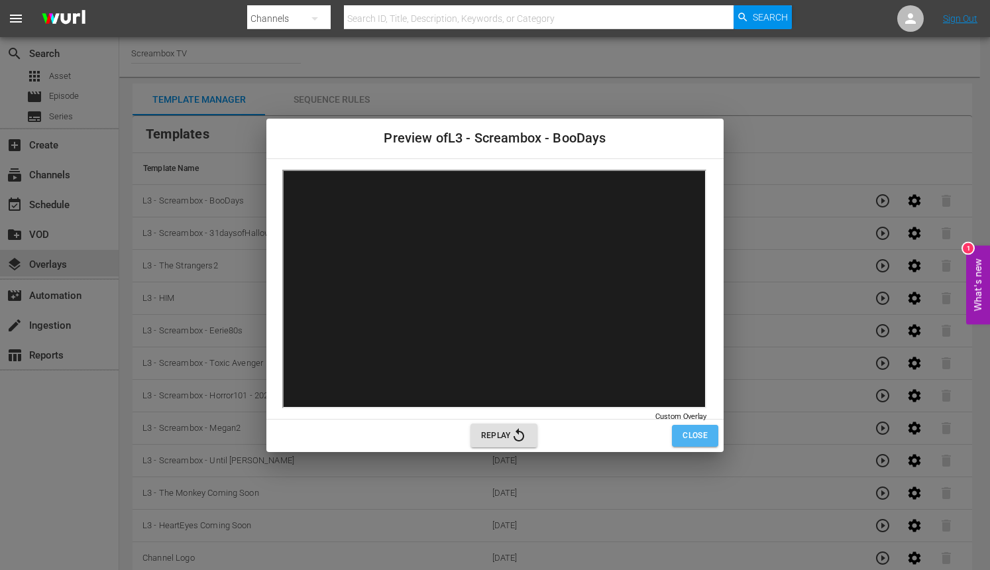
click at [684, 436] on span "Close" at bounding box center [695, 436] width 25 height 14
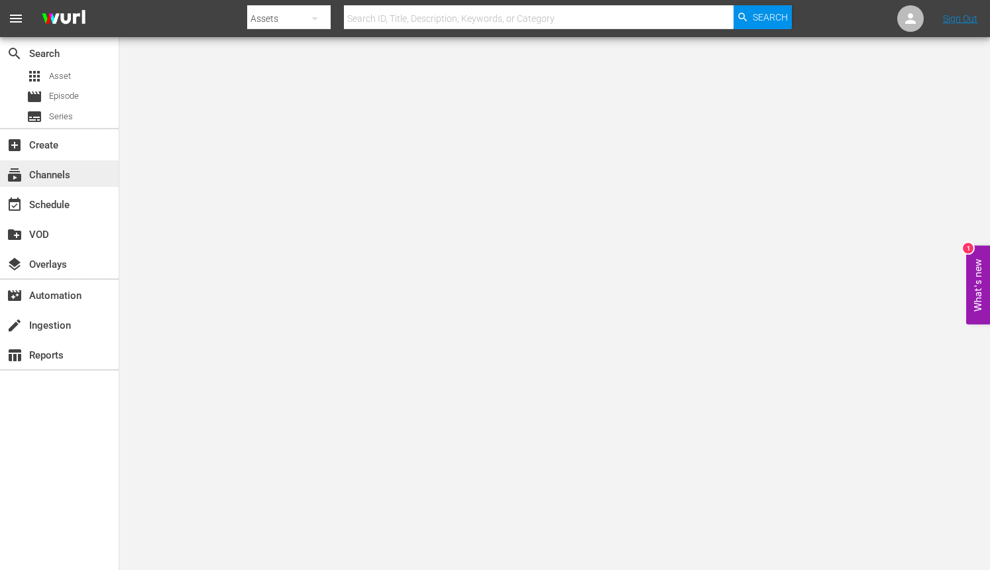
click at [77, 178] on div "subscriptions Channels" at bounding box center [59, 173] width 119 height 27
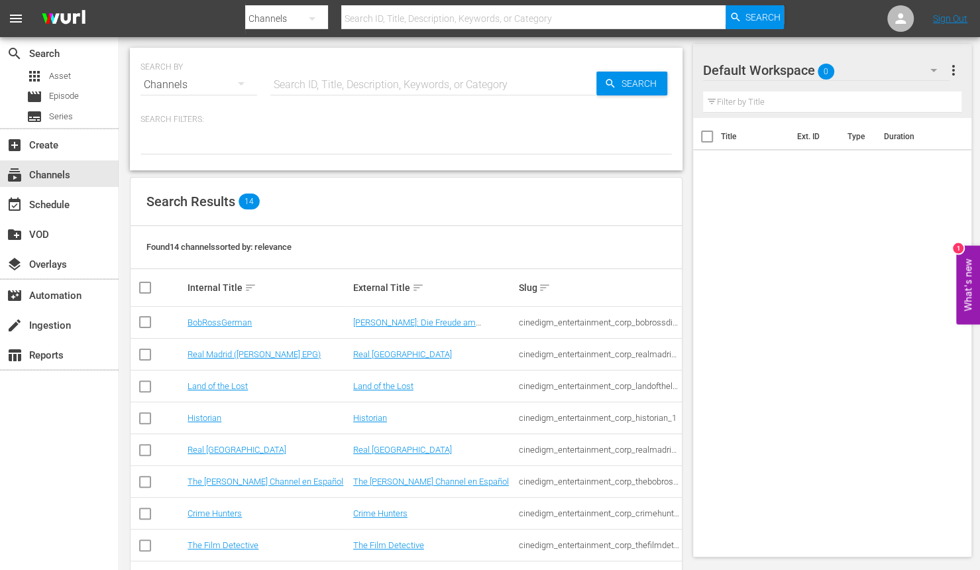
scroll to position [205, 0]
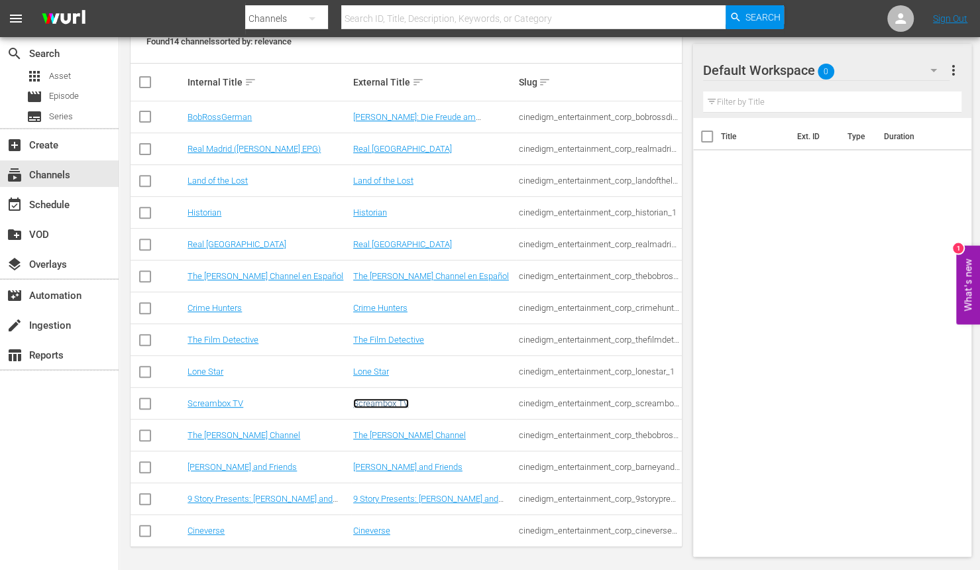
click at [397, 400] on link "Screambox TV" at bounding box center [381, 403] width 56 height 10
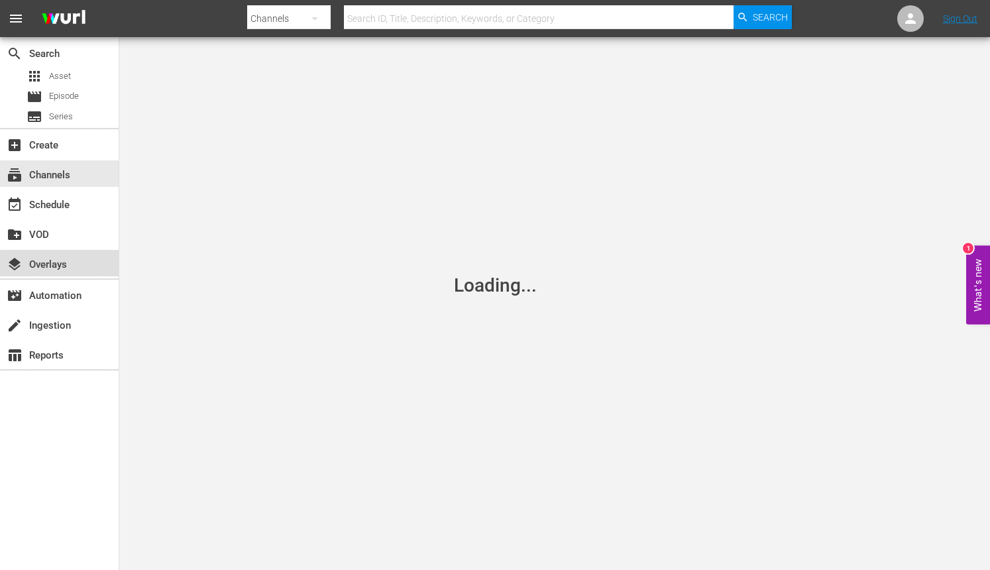
click at [60, 266] on div "layers Overlays" at bounding box center [37, 263] width 74 height 12
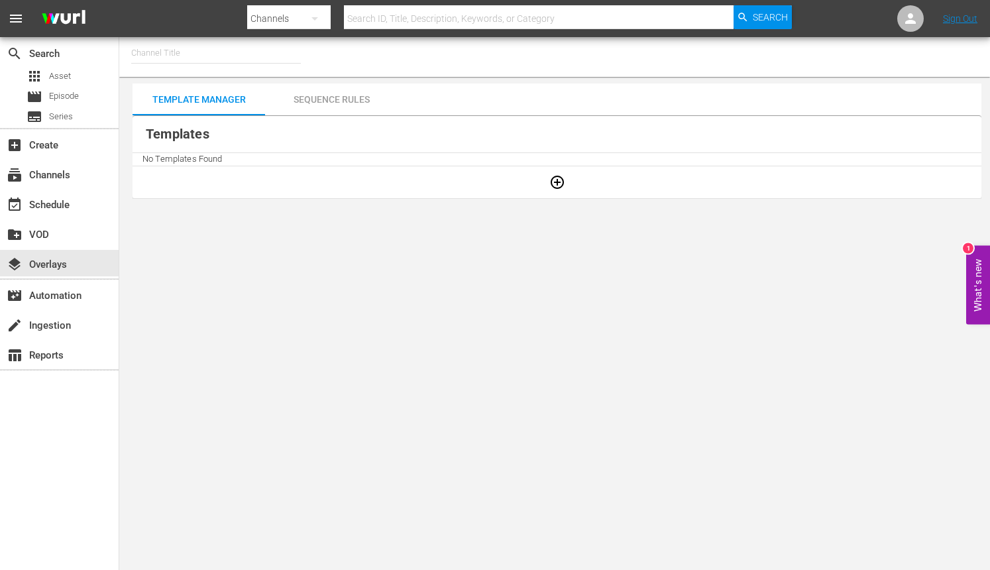
type input "Screambox TV (1845)"
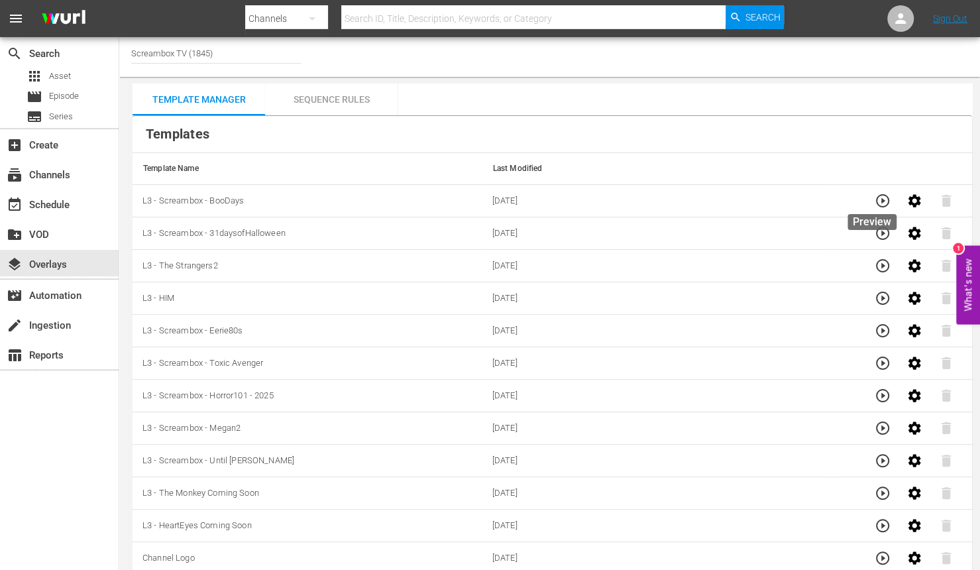
click at [880, 195] on icon "button" at bounding box center [883, 201] width 16 height 16
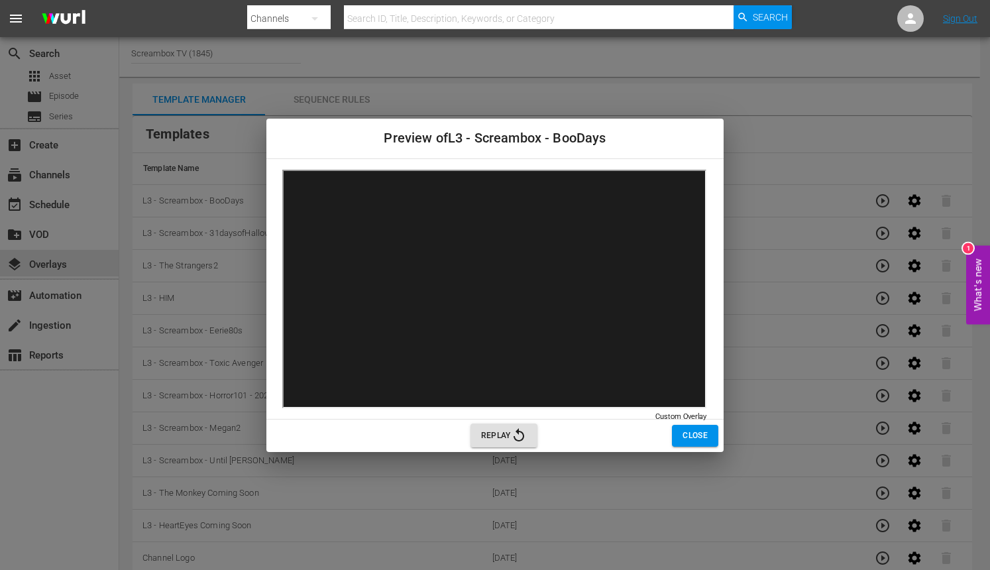
click at [696, 429] on span "Close" at bounding box center [695, 436] width 25 height 14
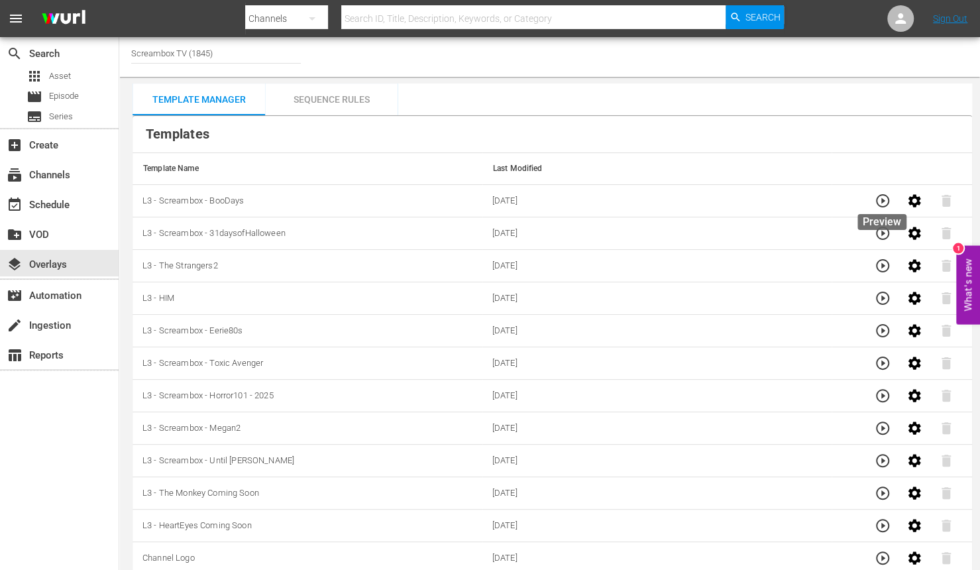
click at [883, 205] on icon "button" at bounding box center [882, 200] width 13 height 13
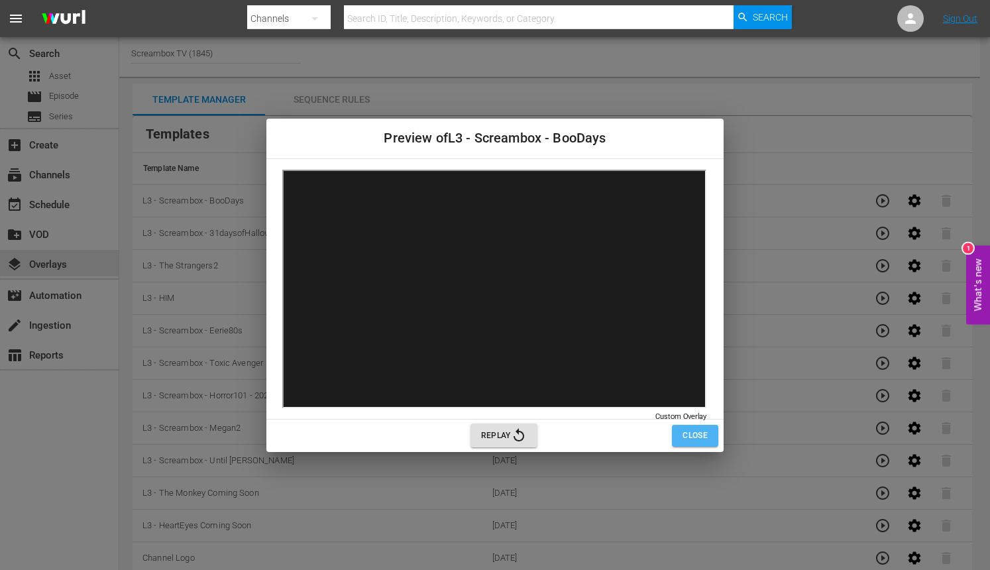
click at [705, 437] on span "Close" at bounding box center [695, 436] width 25 height 14
